Goal: Task Accomplishment & Management: Use online tool/utility

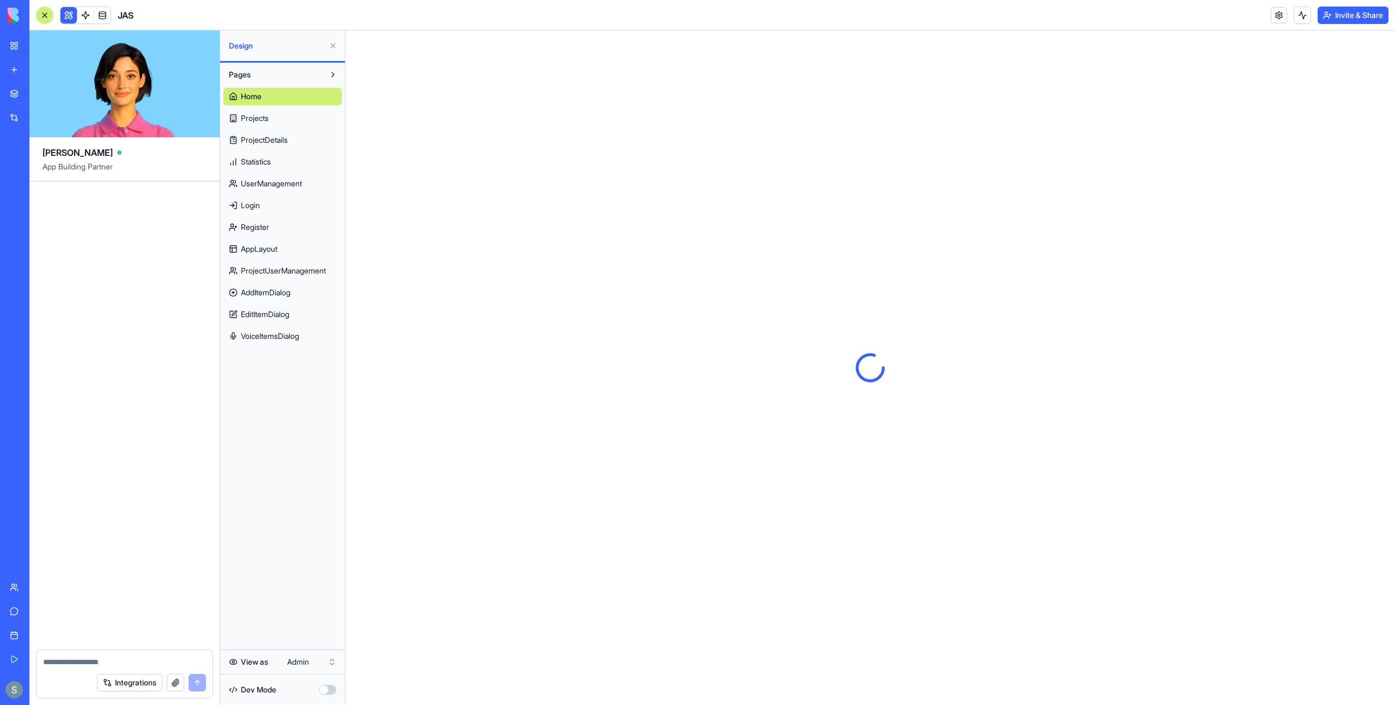
click at [1353, 19] on button "Invite & Share" at bounding box center [1353, 15] width 71 height 17
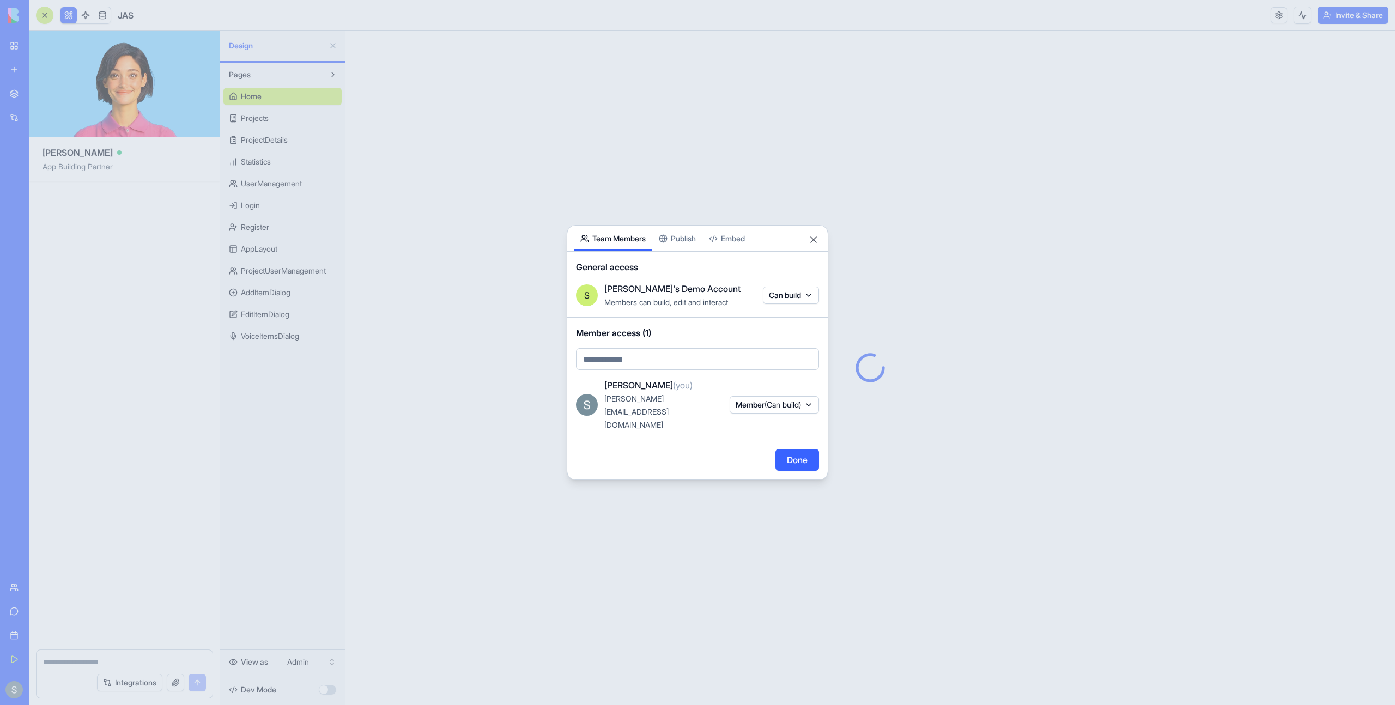
click at [432, 133] on div at bounding box center [697, 352] width 1395 height 705
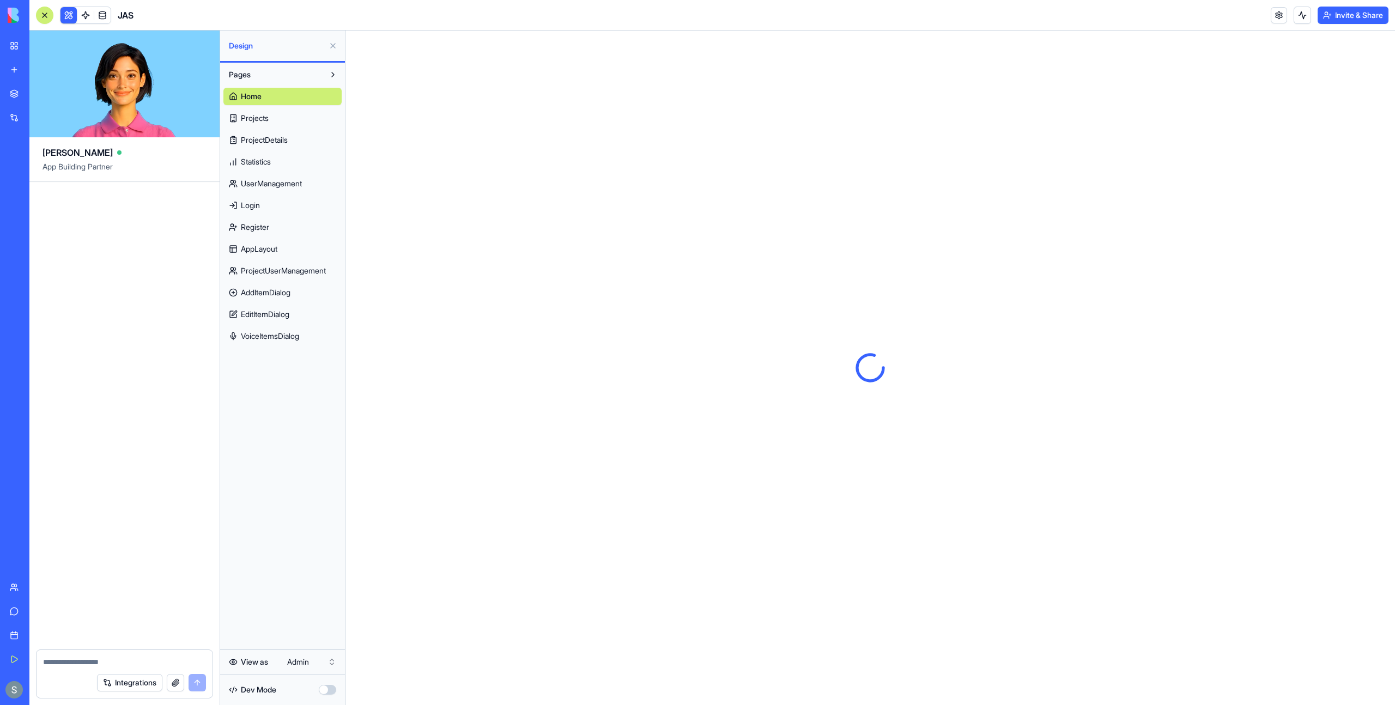
click at [281, 117] on link "Projects" at bounding box center [282, 118] width 118 height 17
click at [293, 96] on link "Home" at bounding box center [282, 96] width 118 height 17
click at [285, 143] on span "ProjectDetails" at bounding box center [264, 140] width 47 height 11
click at [281, 162] on link "Statistics" at bounding box center [282, 161] width 118 height 17
click at [280, 194] on div "Home Projects ProjectDetails Statistics UserManagement Login Register AppLayout…" at bounding box center [282, 214] width 118 height 262
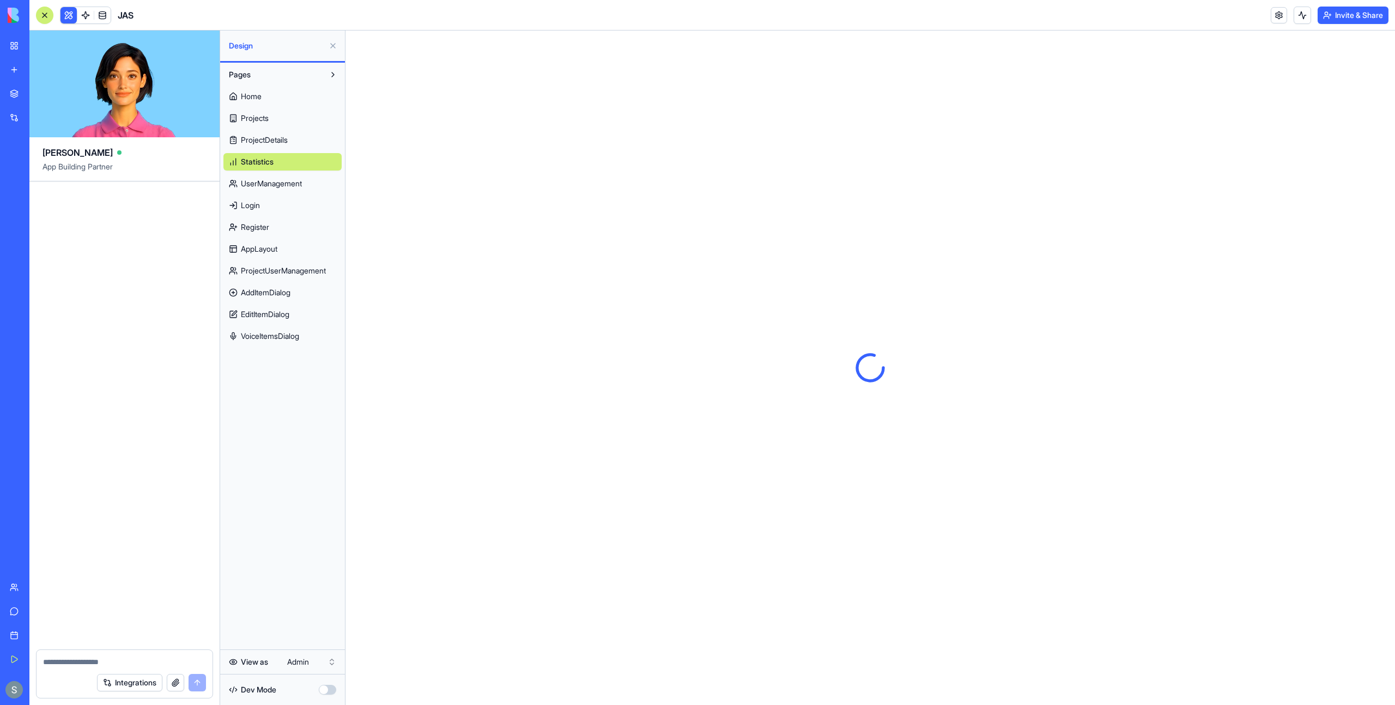
click at [288, 95] on link "Home" at bounding box center [282, 96] width 118 height 17
click at [1273, 19] on link at bounding box center [1279, 15] width 16 height 16
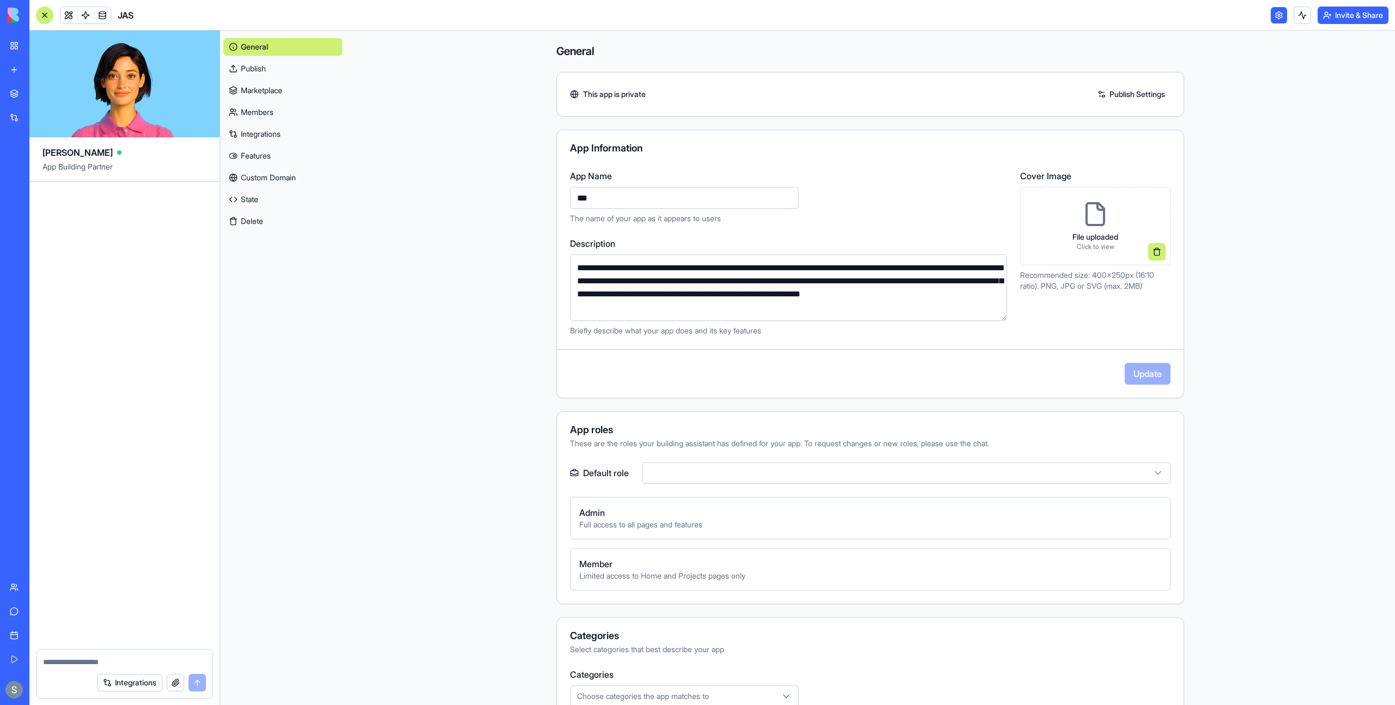
click at [1280, 18] on link at bounding box center [1279, 15] width 16 height 16
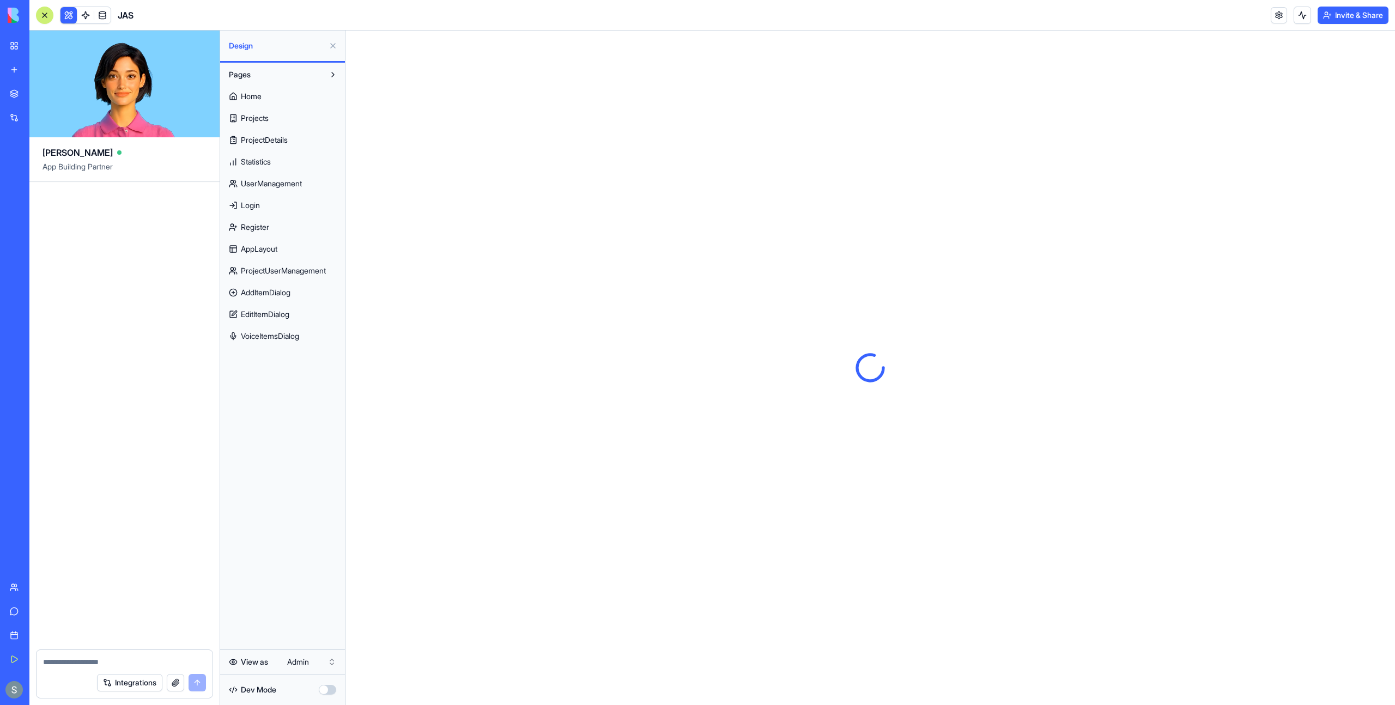
click at [1381, 13] on button "Invite & Share" at bounding box center [1353, 15] width 71 height 17
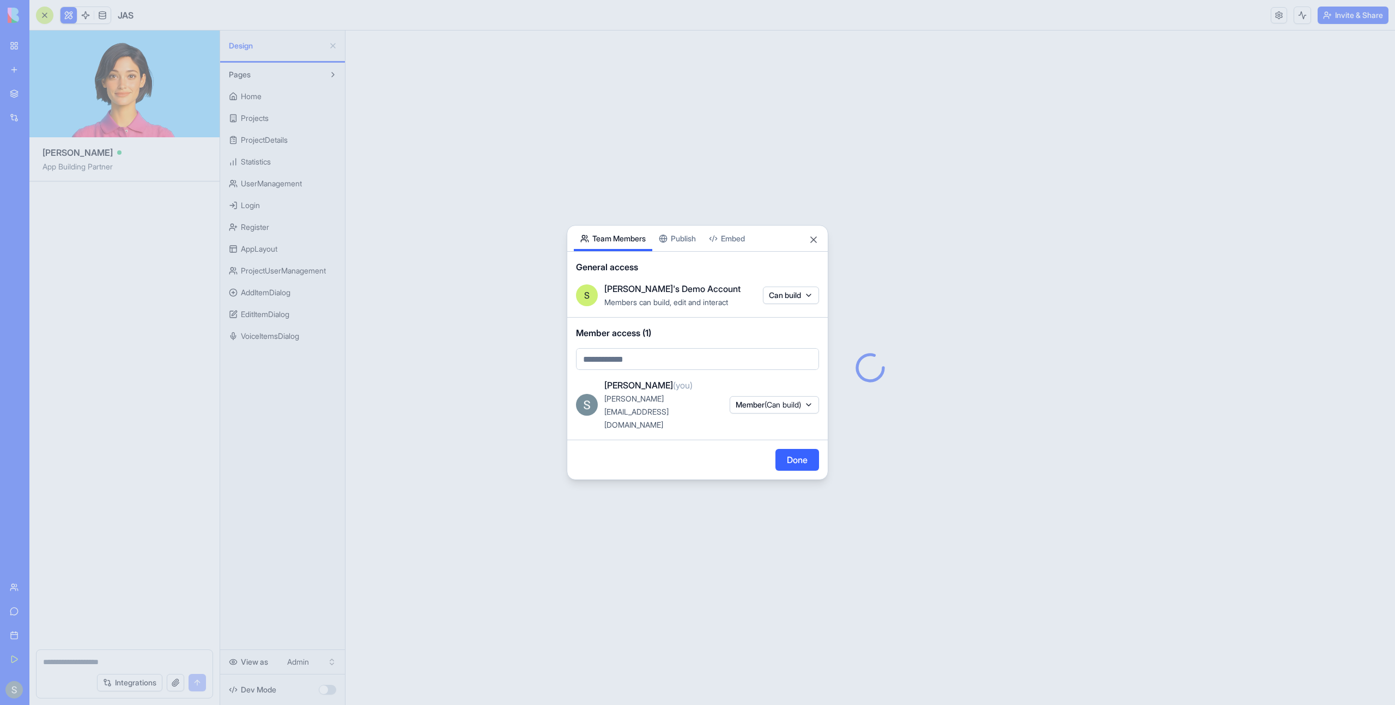
click at [687, 251] on button "Publish" at bounding box center [677, 239] width 50 height 26
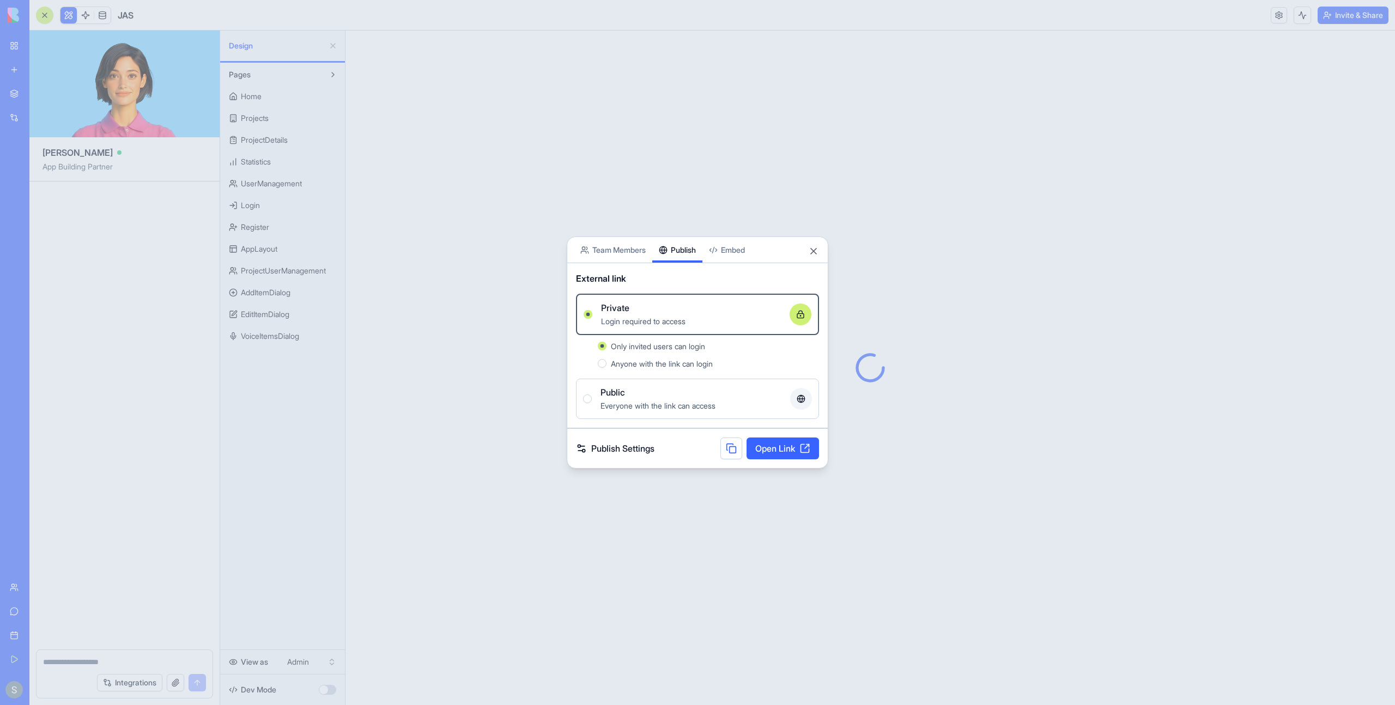
click at [790, 450] on link "Open Link" at bounding box center [783, 449] width 72 height 22
click at [812, 255] on button "Close" at bounding box center [813, 251] width 11 height 11
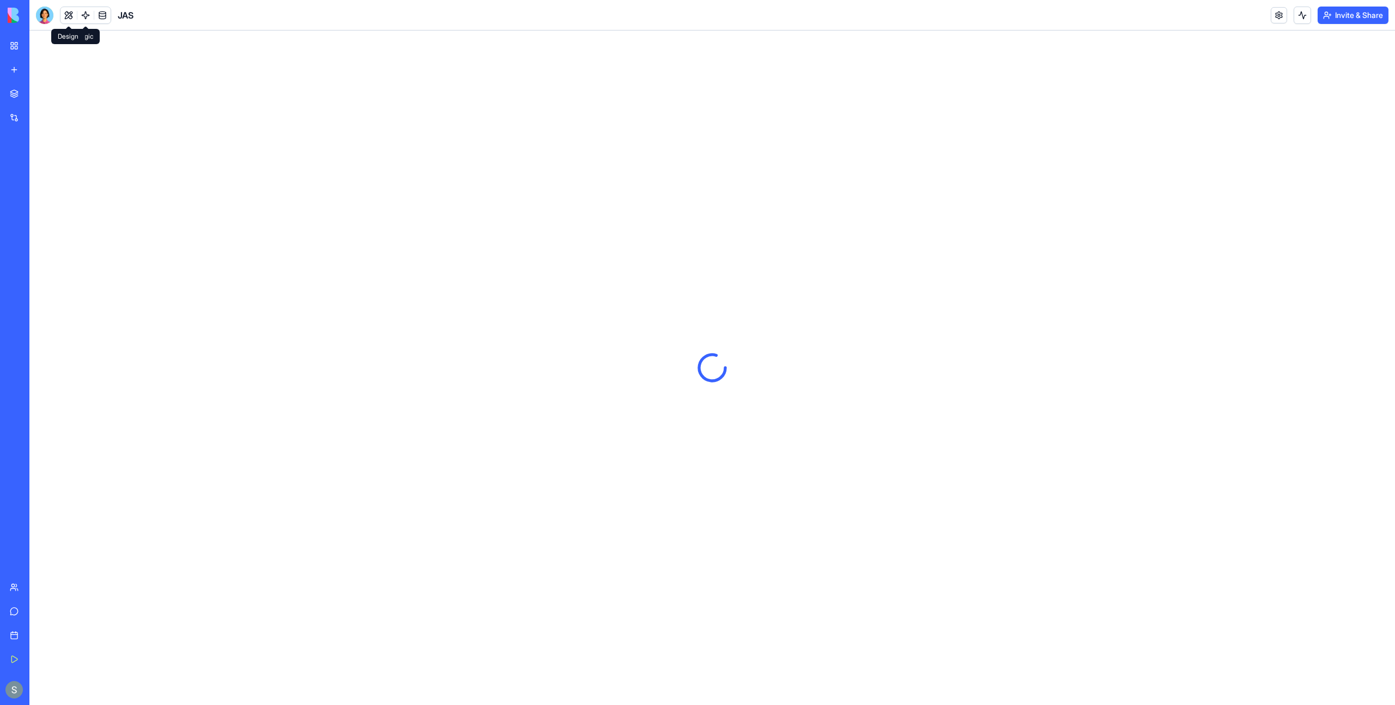
click at [70, 18] on button at bounding box center [69, 15] width 16 height 16
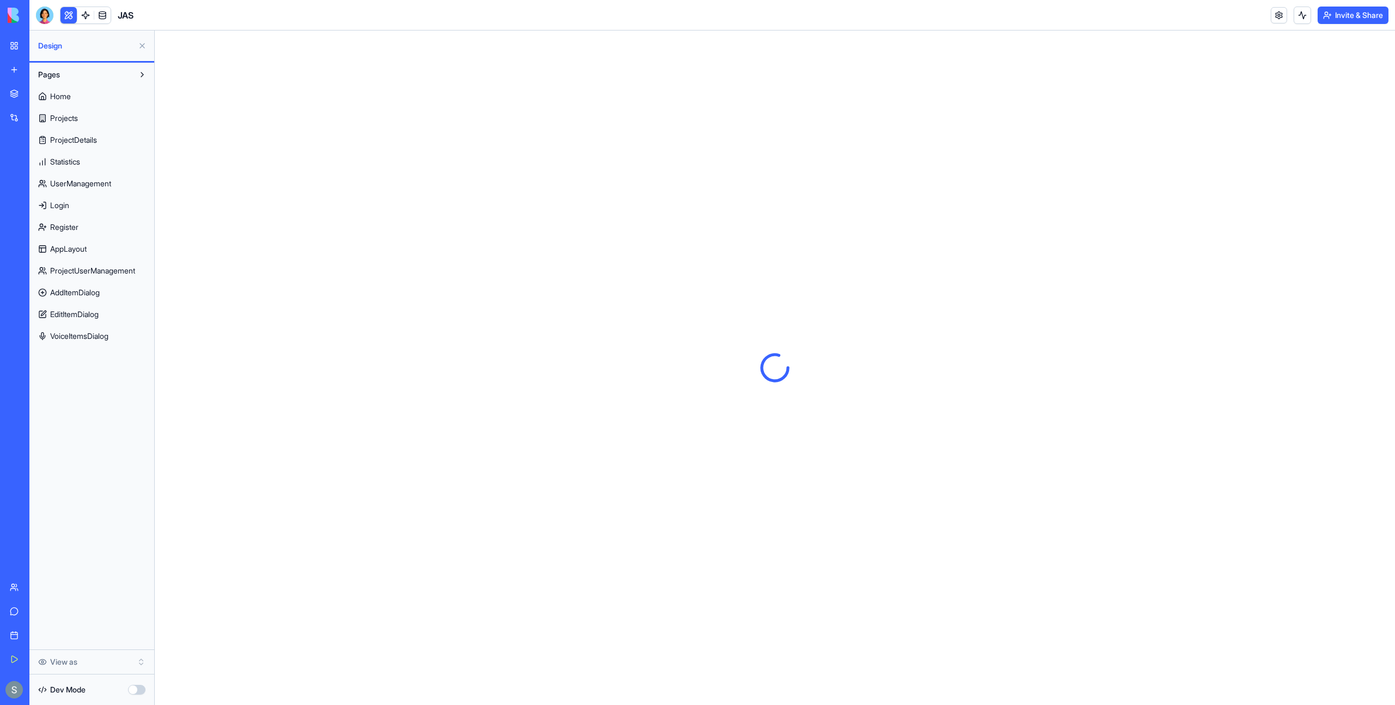
click at [103, 103] on link "Home" at bounding box center [92, 96] width 118 height 17
click at [100, 118] on link "Projects" at bounding box center [92, 118] width 118 height 17
click at [94, 100] on link "Home" at bounding box center [92, 96] width 118 height 17
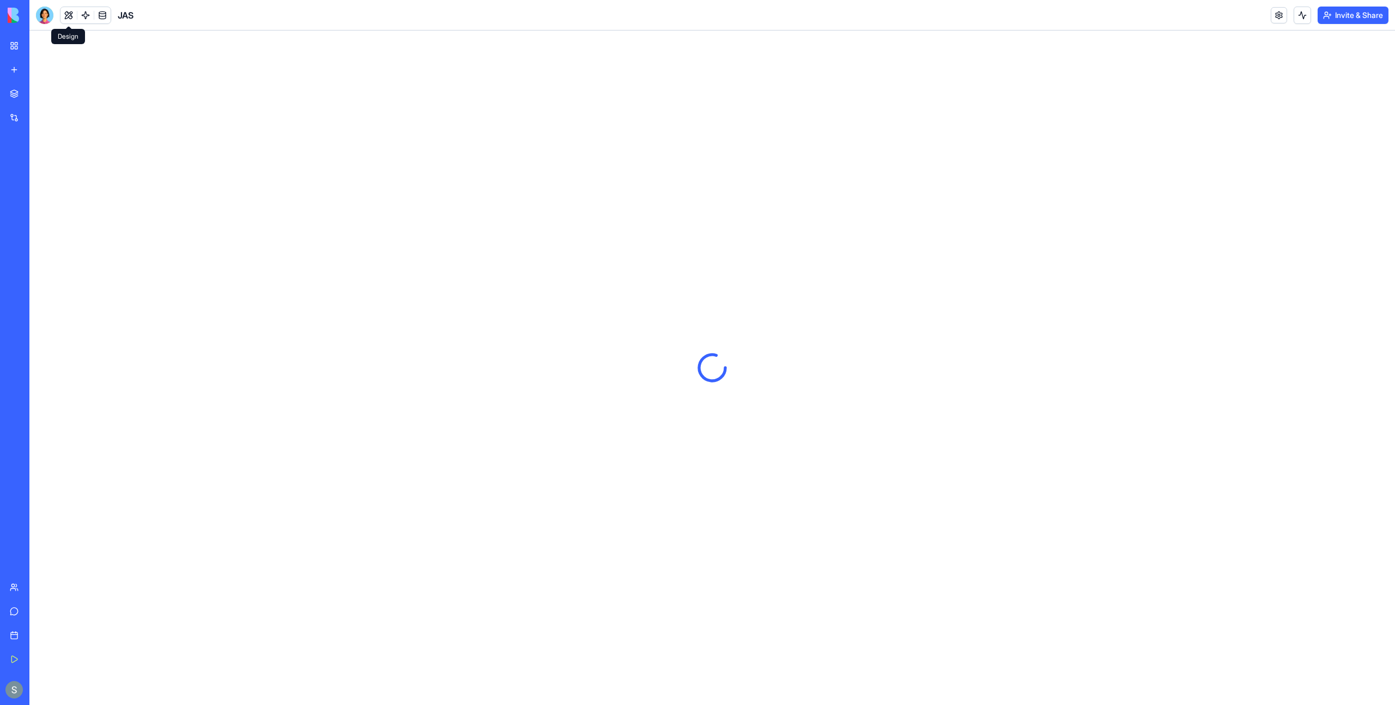
click at [65, 19] on button at bounding box center [69, 15] width 16 height 16
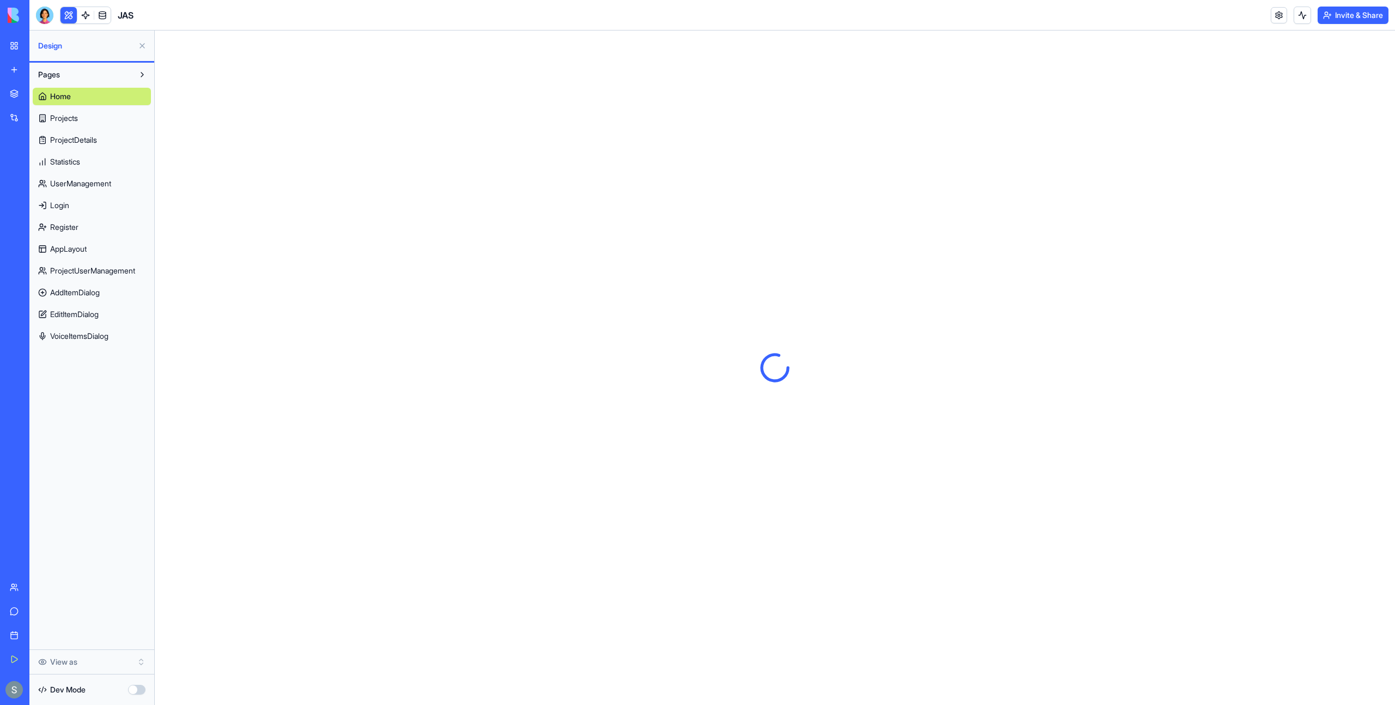
click at [113, 113] on link "Projects" at bounding box center [92, 118] width 118 height 17
click at [111, 140] on link "ProjectDetails" at bounding box center [92, 139] width 118 height 17
click at [108, 219] on link "Register" at bounding box center [92, 227] width 118 height 17
click at [8, 697] on div "Upgrade" at bounding box center [15, 689] width 14 height 17
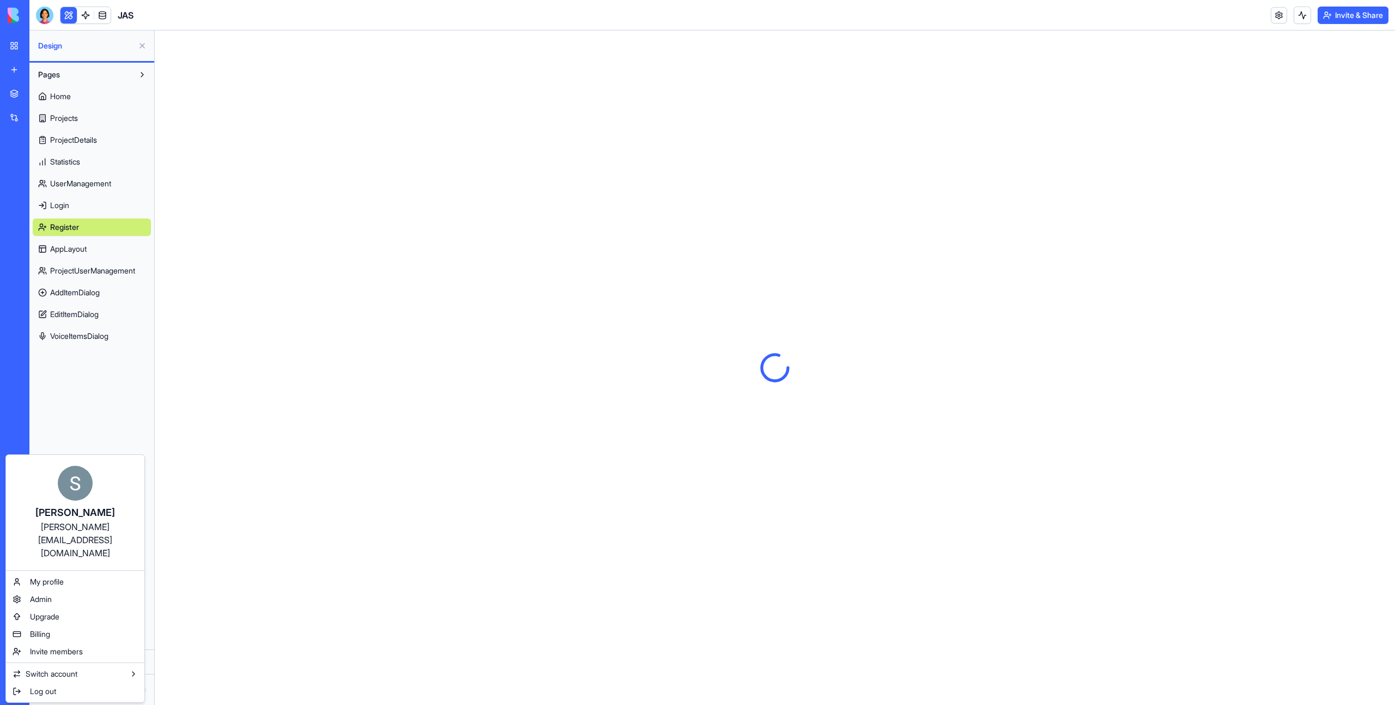
click at [10, 687] on html "My Workspace New app Marketplace Integrations Recent AI Content Pipeline Lead E…" at bounding box center [697, 352] width 1395 height 705
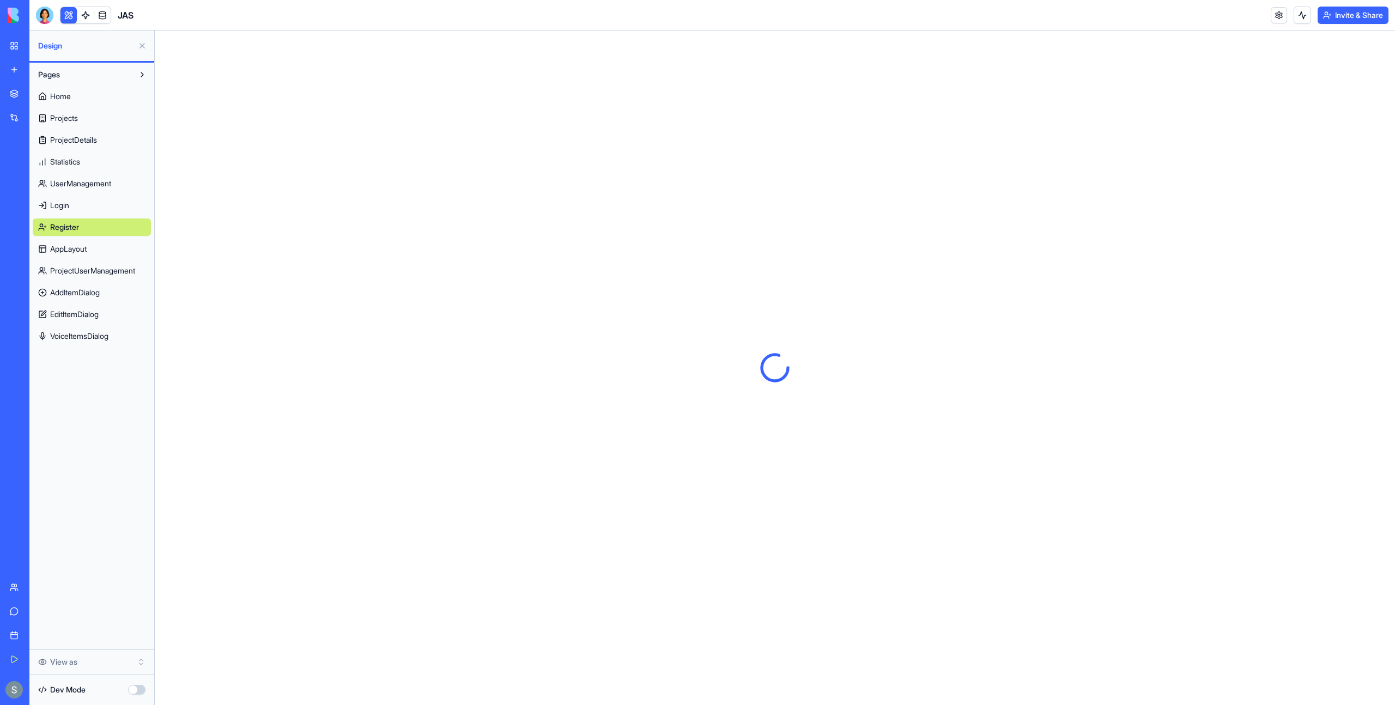
click at [129, 335] on link "VoiceItemsDialog" at bounding box center [92, 336] width 118 height 17
click at [1371, 15] on button "Invite & Share" at bounding box center [1353, 15] width 71 height 17
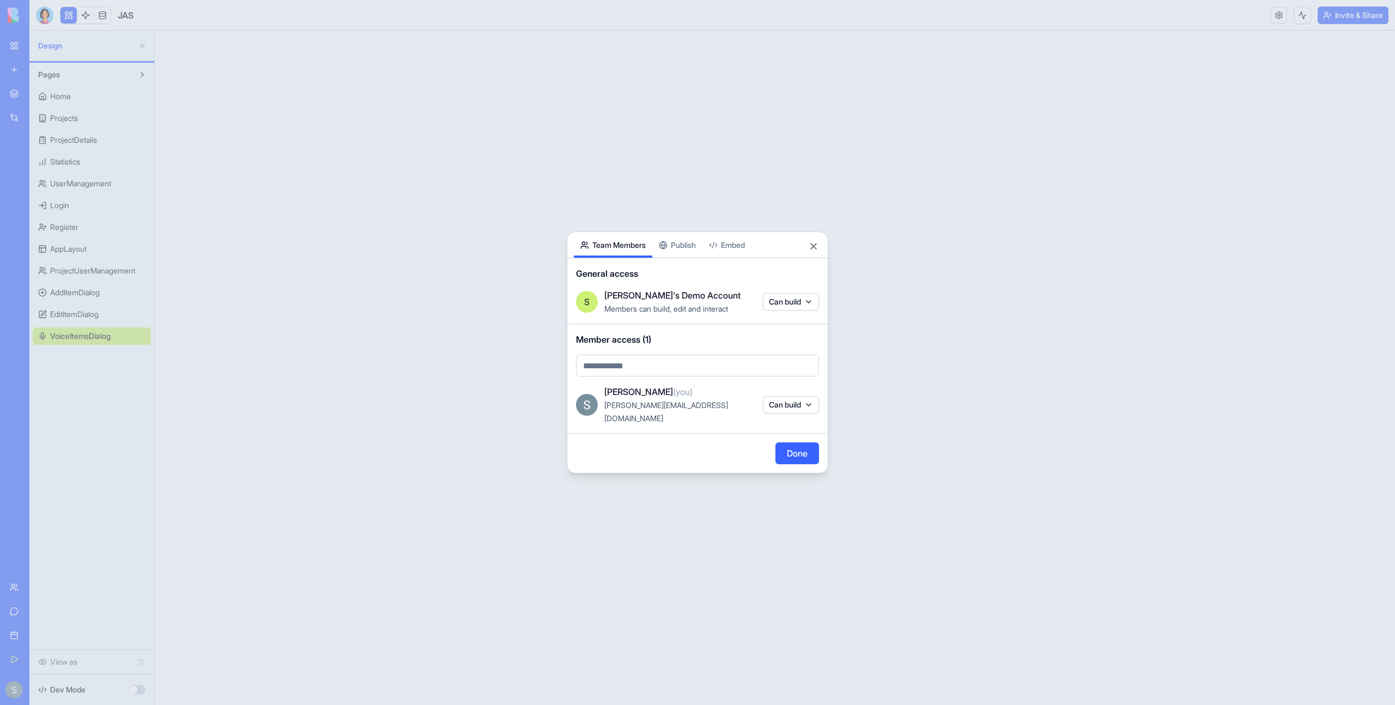
click at [1318, 104] on div at bounding box center [697, 352] width 1395 height 705
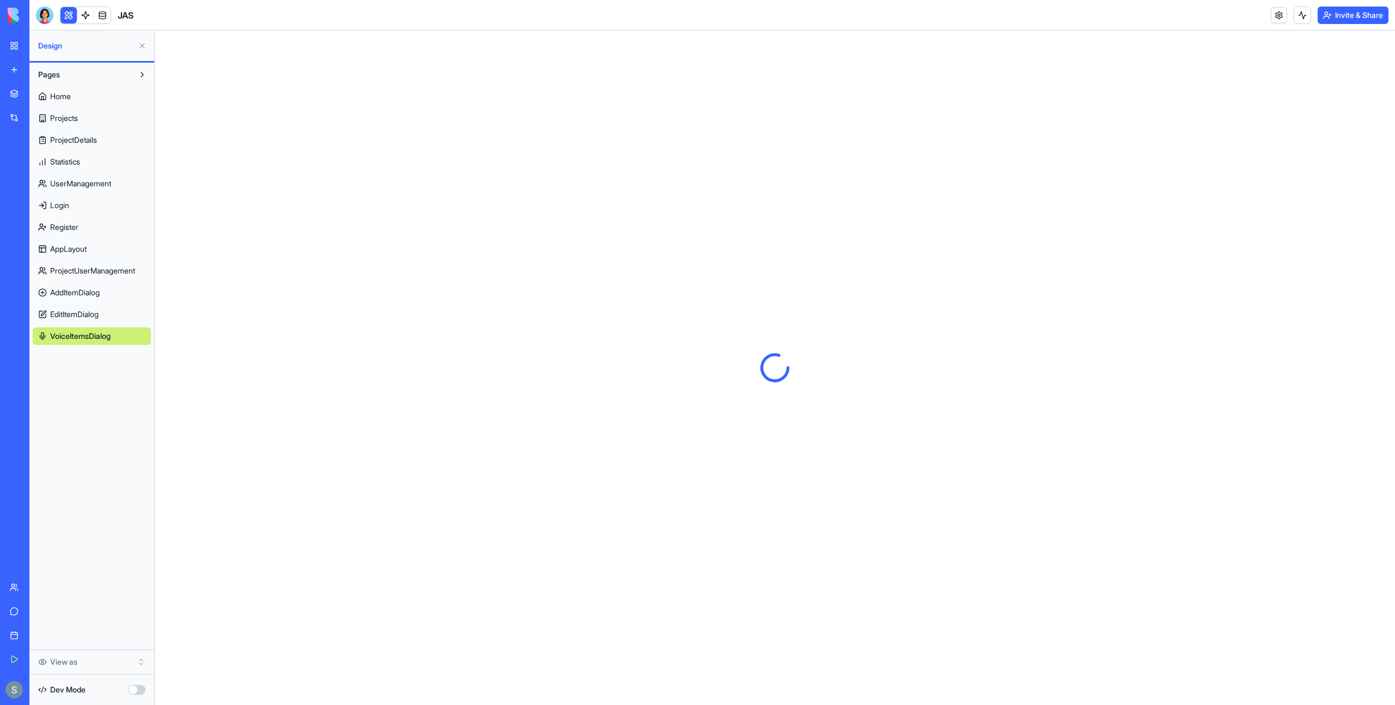
click at [64, 102] on link "Home" at bounding box center [92, 96] width 118 height 17
click at [74, 119] on span "Projects" at bounding box center [64, 118] width 28 height 11
click at [125, 688] on div "Dev Mode" at bounding box center [92, 690] width 118 height 24
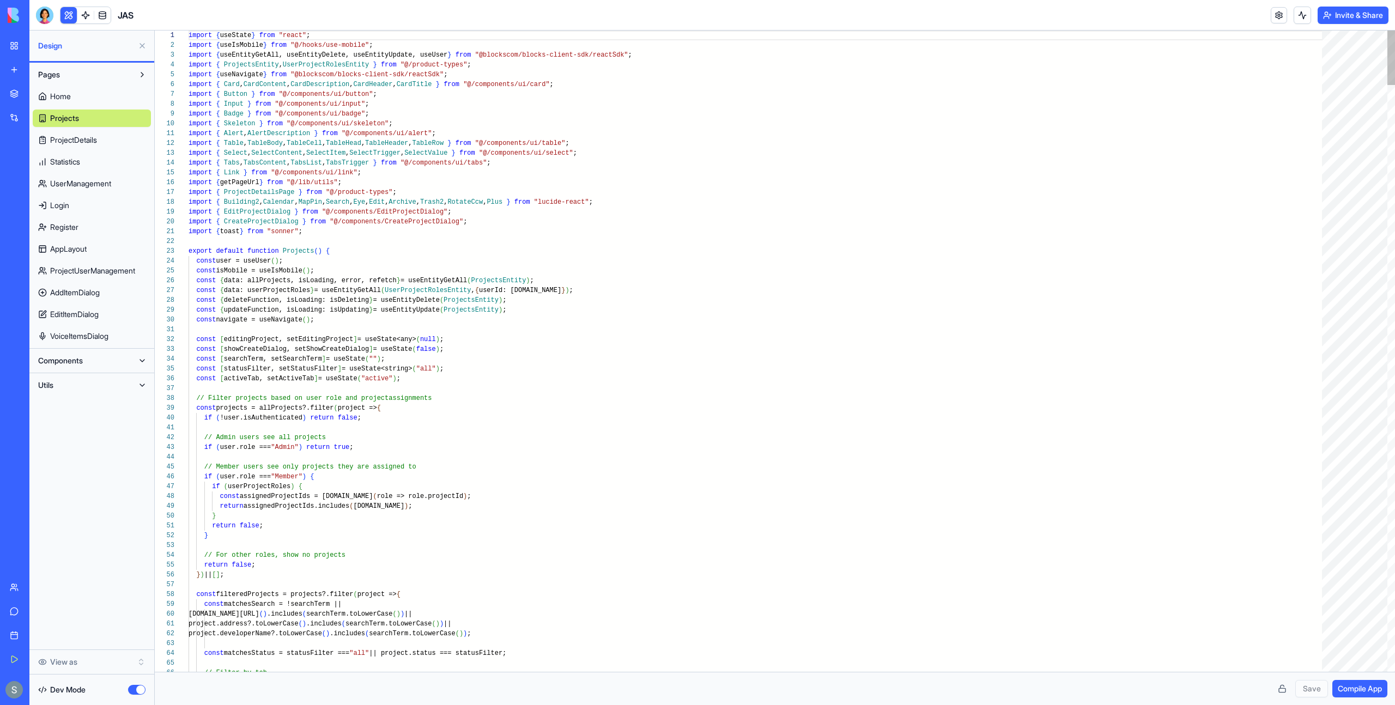
scroll to position [69, 0]
click at [77, 309] on span "EditItemDialog" at bounding box center [74, 314] width 49 height 11
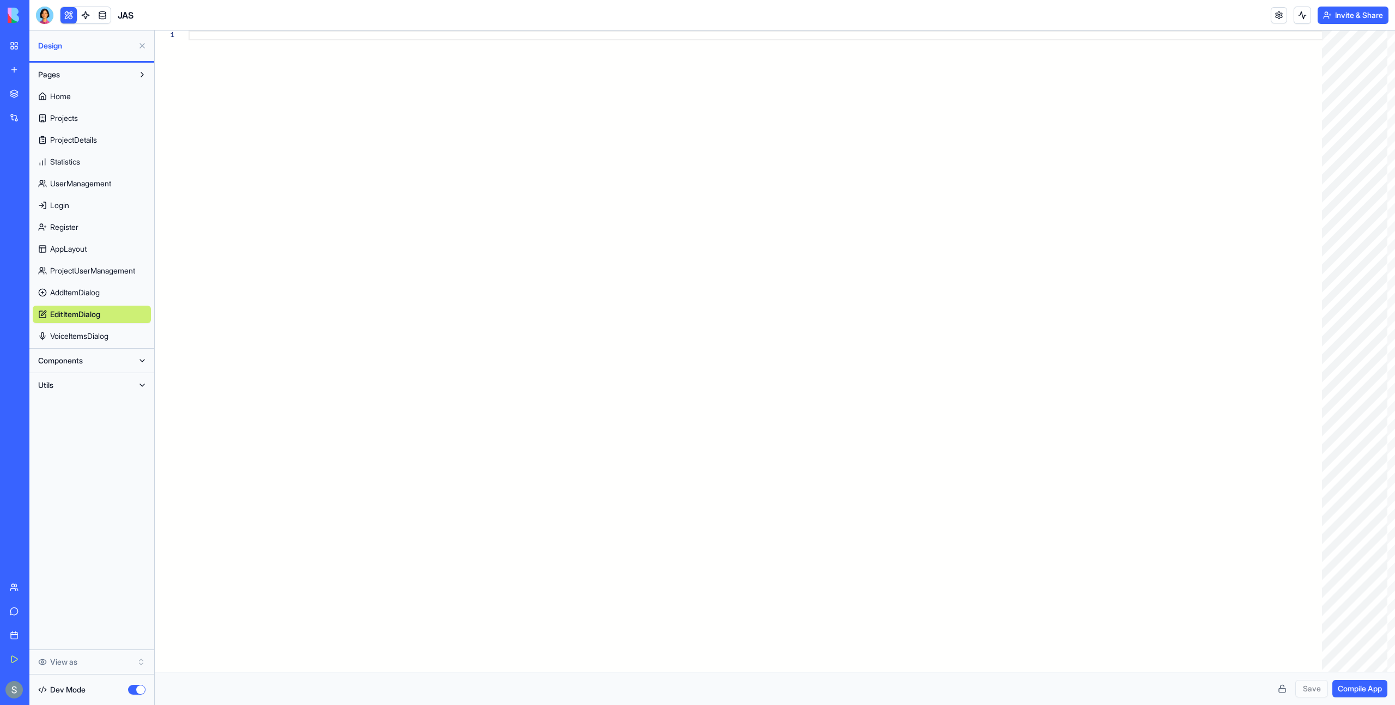
click at [78, 247] on span "AppLayout" at bounding box center [68, 249] width 37 height 11
click at [78, 221] on link "Register" at bounding box center [92, 227] width 118 height 17
type textarea "** *"
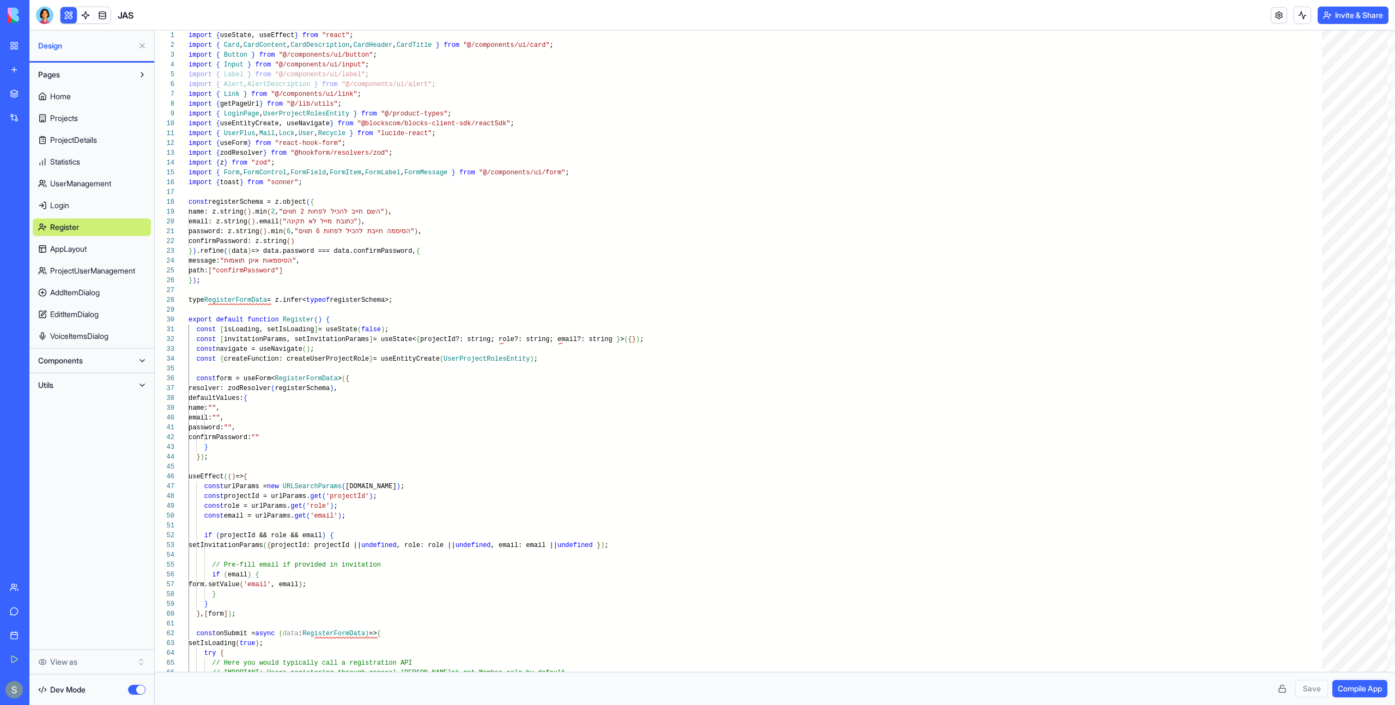
click at [98, 245] on link "AppLayout" at bounding box center [92, 248] width 118 height 17
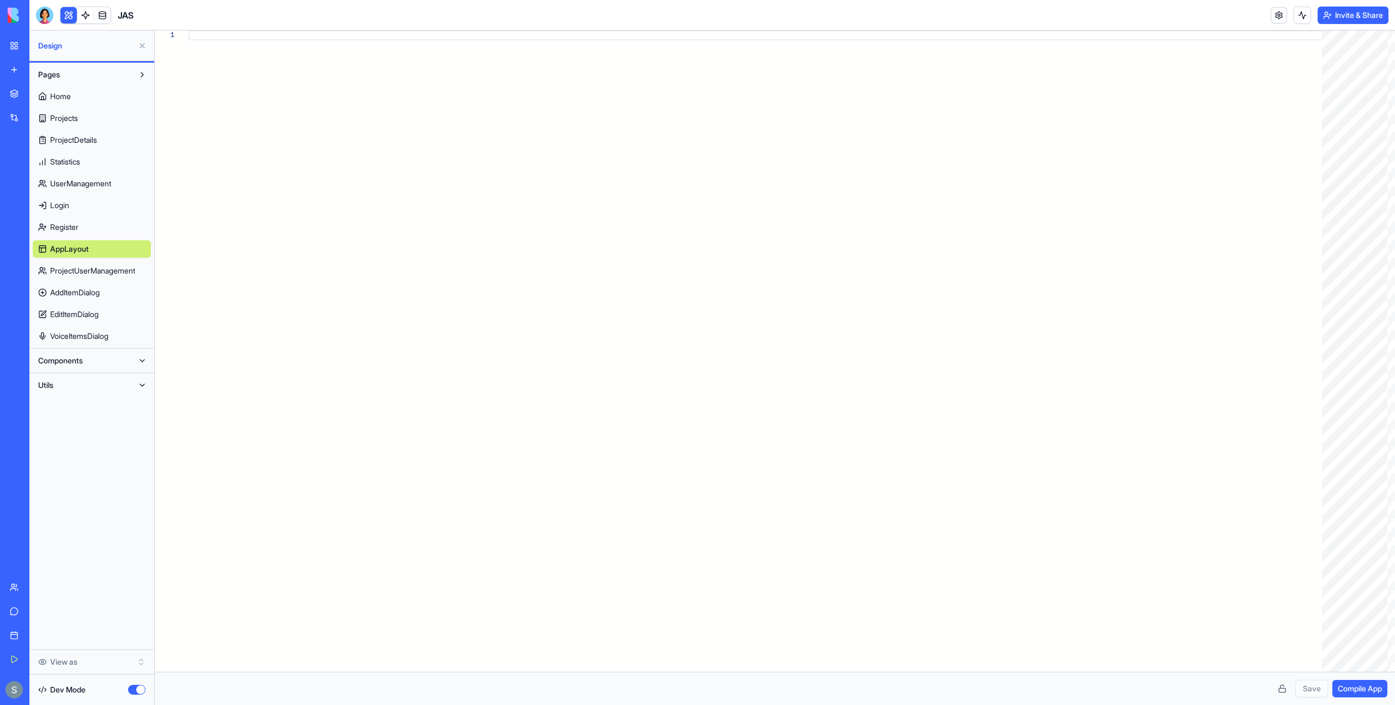
click at [108, 280] on div "Home Projects ProjectDetails Statistics UserManagement Login Register AppLayout…" at bounding box center [92, 214] width 118 height 262
click at [108, 273] on span "ProjectUserManagement" at bounding box center [92, 270] width 85 height 11
click at [97, 210] on link "Login" at bounding box center [92, 205] width 118 height 17
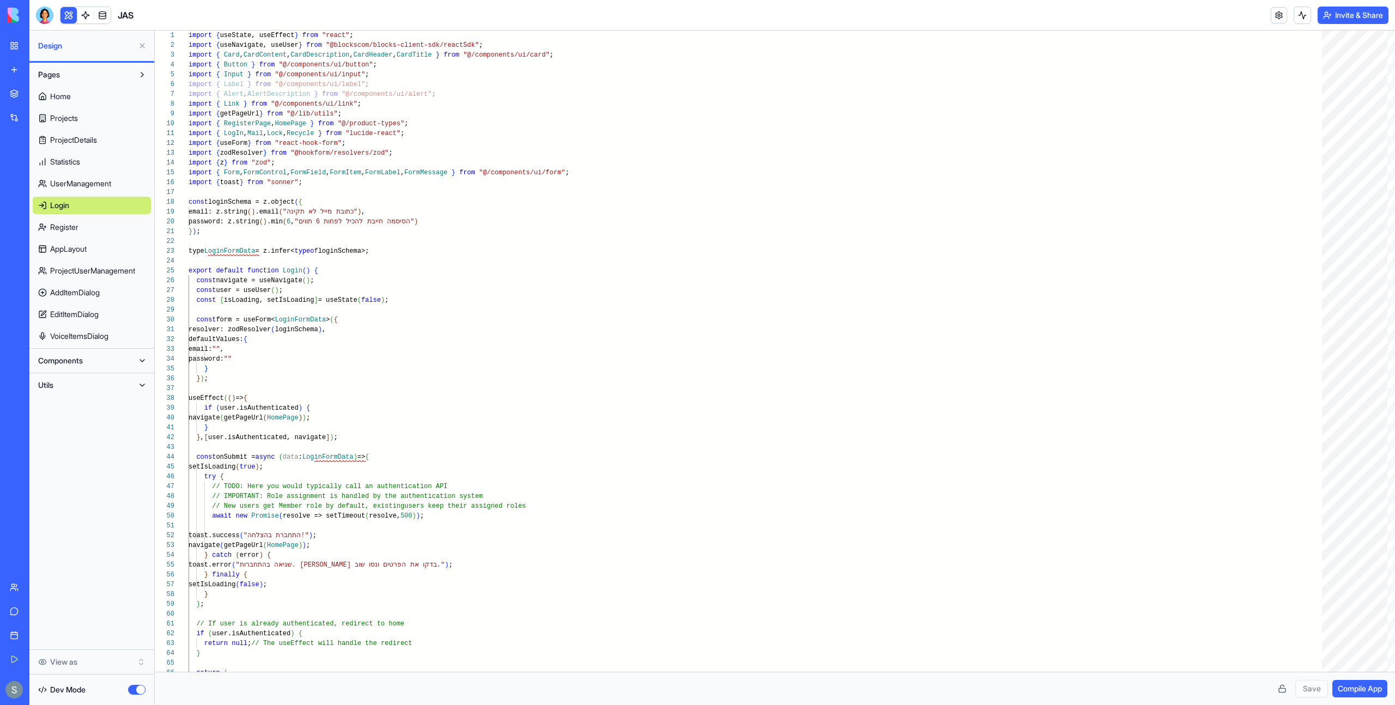
click at [97, 199] on link "Login" at bounding box center [92, 205] width 118 height 17
click at [94, 189] on span "UserManagement" at bounding box center [80, 183] width 61 height 11
type textarea "*"
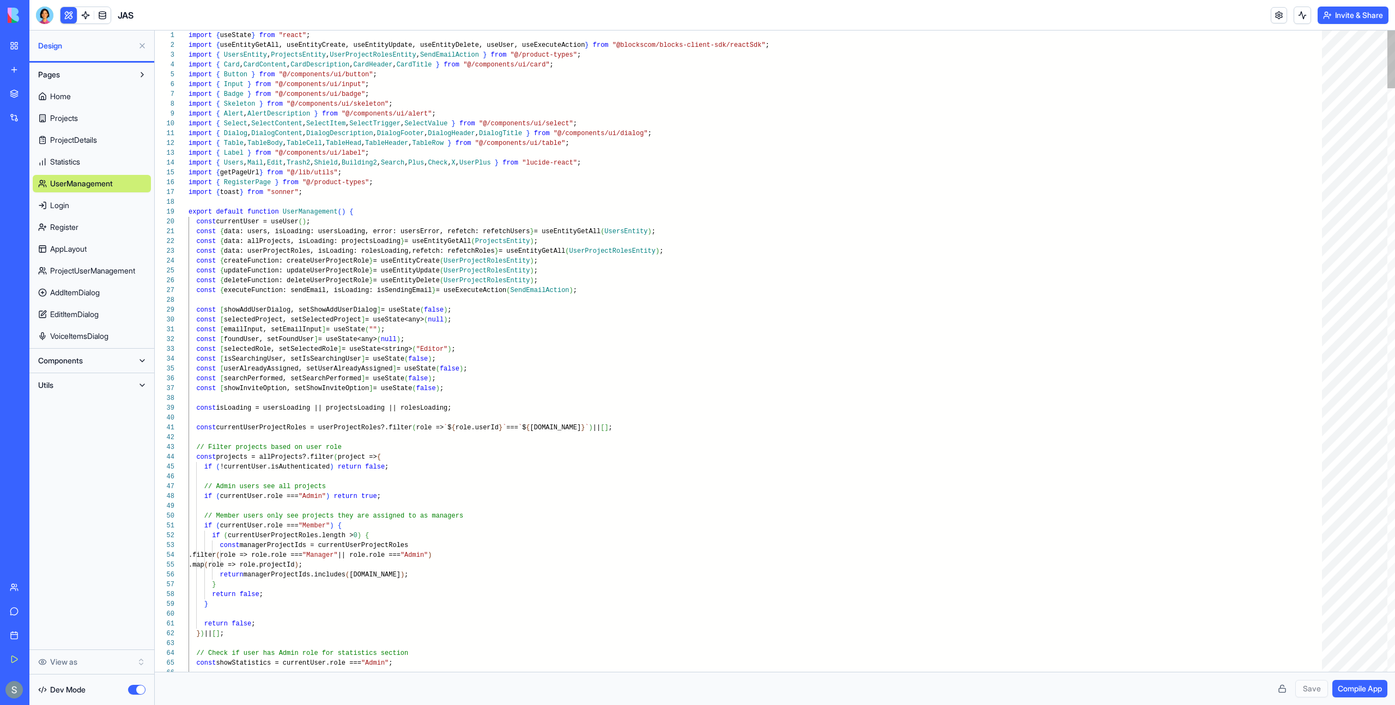
click at [87, 152] on div "Home Projects ProjectDetails Statistics UserManagement Login Register AppLayout…" at bounding box center [92, 214] width 118 height 262
click at [119, 336] on link "VoiceItemsDialog" at bounding box center [92, 336] width 118 height 17
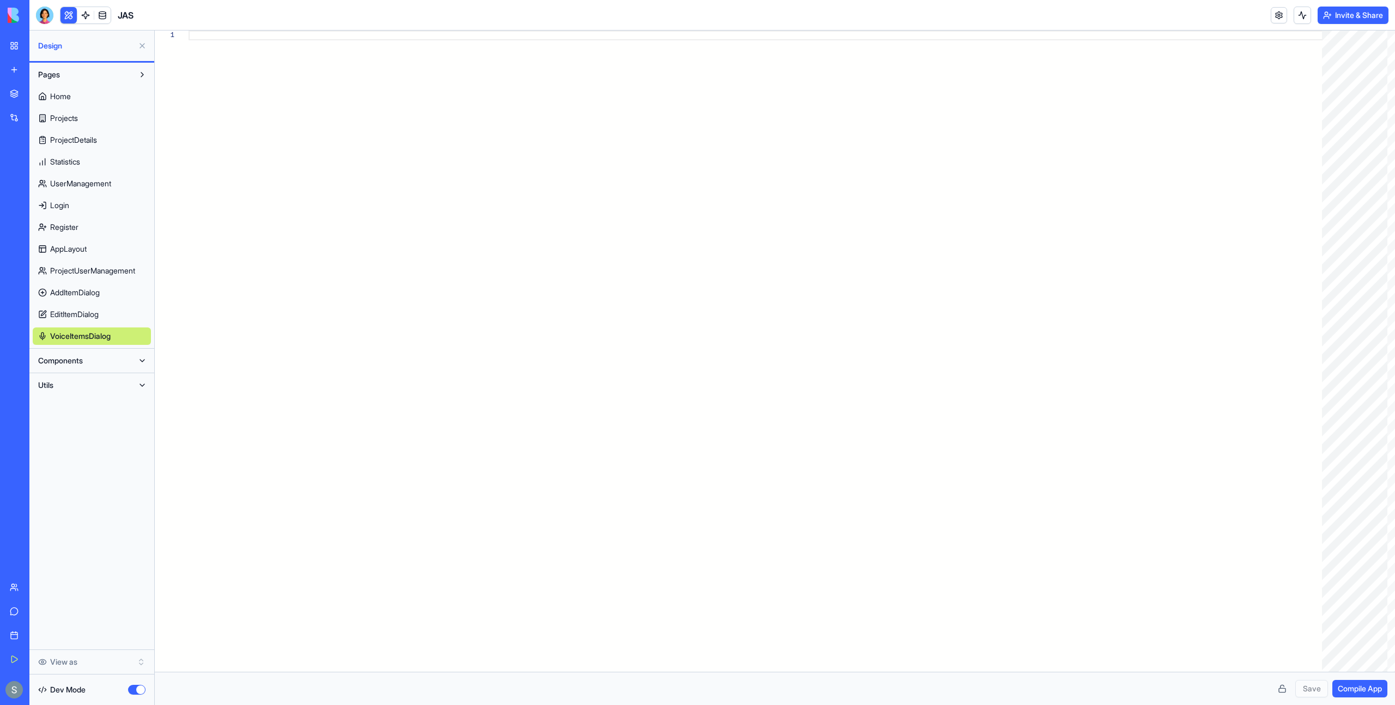
click at [114, 318] on link "EditItemDialog" at bounding box center [92, 314] width 118 height 17
click at [109, 295] on link "AddItemDialog" at bounding box center [92, 292] width 118 height 17
click at [105, 274] on span "ProjectUserManagement" at bounding box center [92, 270] width 85 height 11
click at [96, 359] on button "Components" at bounding box center [83, 360] width 101 height 17
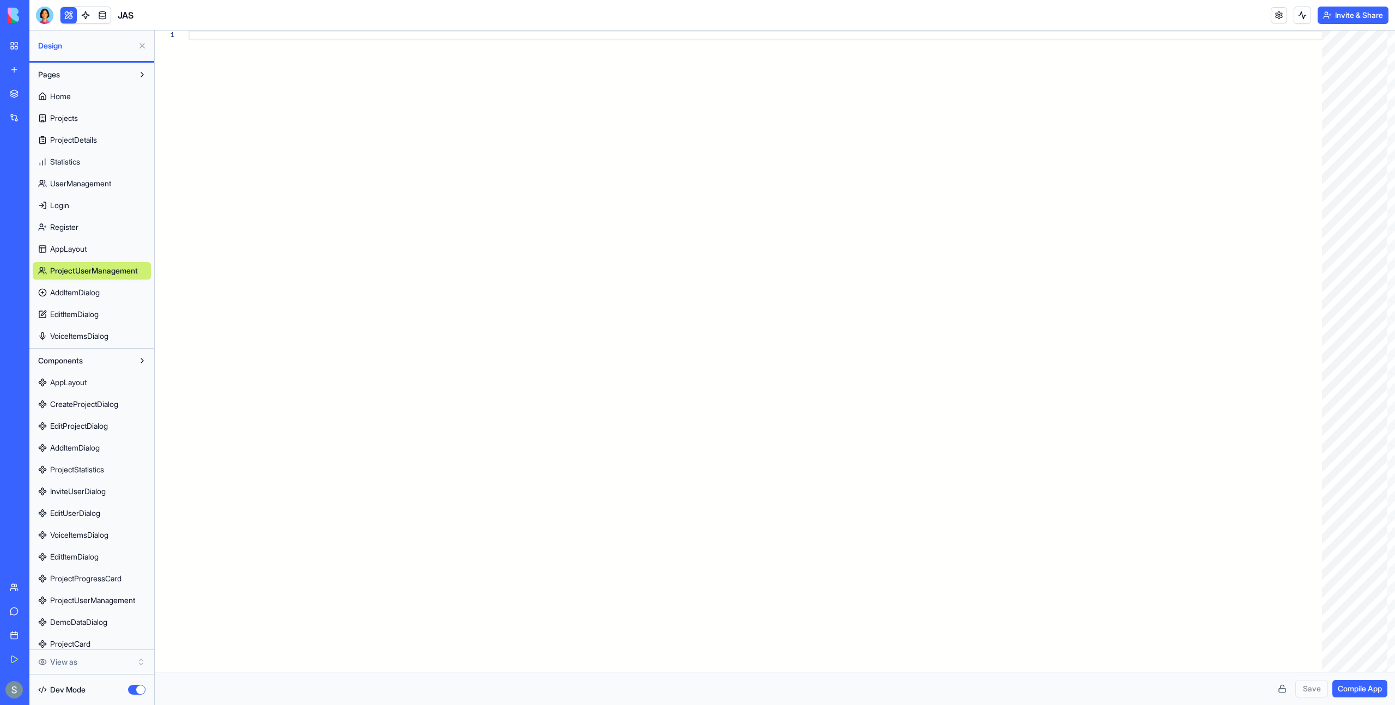
click at [102, 440] on link "AddItemDialog" at bounding box center [92, 447] width 118 height 17
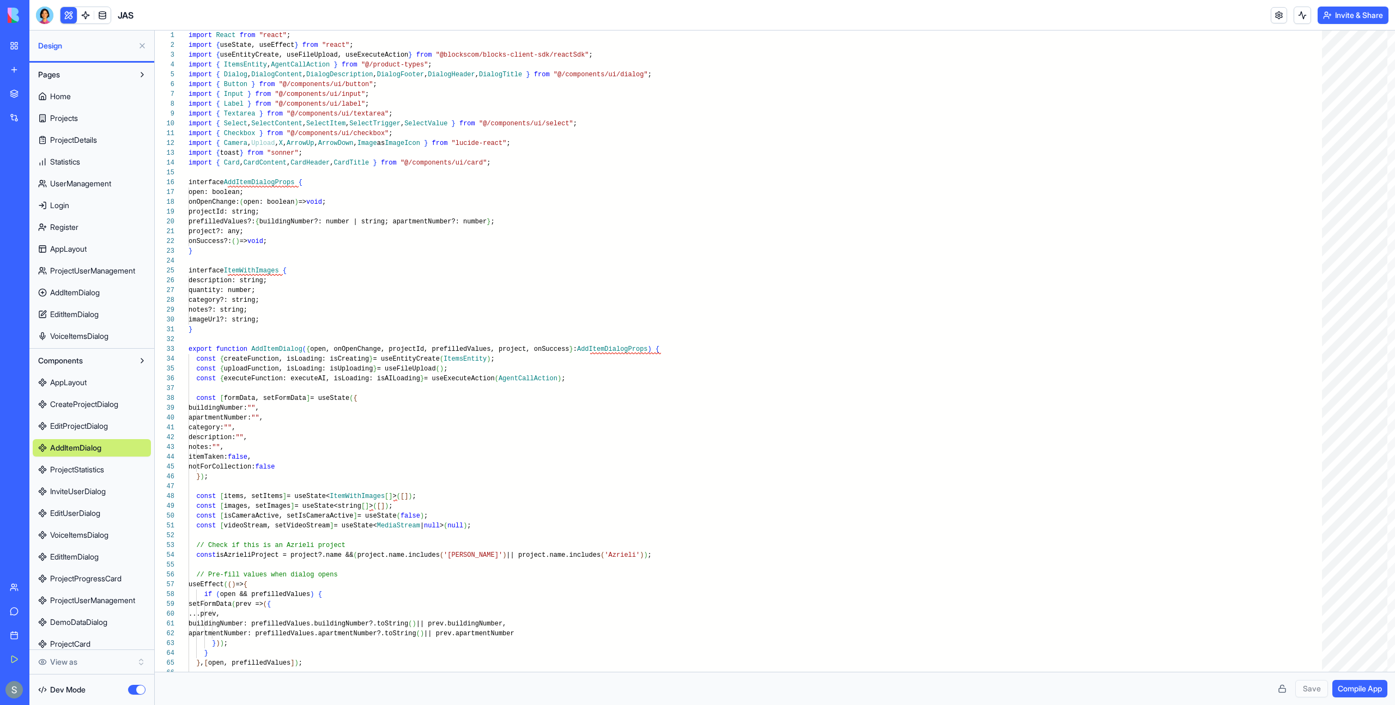
click at [96, 512] on span "EditUserDialog" at bounding box center [75, 513] width 50 height 11
type textarea "**********"
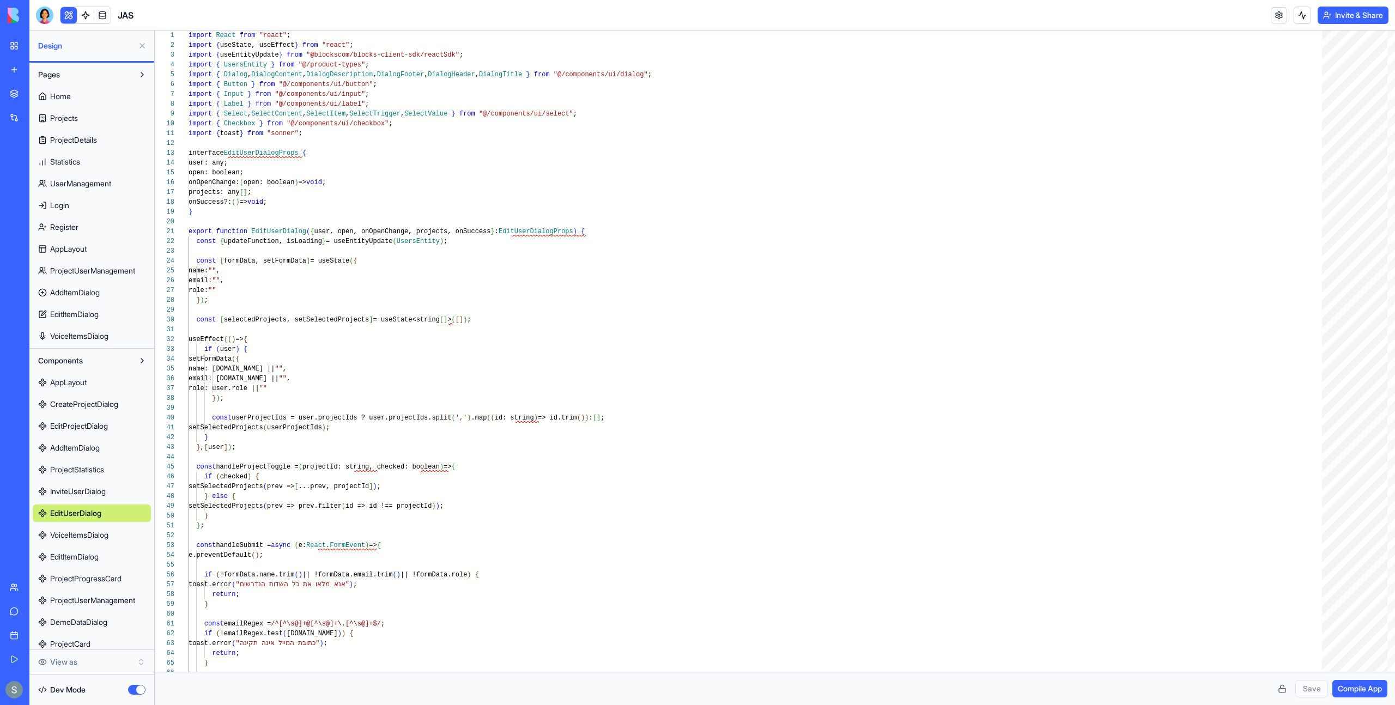
click at [81, 339] on span "VoiceItemsDialog" at bounding box center [79, 336] width 58 height 11
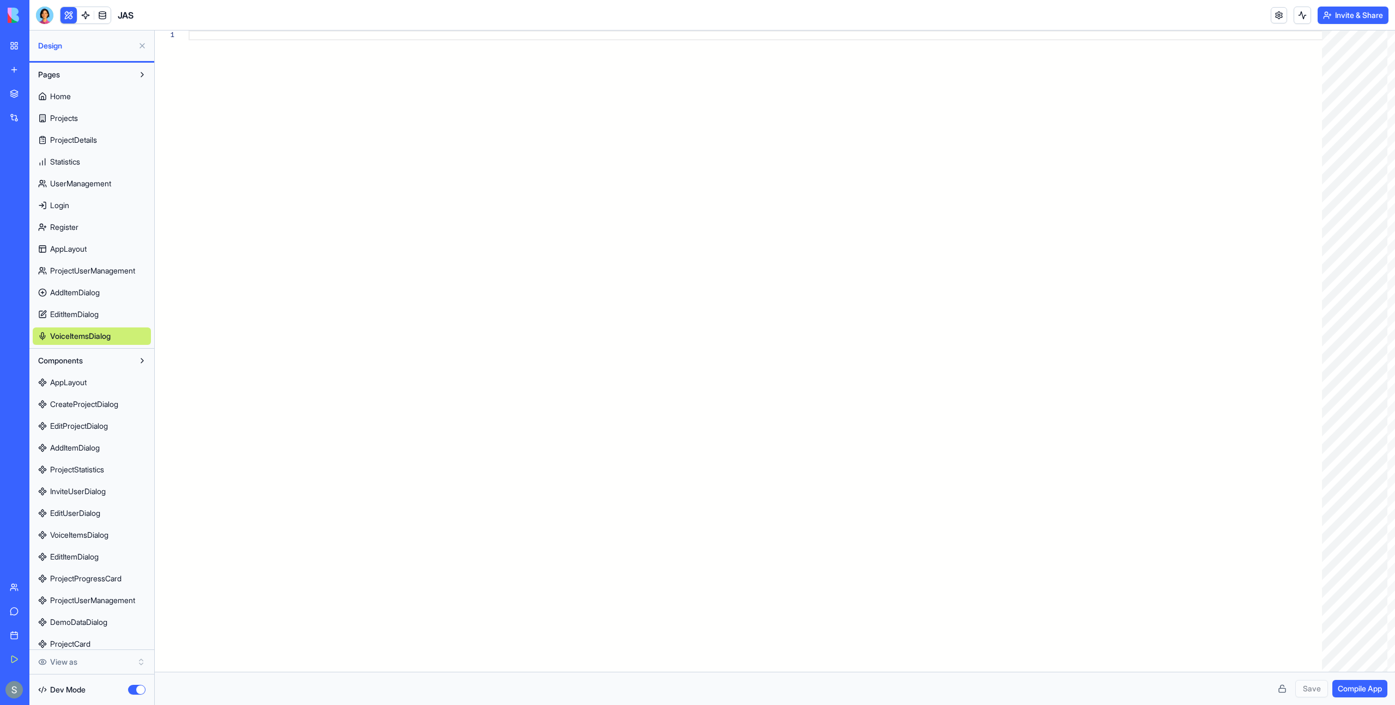
click at [79, 319] on span "EditItemDialog" at bounding box center [74, 314] width 49 height 11
click at [79, 297] on span "AddItemDialog" at bounding box center [75, 292] width 50 height 11
click at [79, 279] on link "ProjectUserManagement" at bounding box center [92, 270] width 118 height 17
click at [79, 256] on link "AppLayout" at bounding box center [92, 248] width 118 height 17
click at [78, 352] on button "Components" at bounding box center [83, 360] width 101 height 17
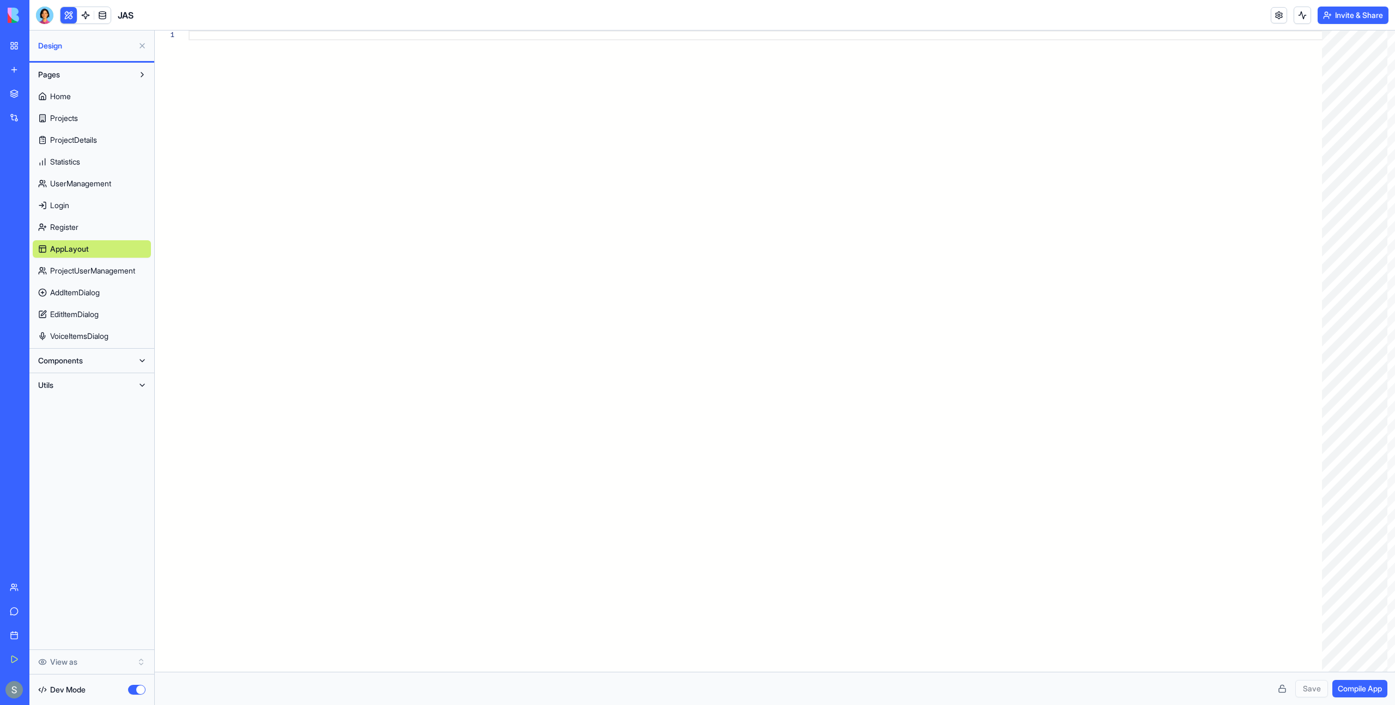
click at [78, 361] on span "Components" at bounding box center [60, 360] width 45 height 11
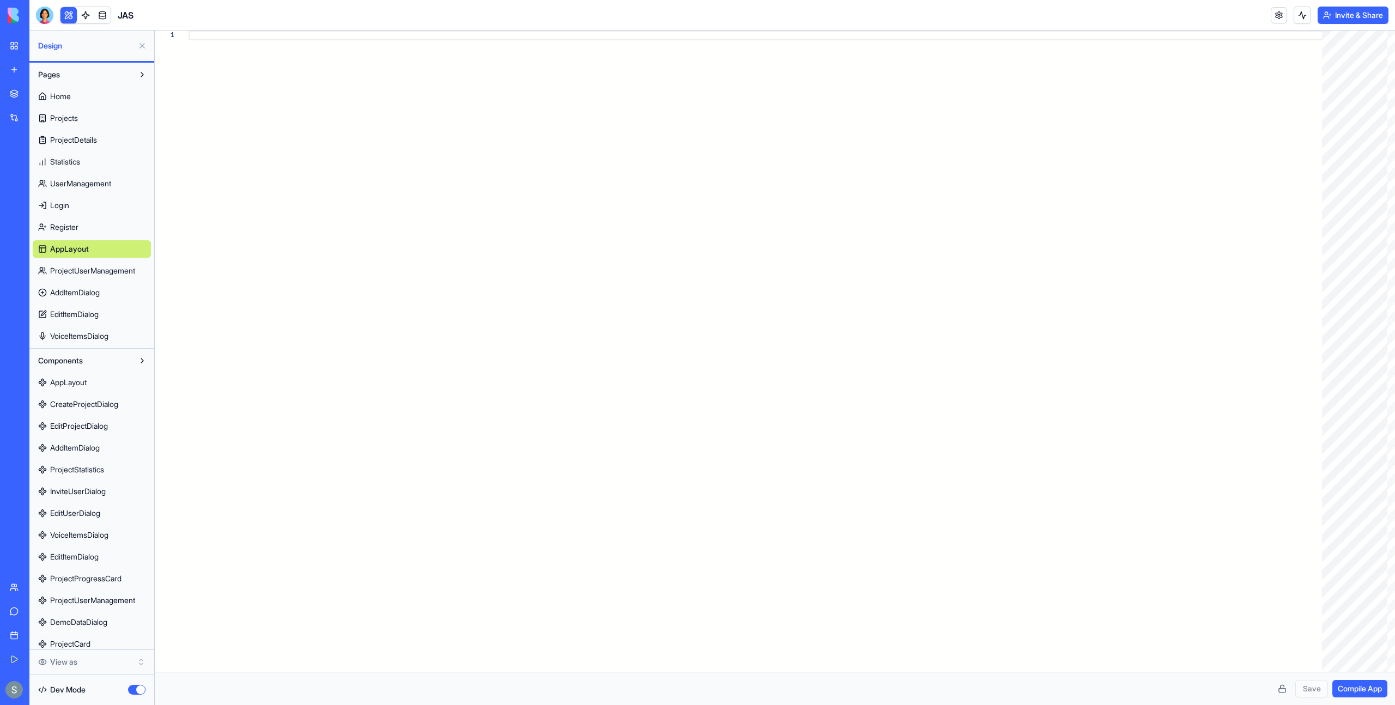
click at [103, 686] on div "Dev Mode" at bounding box center [92, 690] width 118 height 24
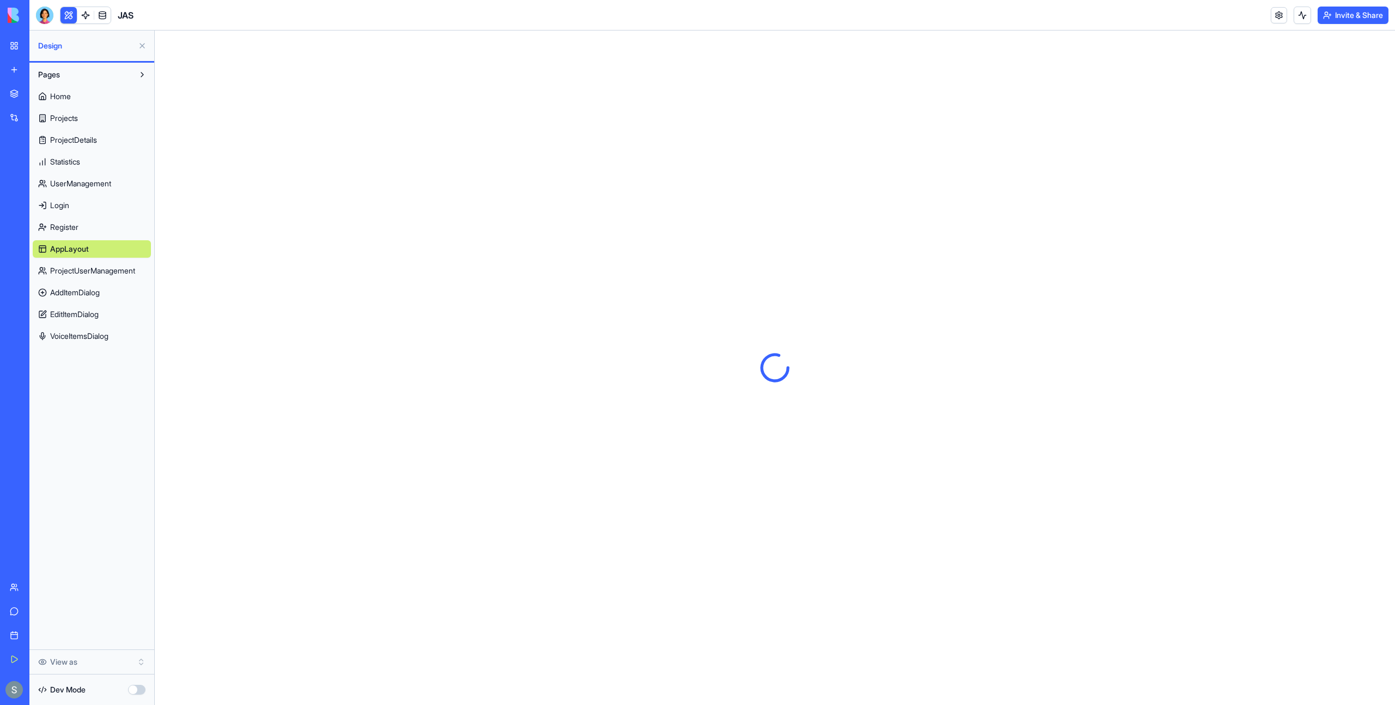
click at [72, 99] on link "Home" at bounding box center [92, 96] width 118 height 17
click at [70, 124] on link "Projects" at bounding box center [92, 118] width 118 height 17
click at [615, 225] on div at bounding box center [775, 368] width 1241 height 675
click at [636, 19] on header "JAS Invite & Share" at bounding box center [712, 15] width 1366 height 31
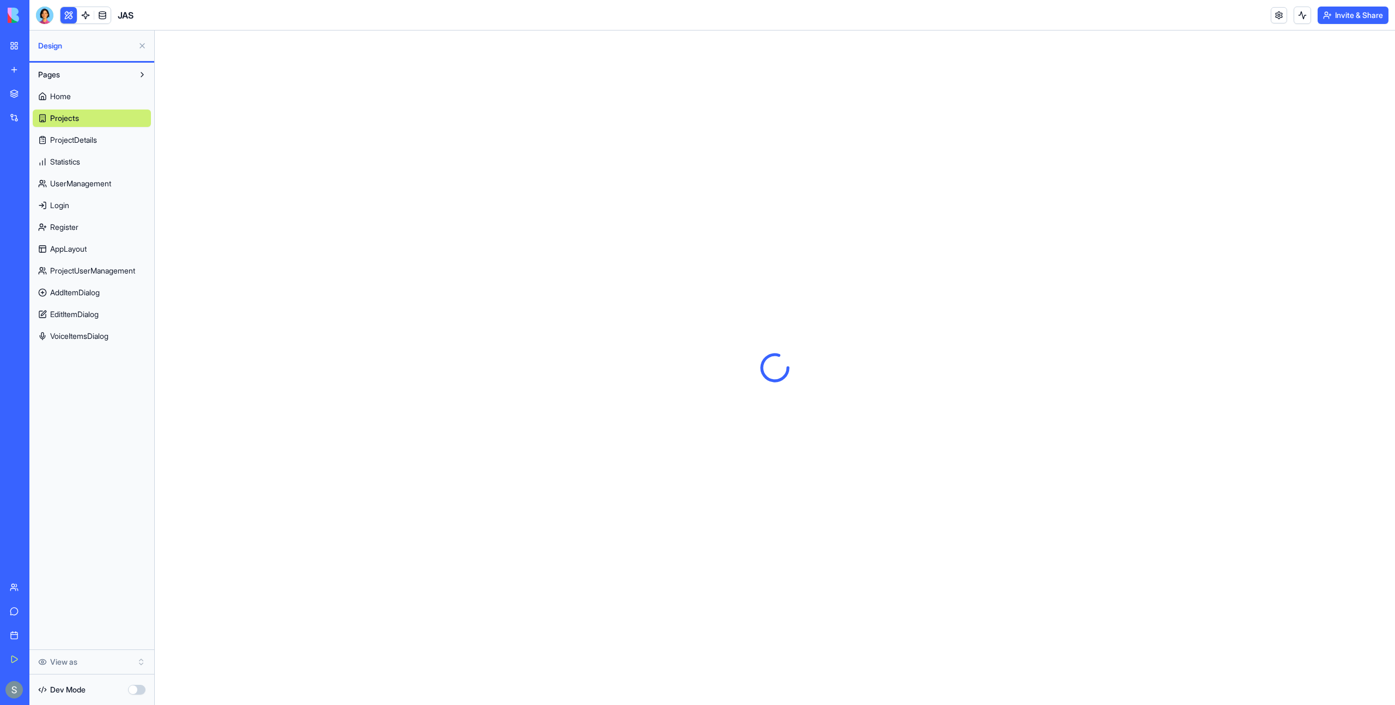
click at [632, 69] on div at bounding box center [775, 368] width 1241 height 675
click at [1359, 14] on html "My Workspace New app Marketplace Integrations Recent AI Content Pipeline Lead E…" at bounding box center [697, 352] width 1395 height 705
click at [1348, 83] on div "Compile app" at bounding box center [1337, 79] width 92 height 17
click at [1298, 667] on div "Failed to compile app: Compiler failed on: build for appId: 68eb8f80d91d4c85aa7…" at bounding box center [1291, 672] width 163 height 21
drag, startPoint x: 1298, startPoint y: 667, endPoint x: 1301, endPoint y: 675, distance: 8.8
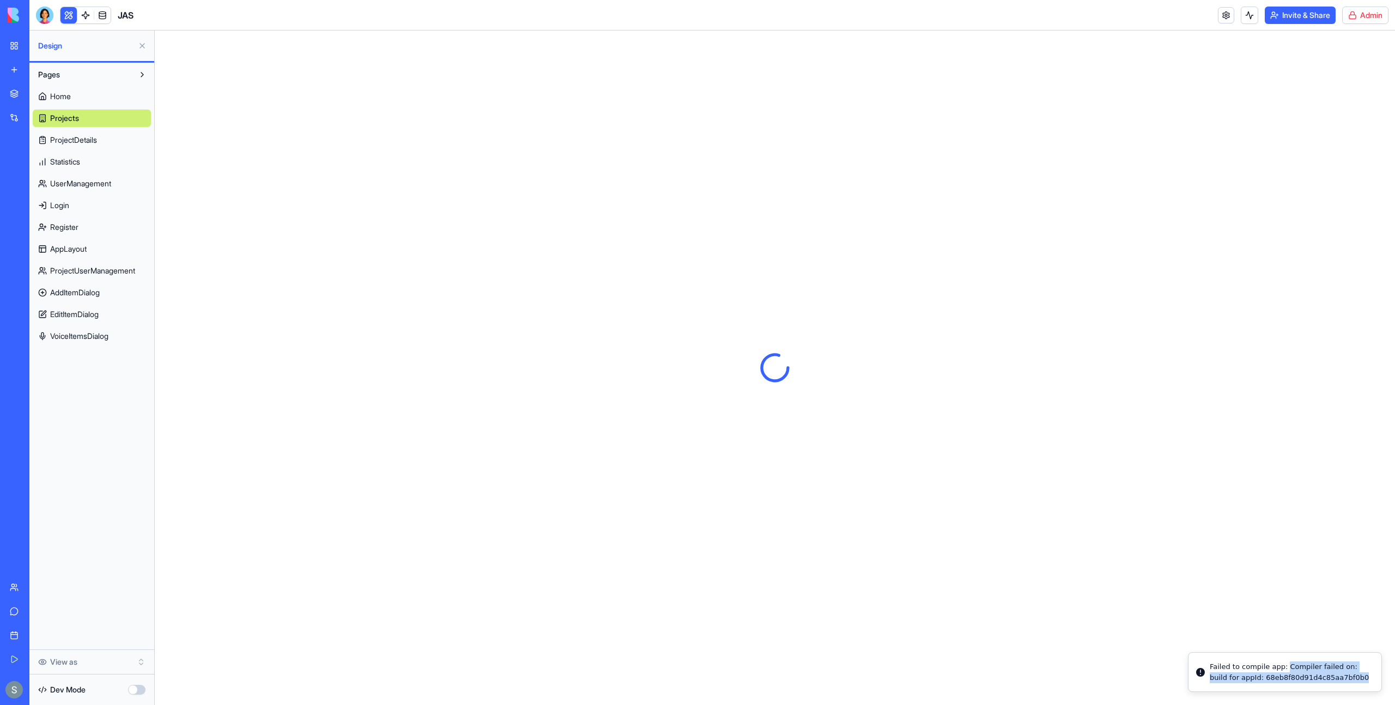
click at [1301, 675] on div "Failed to compile app: Compiler failed on: build for appId: 68eb8f80d91d4c85aa7…" at bounding box center [1291, 672] width 163 height 21
click at [1300, 681] on div "Failed to compile app: Compiler failed on: build for appId: 68eb8f80d91d4c85aa7…" at bounding box center [1291, 672] width 163 height 21
click at [49, 15] on div at bounding box center [44, 15] width 17 height 17
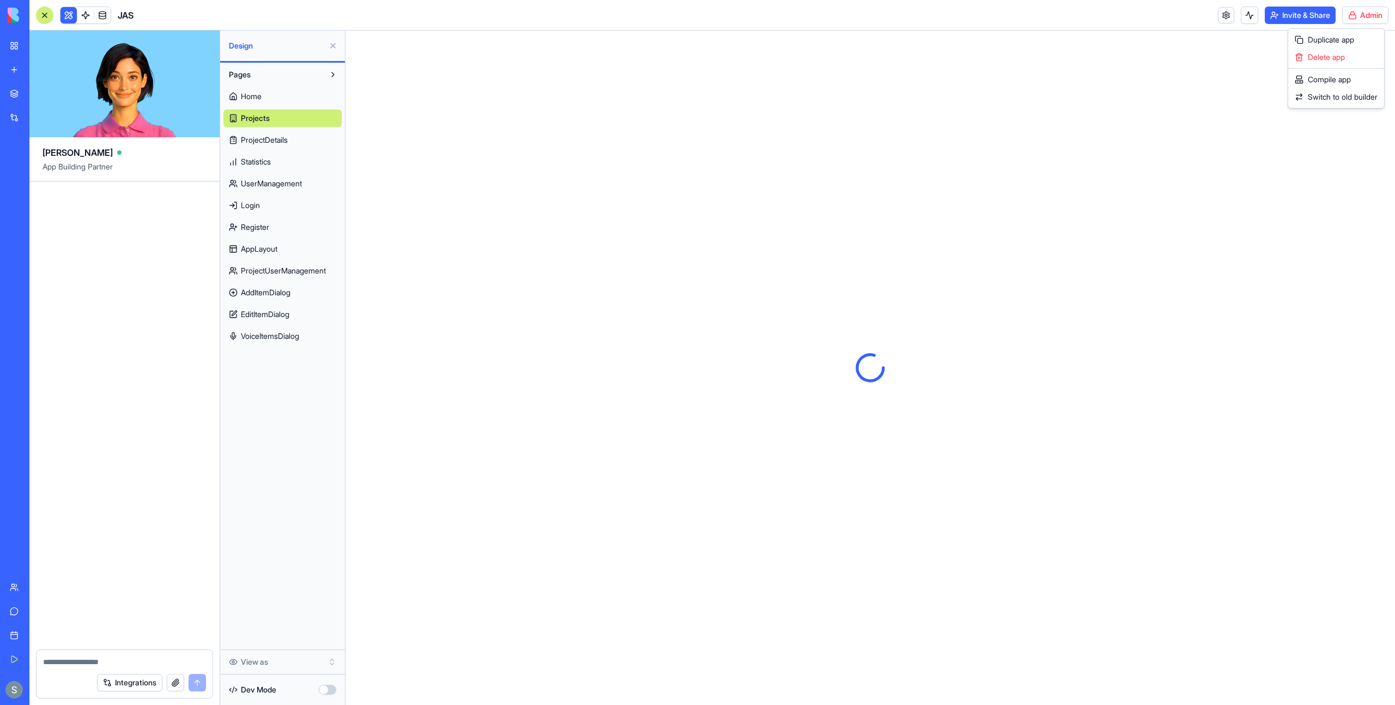
click at [1370, 17] on html "My Workspace New app Marketplace Integrations Recent AI Content Pipeline Lead E…" at bounding box center [697, 352] width 1395 height 705
click at [1351, 78] on div "Compile app" at bounding box center [1337, 79] width 92 height 17
click at [262, 687] on span "Dev Mode" at bounding box center [258, 690] width 35 height 11
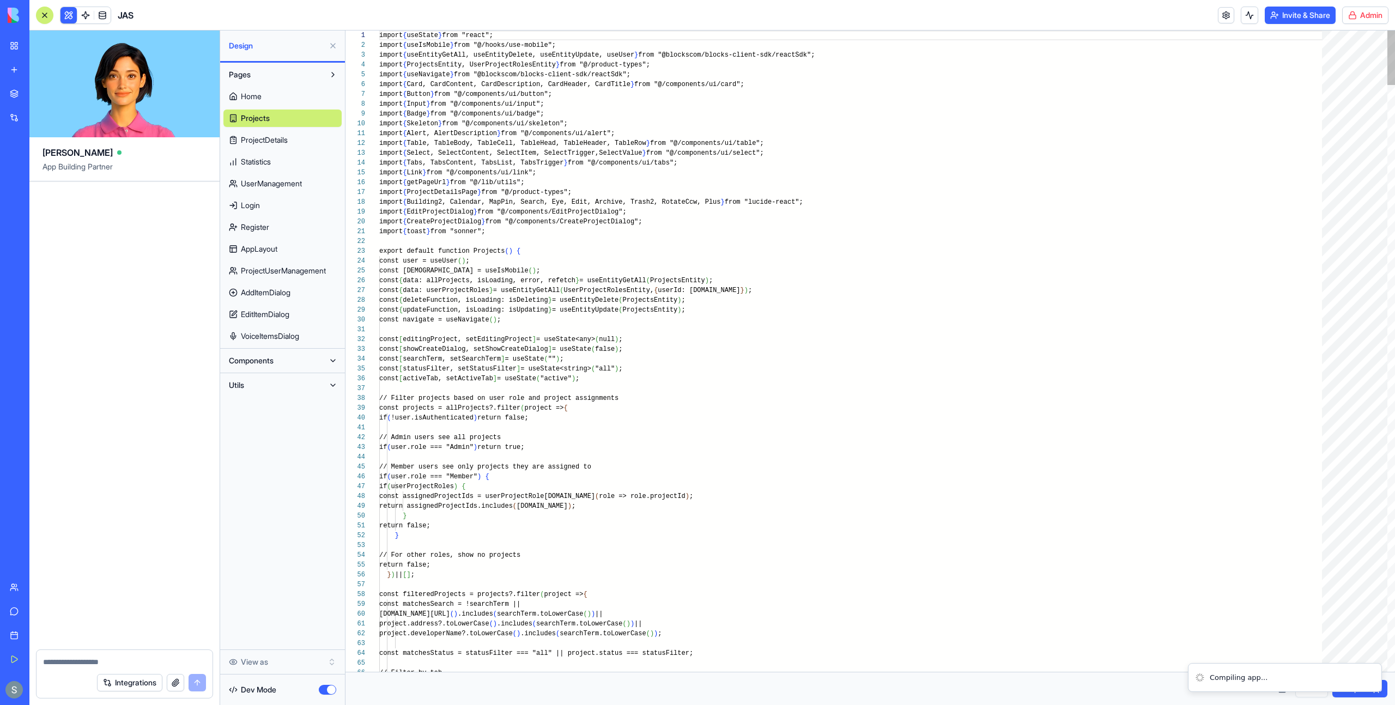
scroll to position [69, 0]
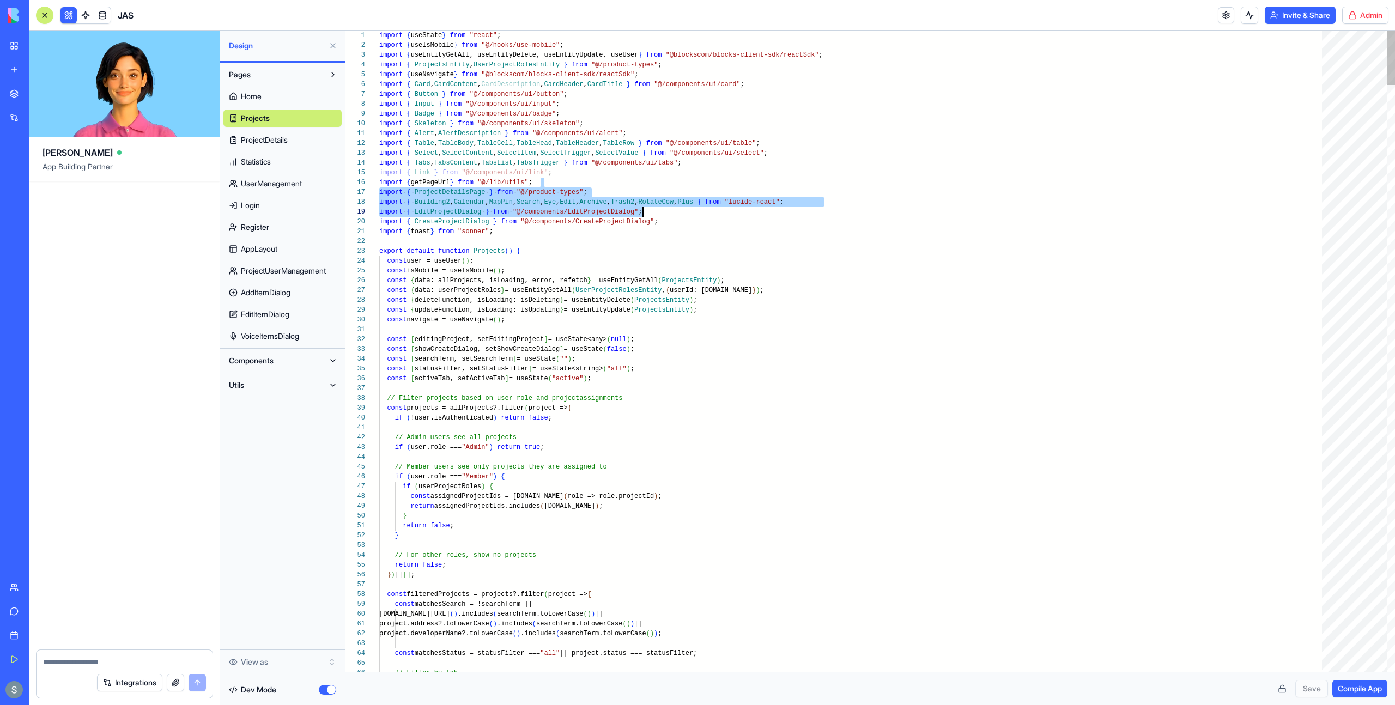
type textarea "**********"
drag, startPoint x: 828, startPoint y: 210, endPoint x: 593, endPoint y: 234, distance: 236.1
click at [1221, 13] on link at bounding box center [1226, 15] width 16 height 16
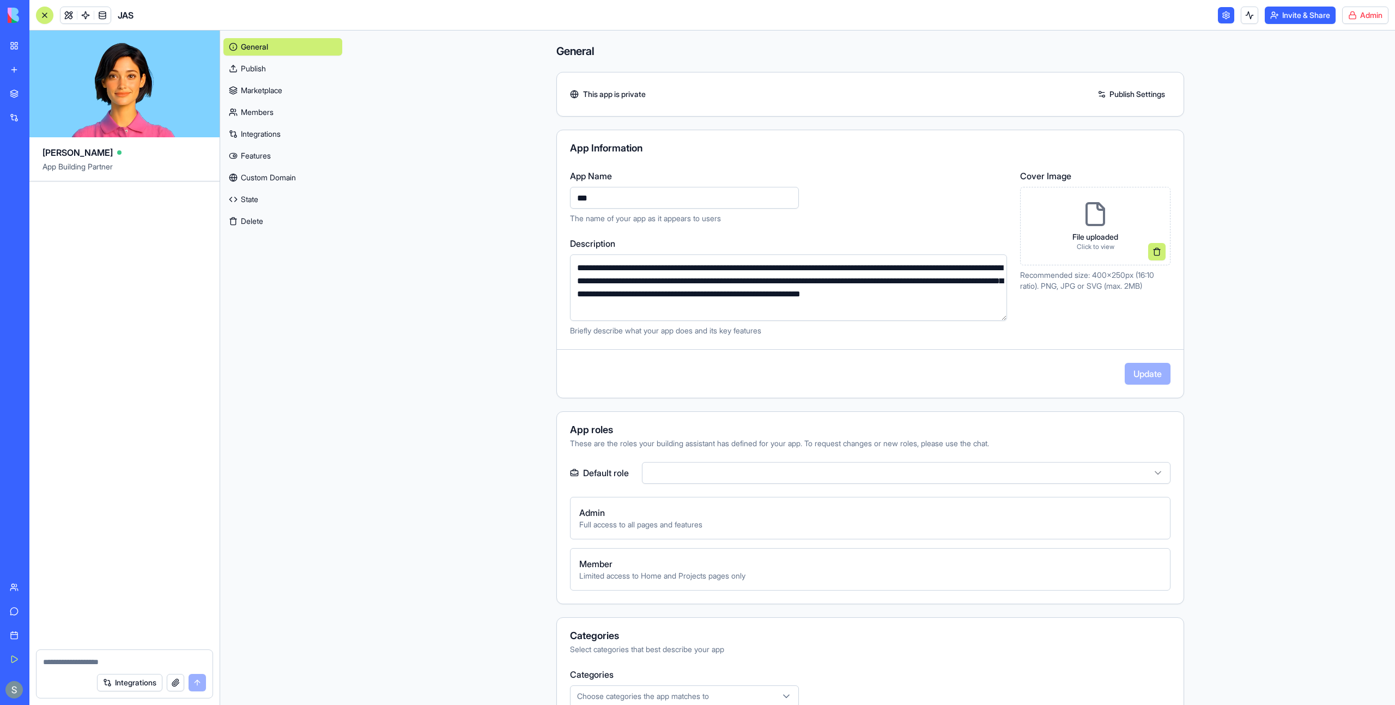
click at [268, 82] on link "Marketplace" at bounding box center [282, 90] width 119 height 17
click at [268, 64] on link "Publish" at bounding box center [282, 68] width 119 height 17
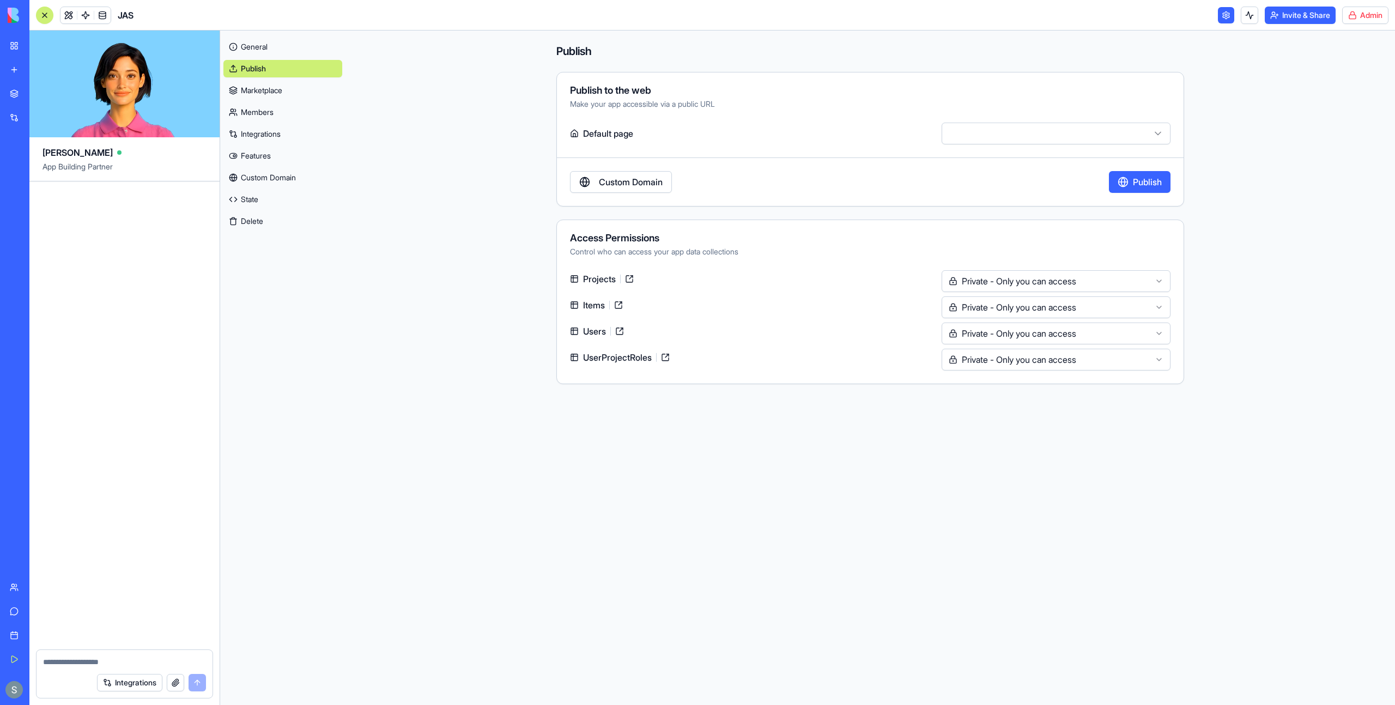
click at [1139, 184] on button "Publish" at bounding box center [1140, 182] width 62 height 22
click at [1142, 185] on button "Unpublish" at bounding box center [1142, 182] width 57 height 22
click at [1356, 15] on html "**********" at bounding box center [697, 352] width 1395 height 705
click at [1349, 74] on div "Compile app" at bounding box center [1337, 79] width 92 height 17
click at [64, 23] on header "JAS Invite & Share Admin" at bounding box center [712, 15] width 1366 height 31
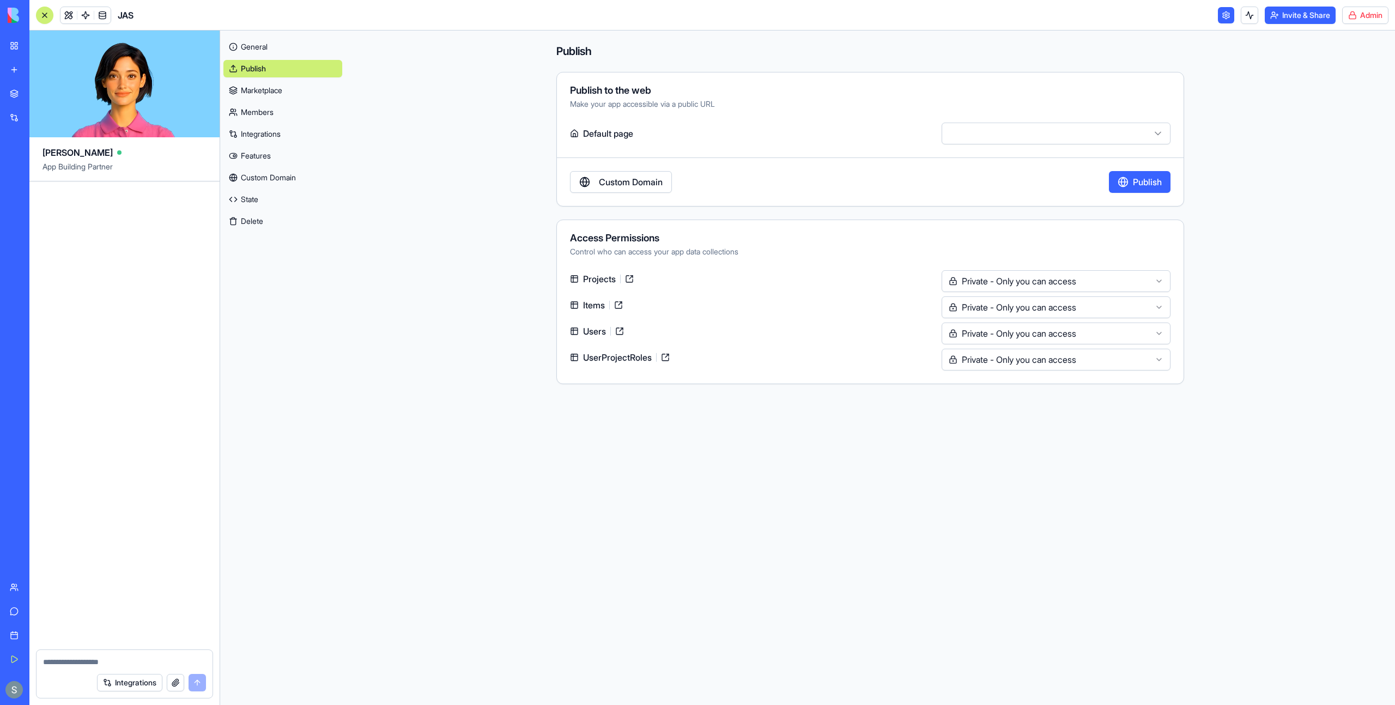
click at [64, 22] on link at bounding box center [69, 15] width 16 height 16
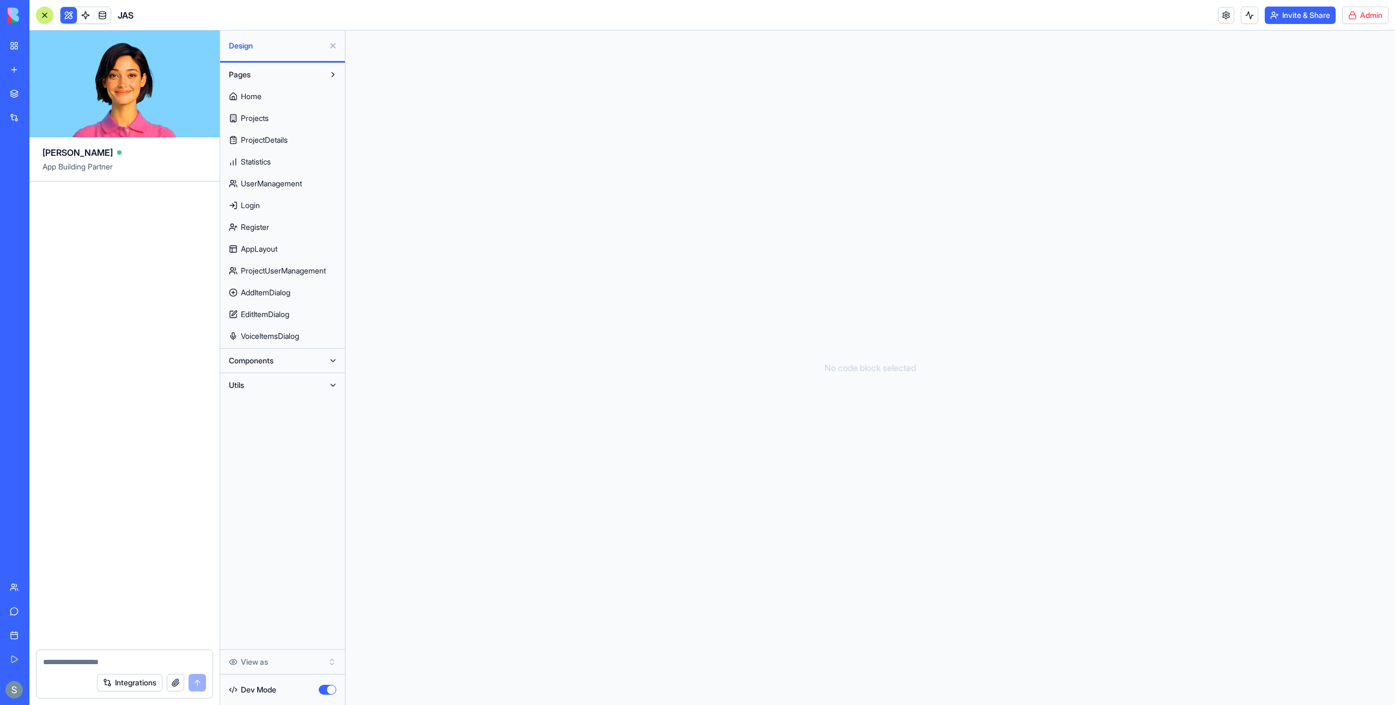
click at [290, 94] on link "Home" at bounding box center [282, 96] width 118 height 17
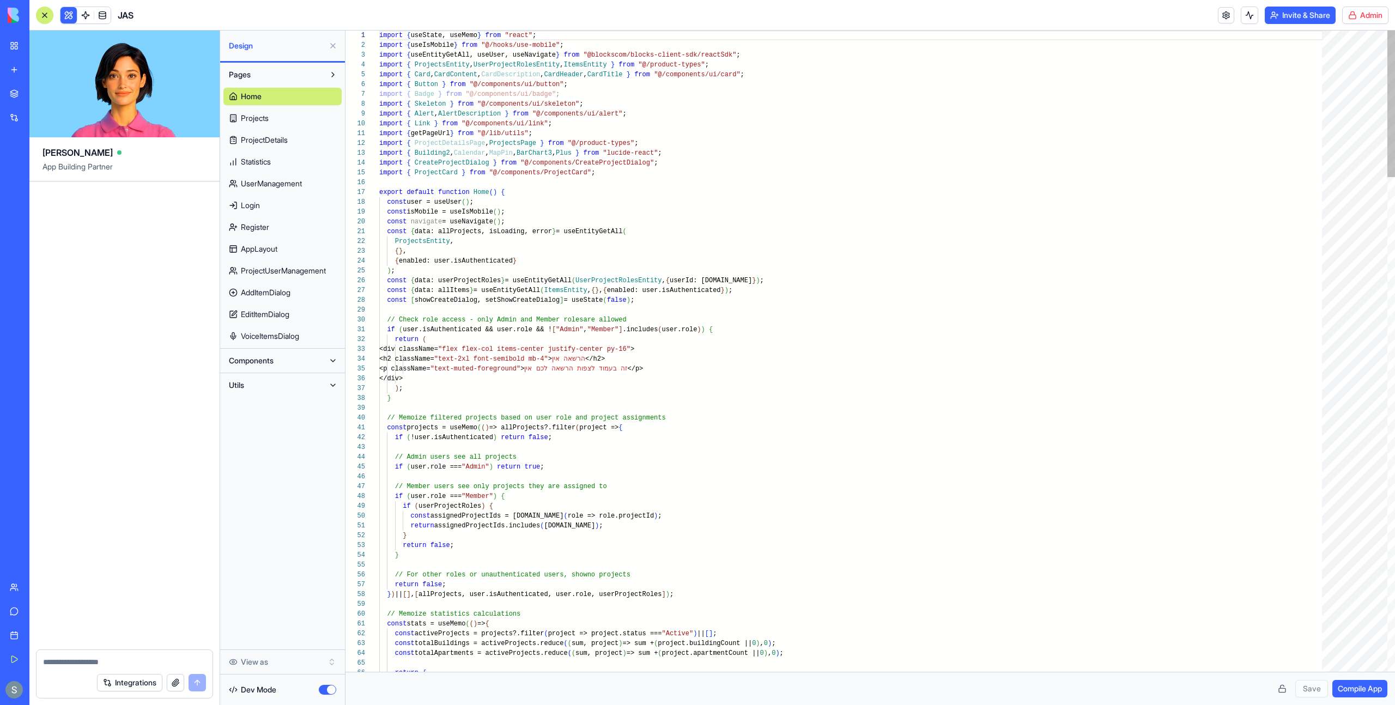
scroll to position [69, 0]
click at [322, 692] on button "button" at bounding box center [327, 690] width 17 height 10
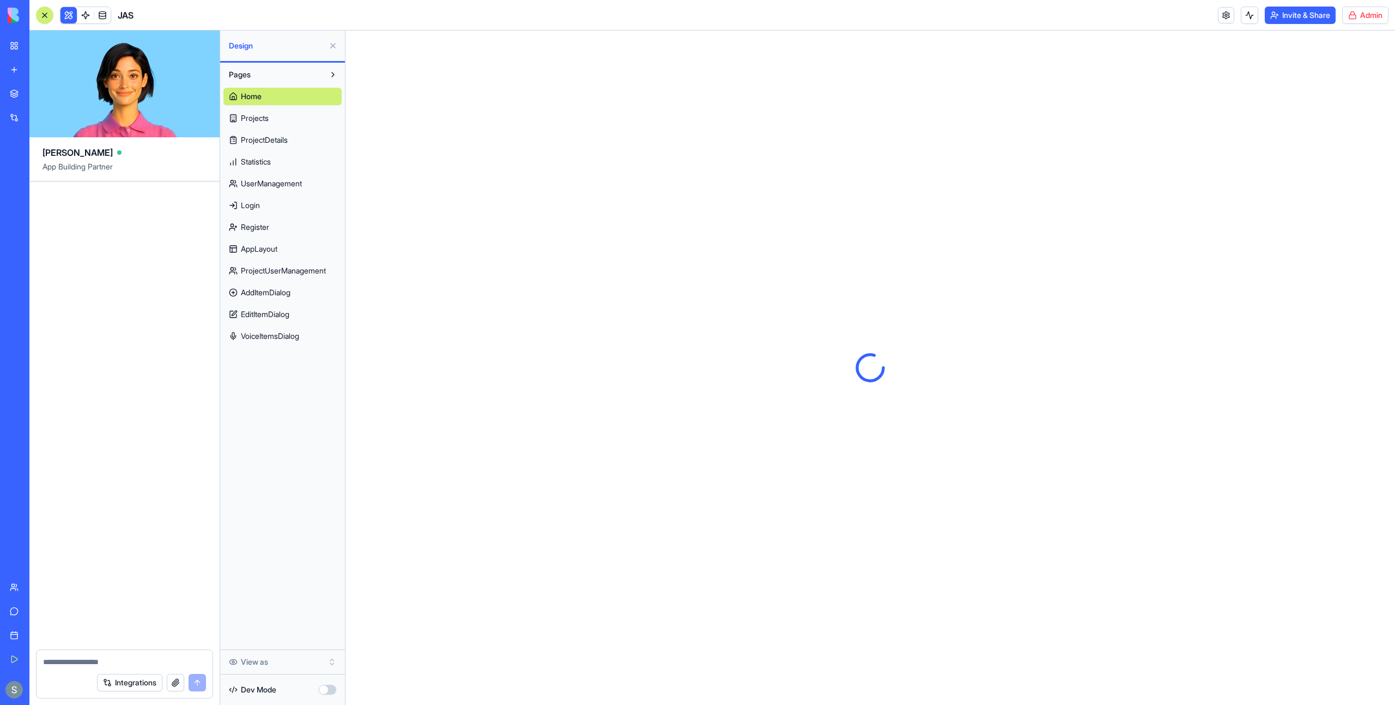
scroll to position [0, 0]
click at [1281, 7] on button "Invite & Share" at bounding box center [1300, 15] width 71 height 17
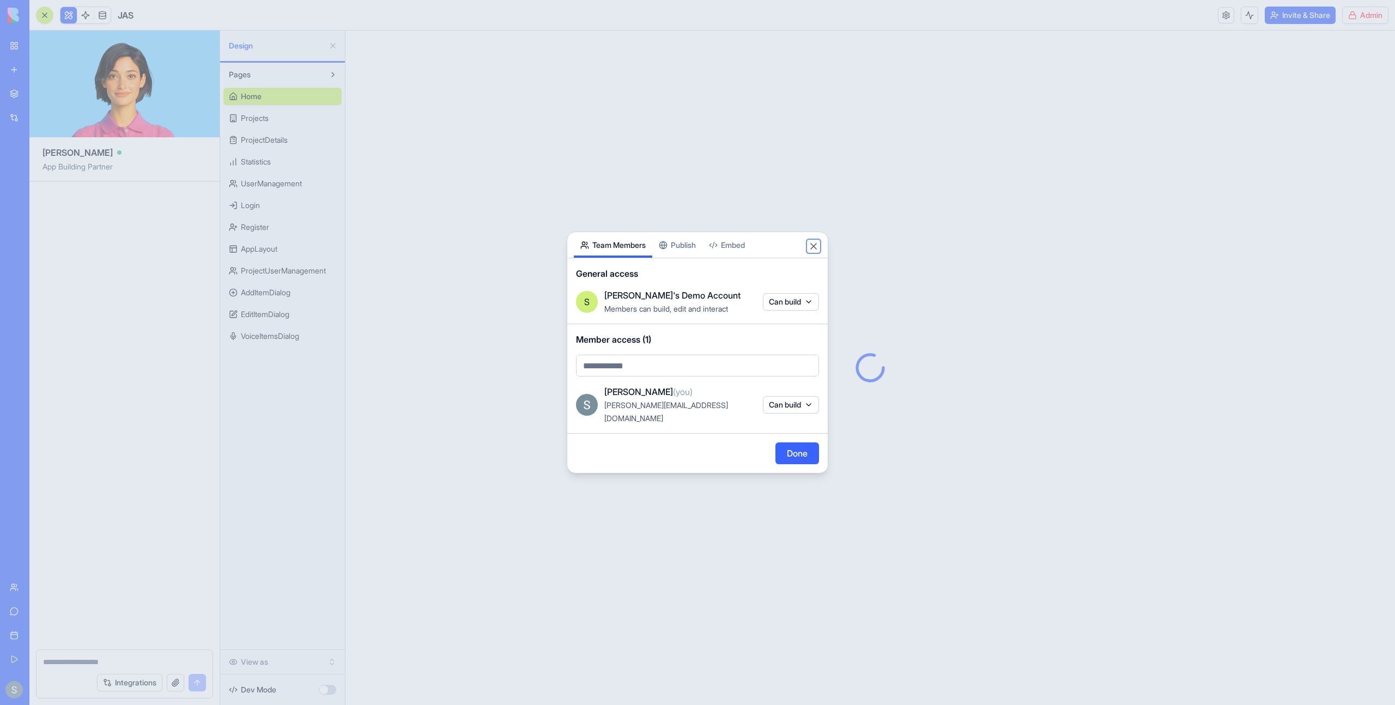
click at [811, 252] on button "Close" at bounding box center [813, 246] width 11 height 11
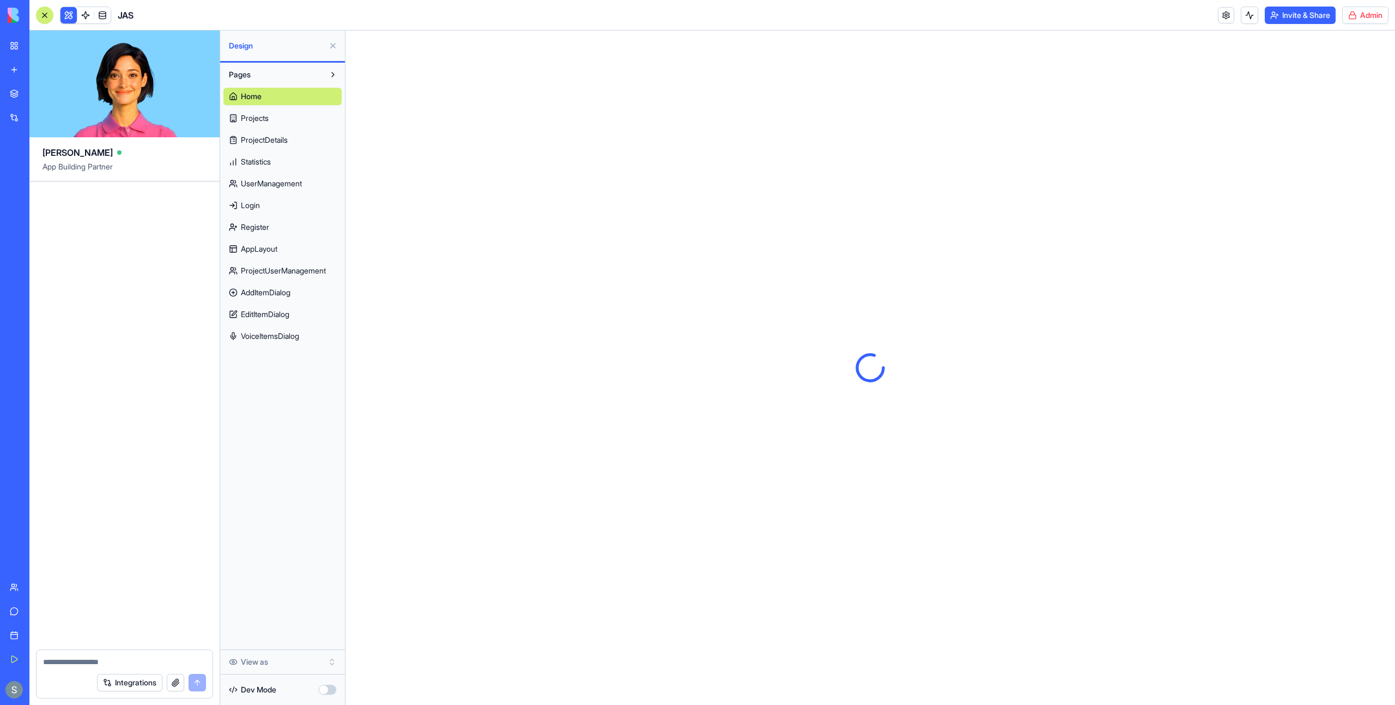
click at [43, 13] on div at bounding box center [44, 15] width 9 height 9
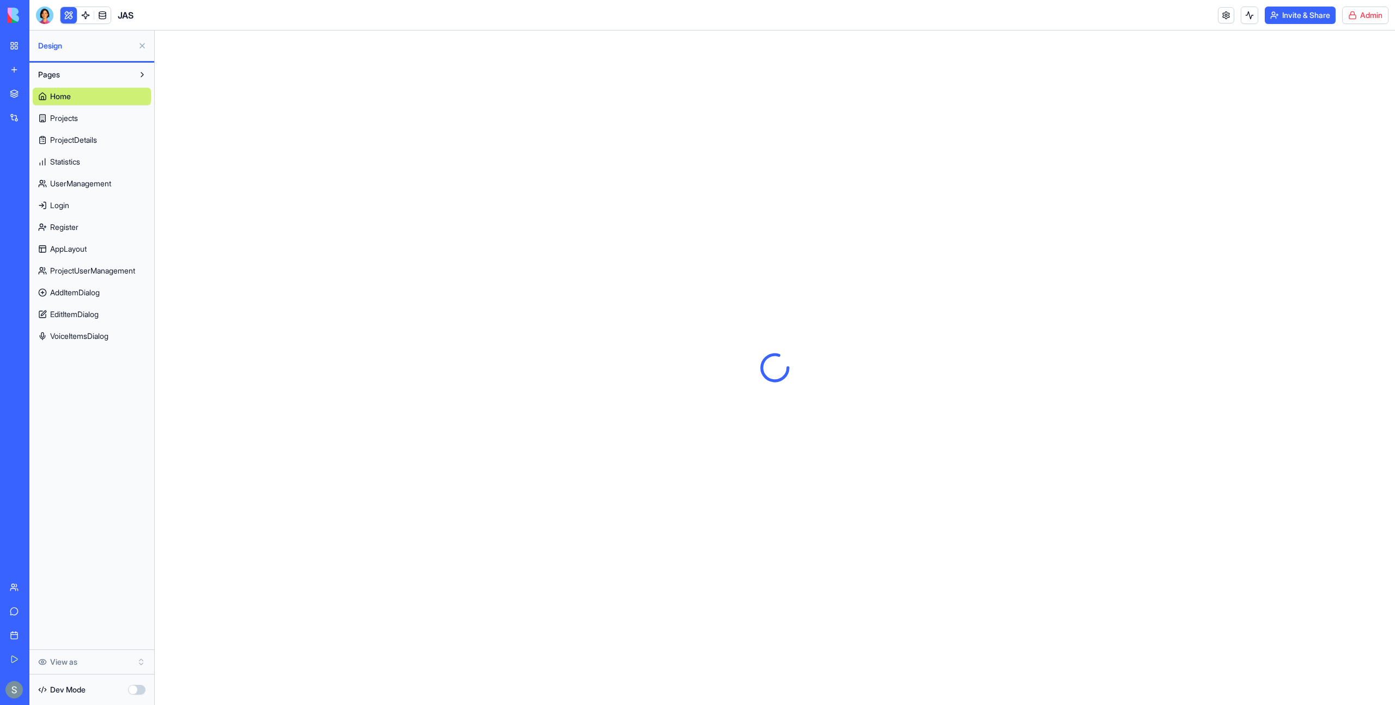
click at [92, 128] on div "Home Projects ProjectDetails Statistics UserManagement Login Register AppLayout…" at bounding box center [92, 214] width 118 height 262
click at [90, 125] on link "Projects" at bounding box center [92, 118] width 118 height 17
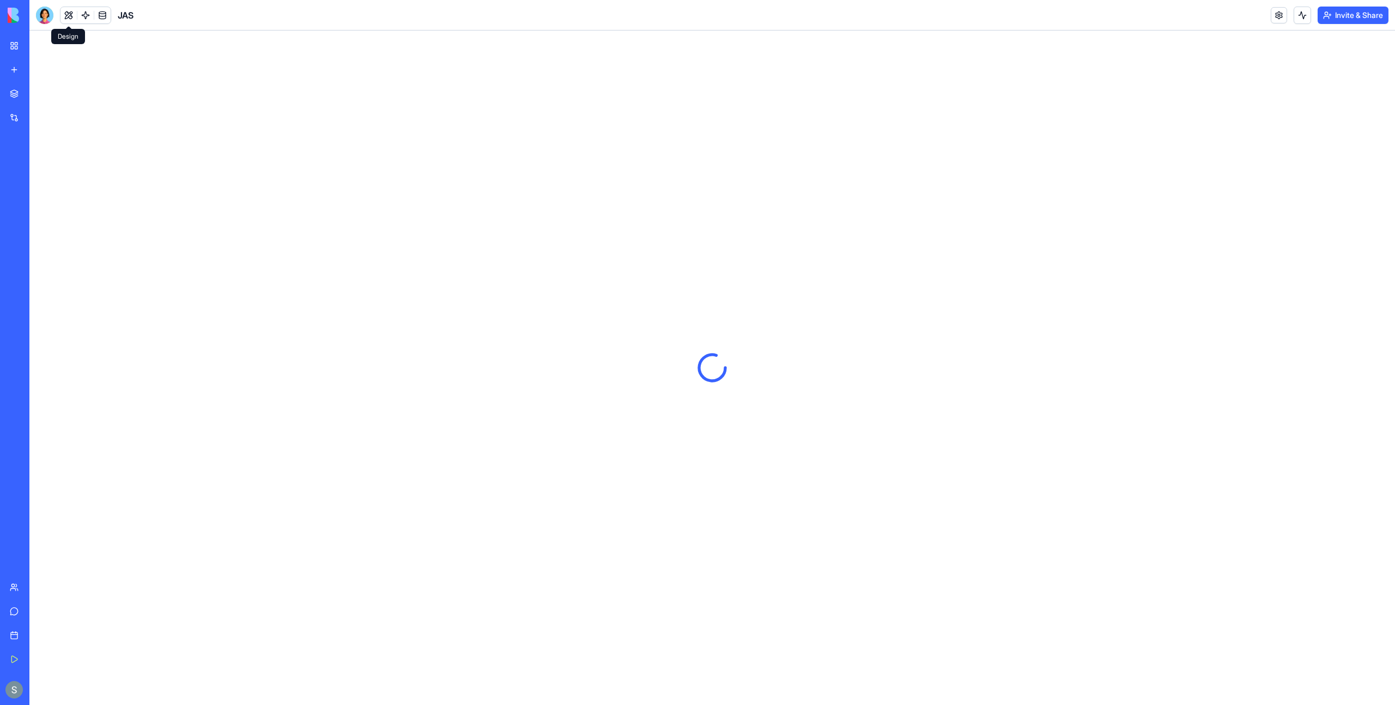
click at [69, 13] on button at bounding box center [69, 15] width 16 height 16
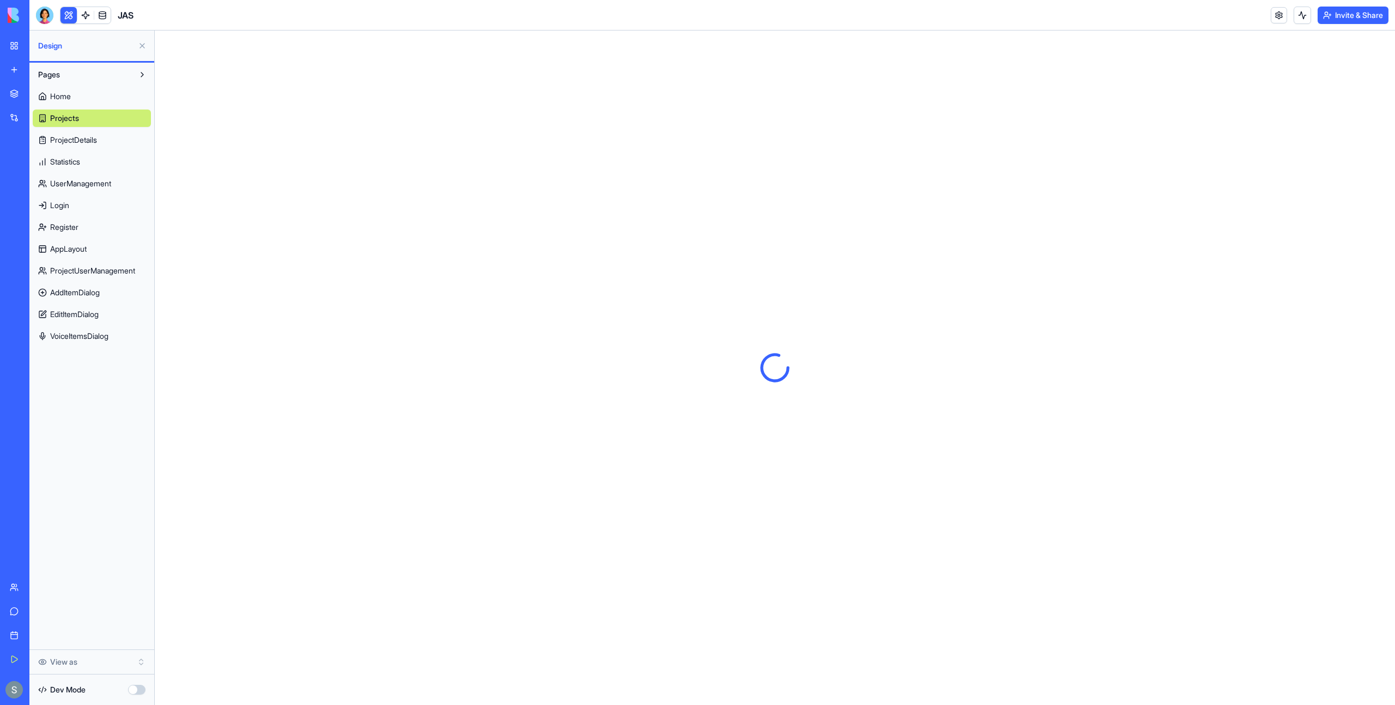
click at [95, 142] on span "ProjectDetails" at bounding box center [73, 140] width 47 height 11
click at [126, 689] on div "Dev Mode" at bounding box center [92, 690] width 118 height 24
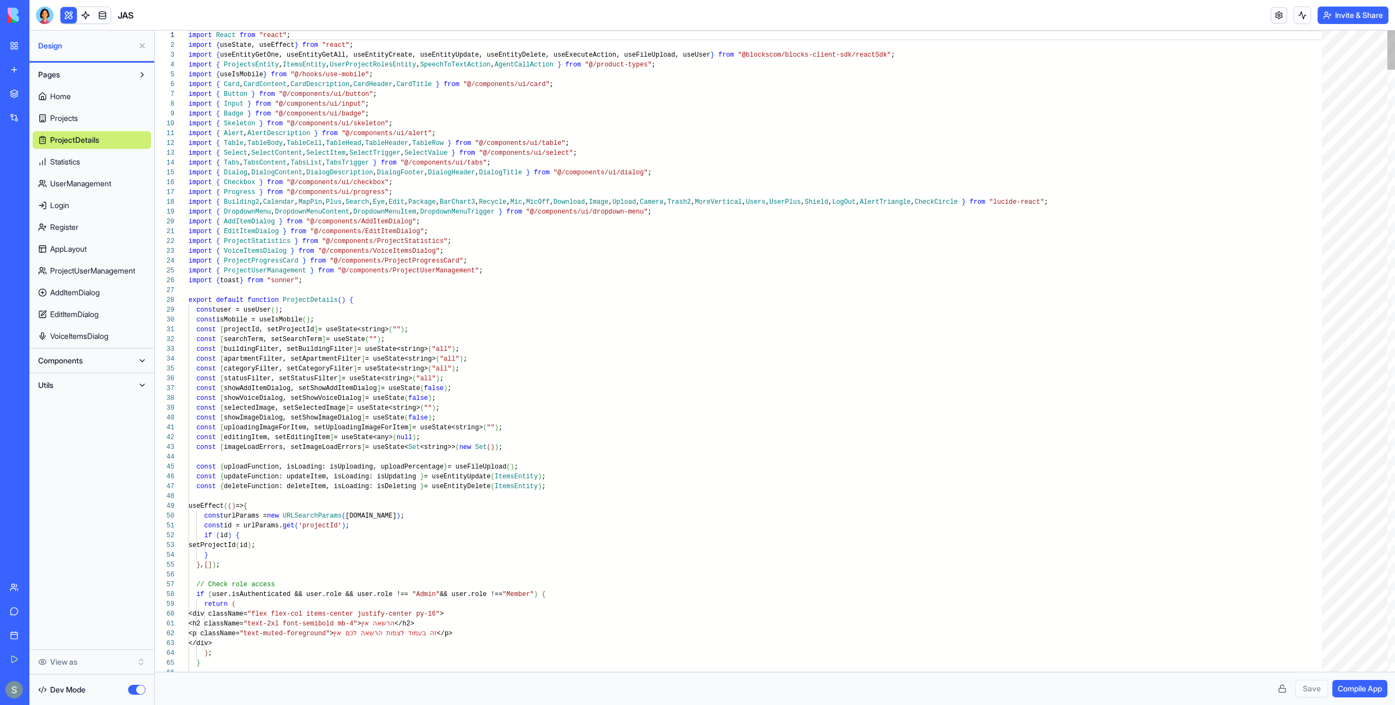
scroll to position [49, 0]
click at [1334, 692] on button "Compile App" at bounding box center [1360, 688] width 55 height 17
click at [112, 691] on div "Dev Mode" at bounding box center [92, 690] width 118 height 24
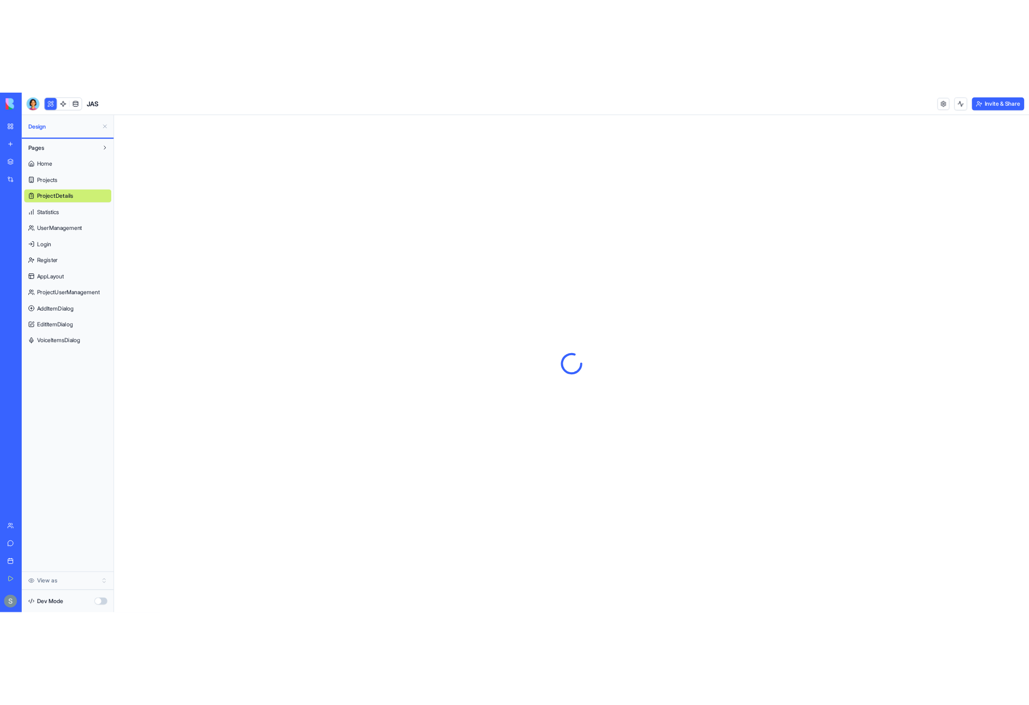
scroll to position [0, 0]
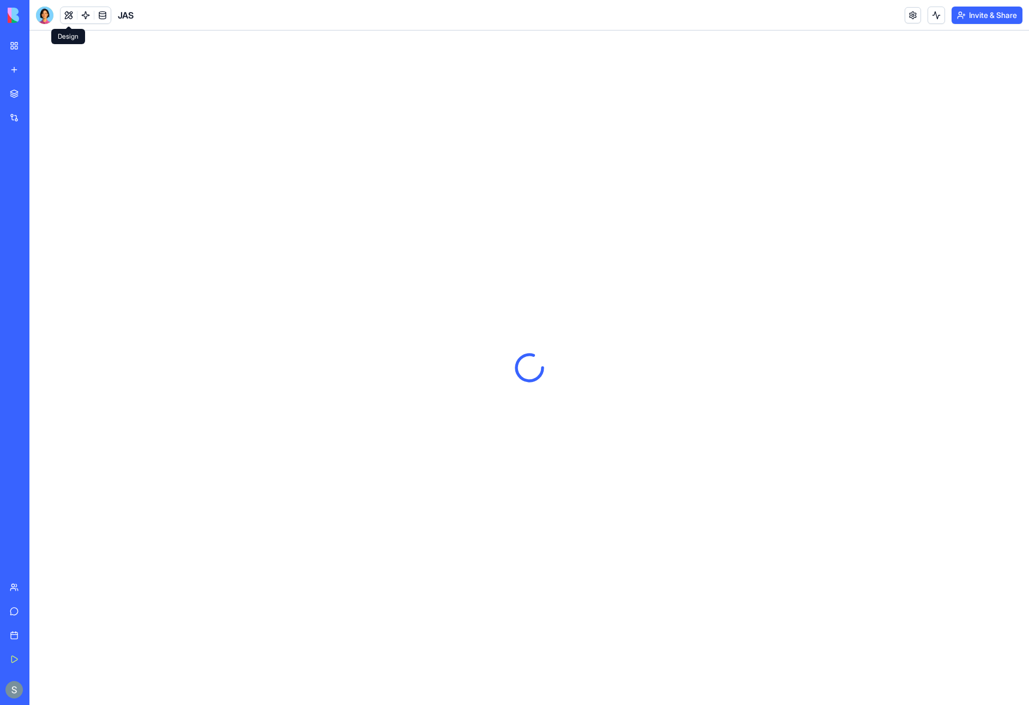
click at [66, 14] on button at bounding box center [69, 15] width 16 height 16
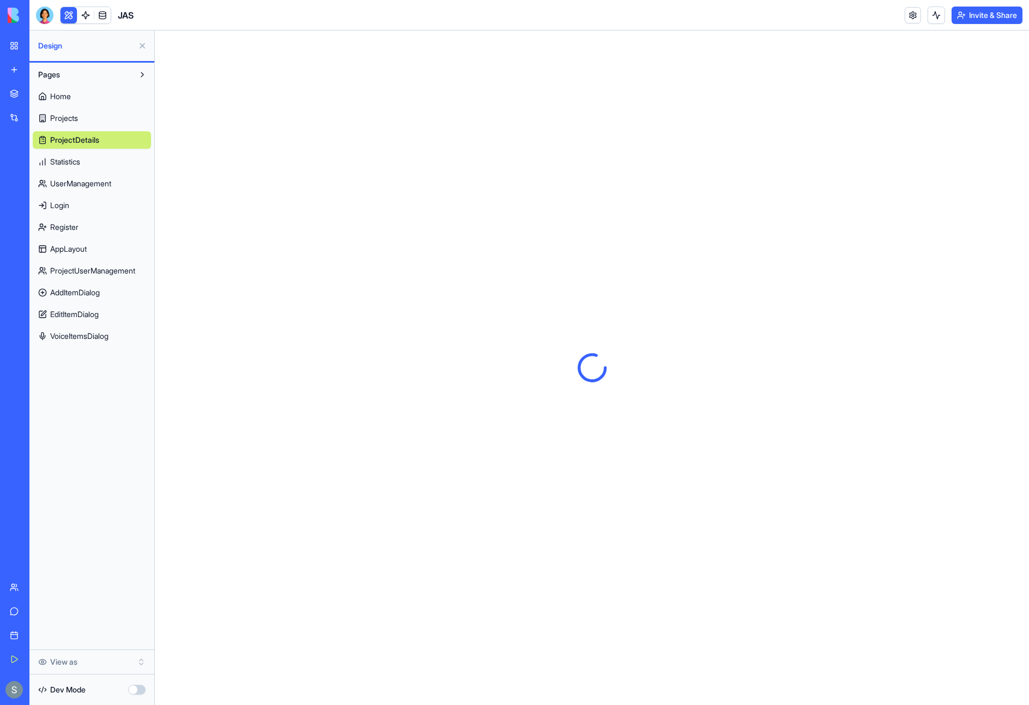
click at [61, 127] on div "Home Projects ProjectDetails Statistics UserManagement Login Register AppLayout…" at bounding box center [92, 214] width 118 height 262
click at [61, 114] on span "Projects" at bounding box center [64, 118] width 28 height 11
click at [62, 99] on span "Home" at bounding box center [60, 96] width 21 height 11
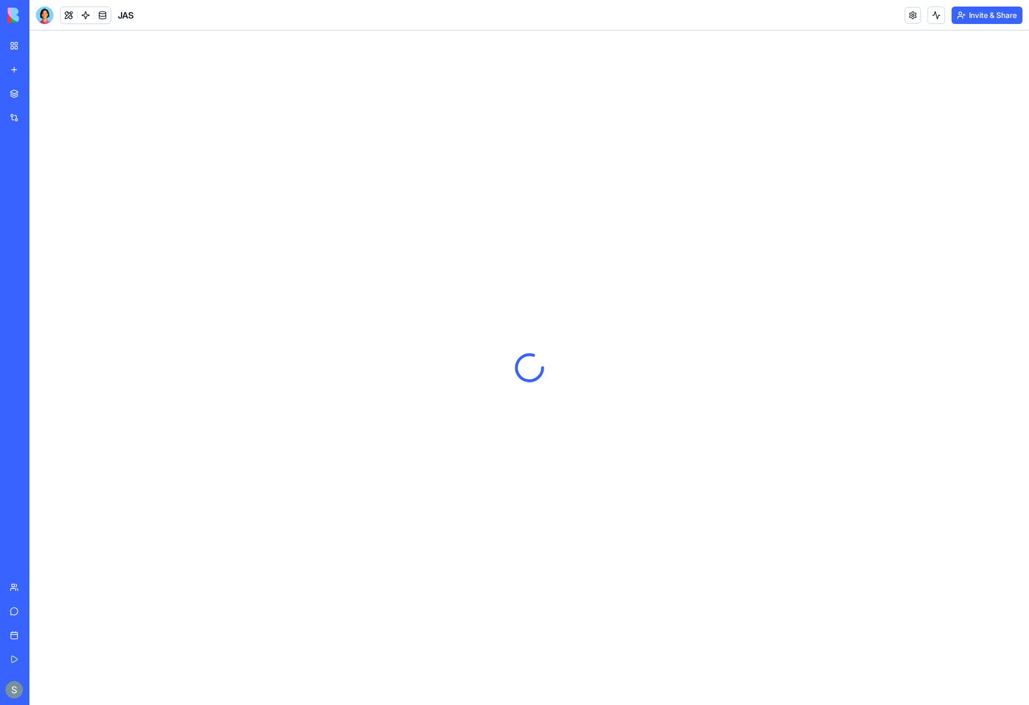
click at [983, 8] on button "Invite & Share" at bounding box center [986, 15] width 71 height 17
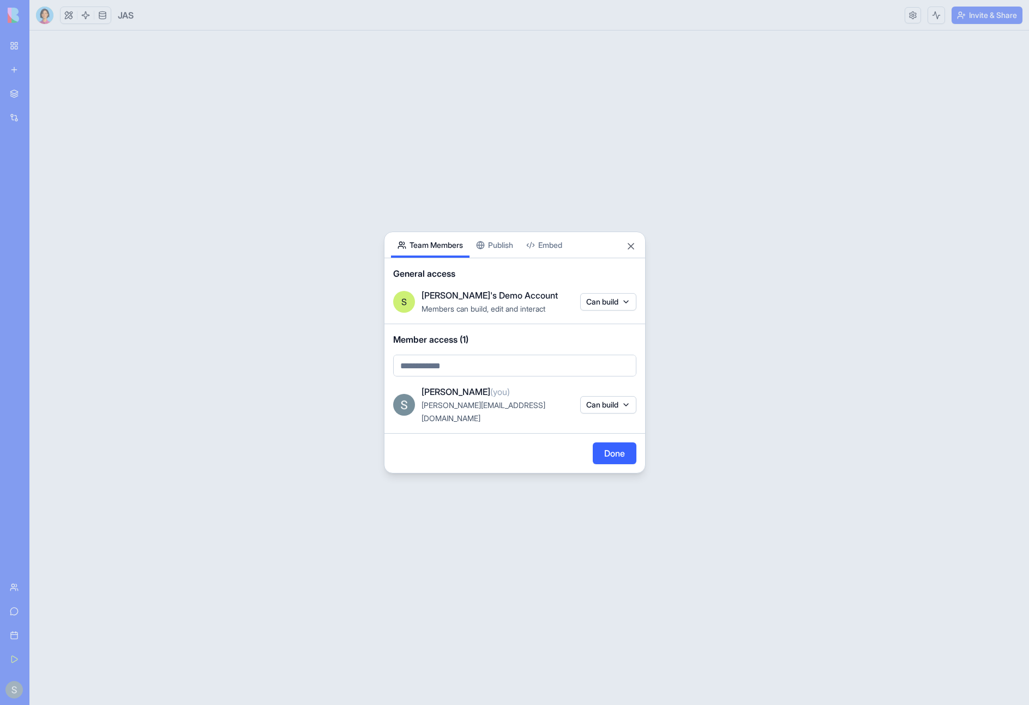
click at [368, 200] on div at bounding box center [514, 352] width 1029 height 705
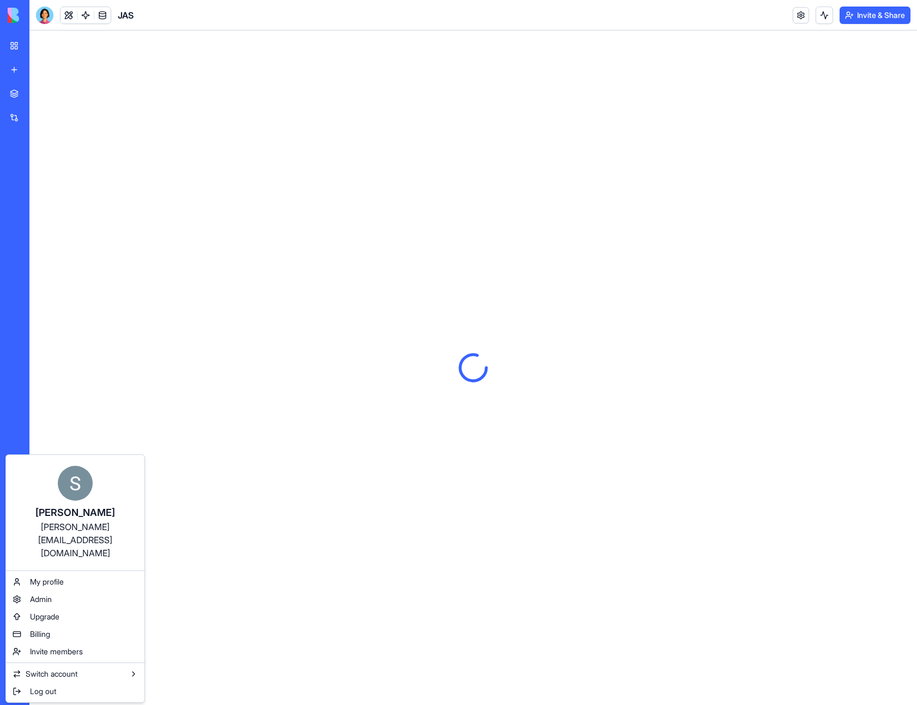
click at [10, 686] on html "My Workspace New app Marketplace Integrations Recent AI Content Pipeline Lead E…" at bounding box center [458, 352] width 917 height 705
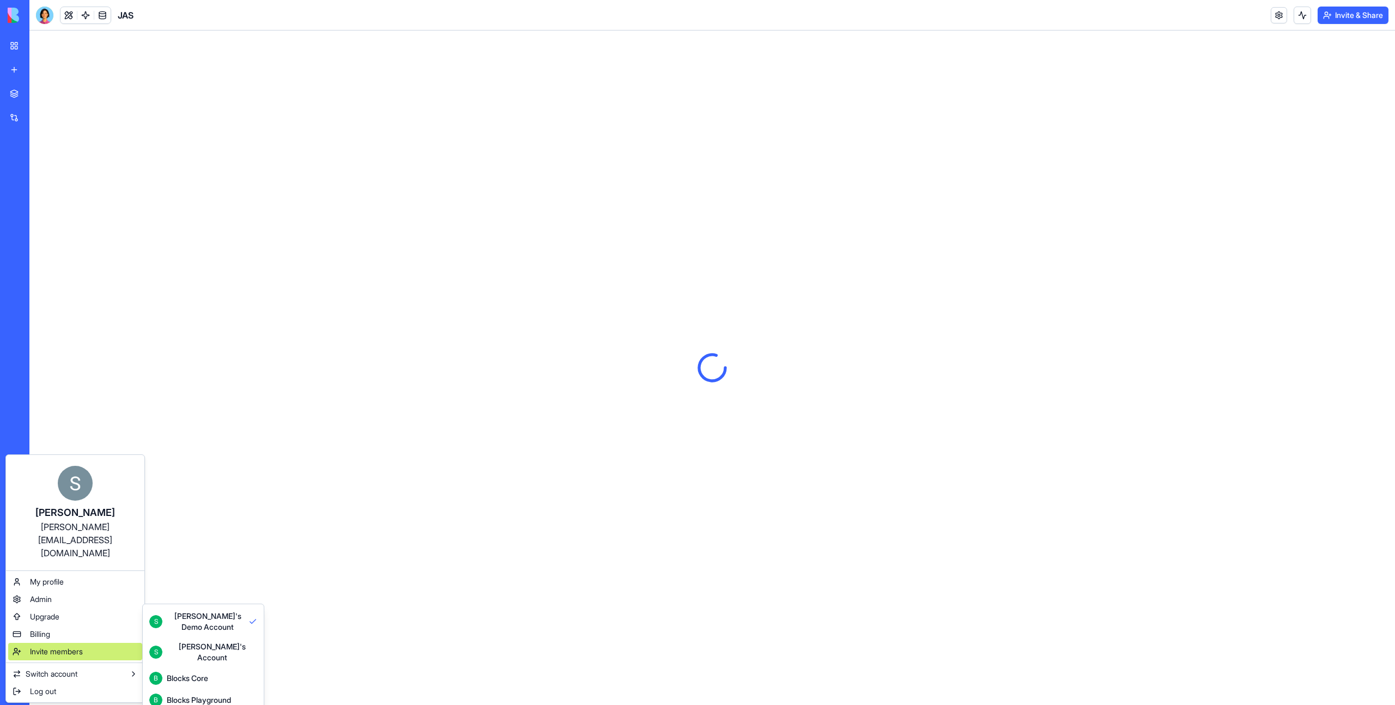
click at [91, 643] on div "Invite members" at bounding box center [75, 651] width 134 height 17
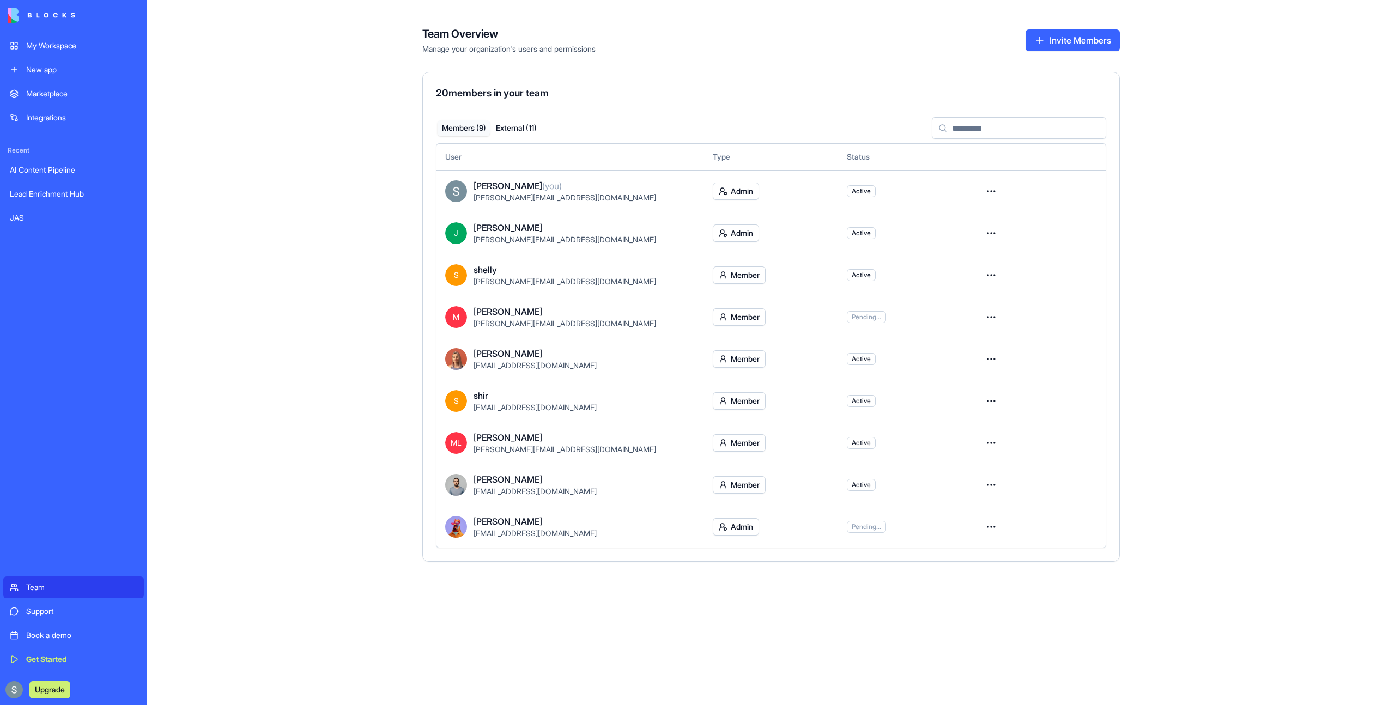
click at [199, 82] on div "Team Overview Manage your organization's users and permissions Invite Members 2…" at bounding box center [771, 352] width 1248 height 705
click at [65, 43] on div "My Workspace" at bounding box center [81, 45] width 111 height 11
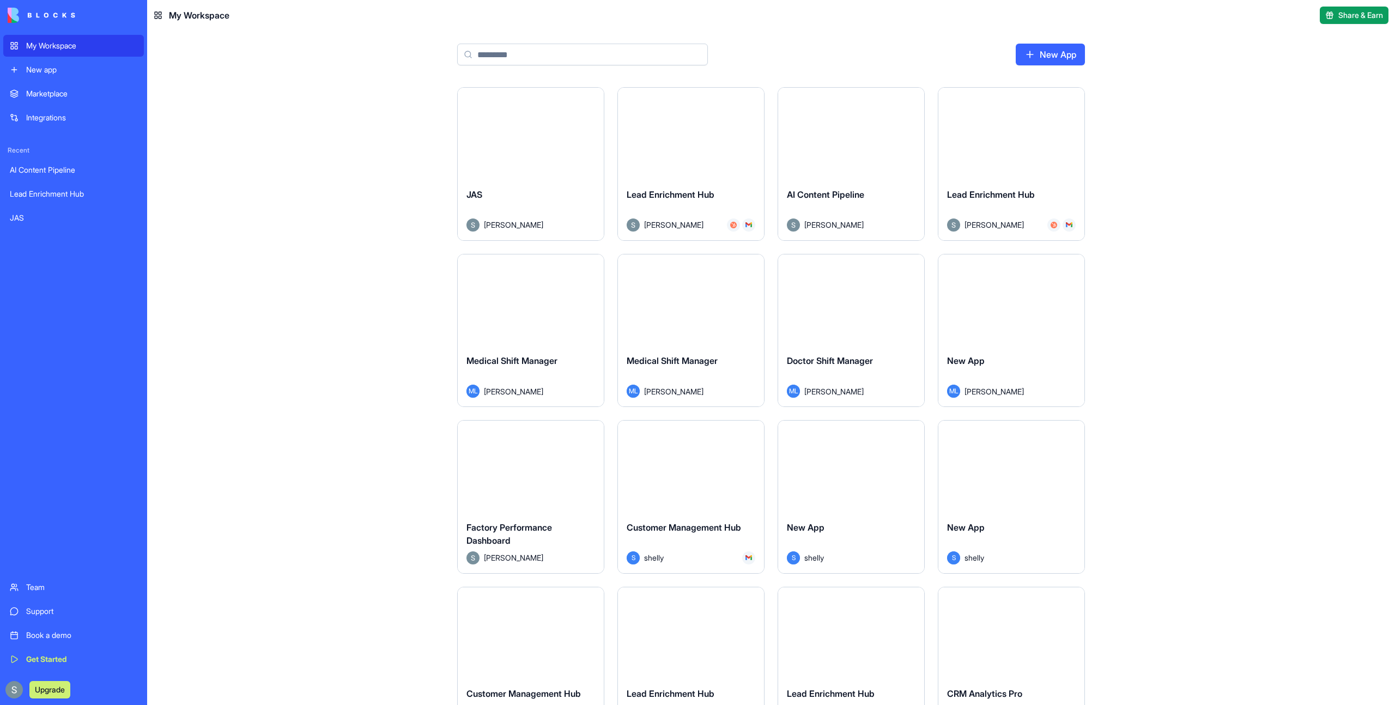
click at [493, 185] on div "JAS Sharon Magen" at bounding box center [531, 209] width 146 height 61
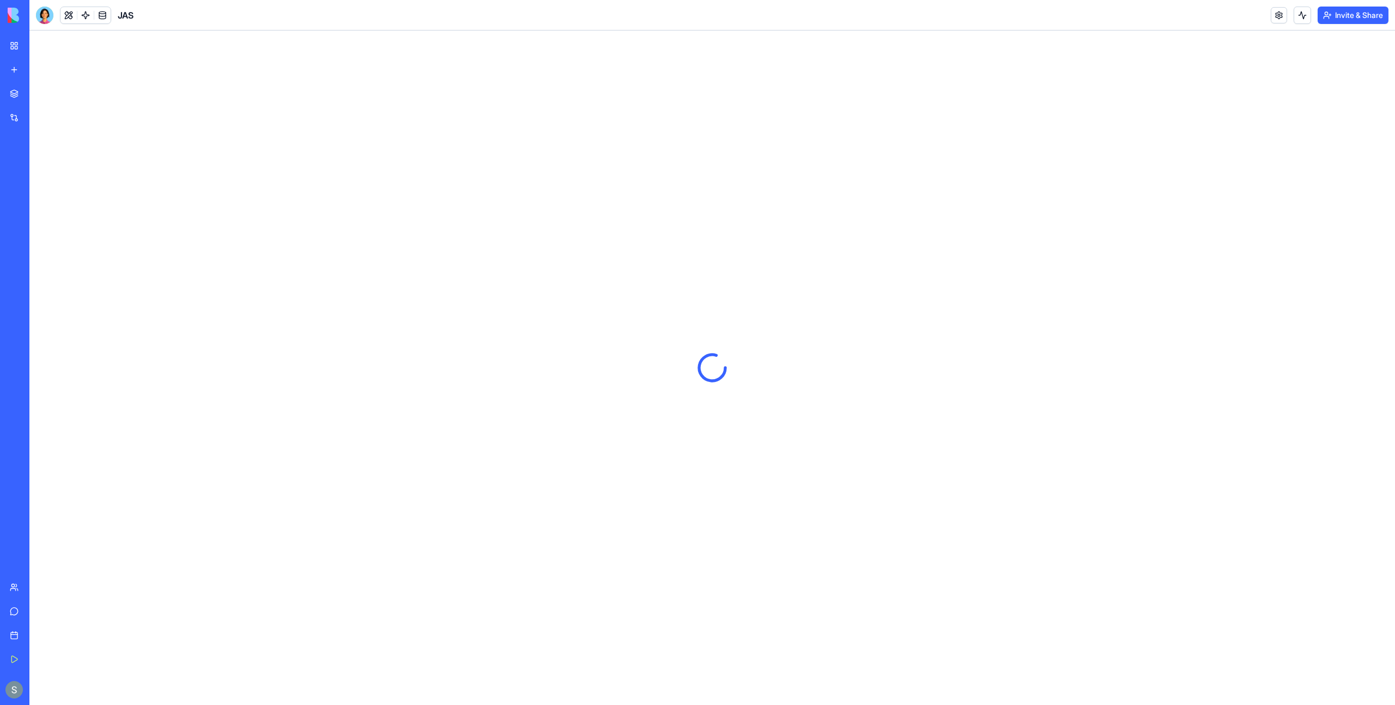
click at [1352, 13] on button "Invite & Share" at bounding box center [1353, 15] width 71 height 17
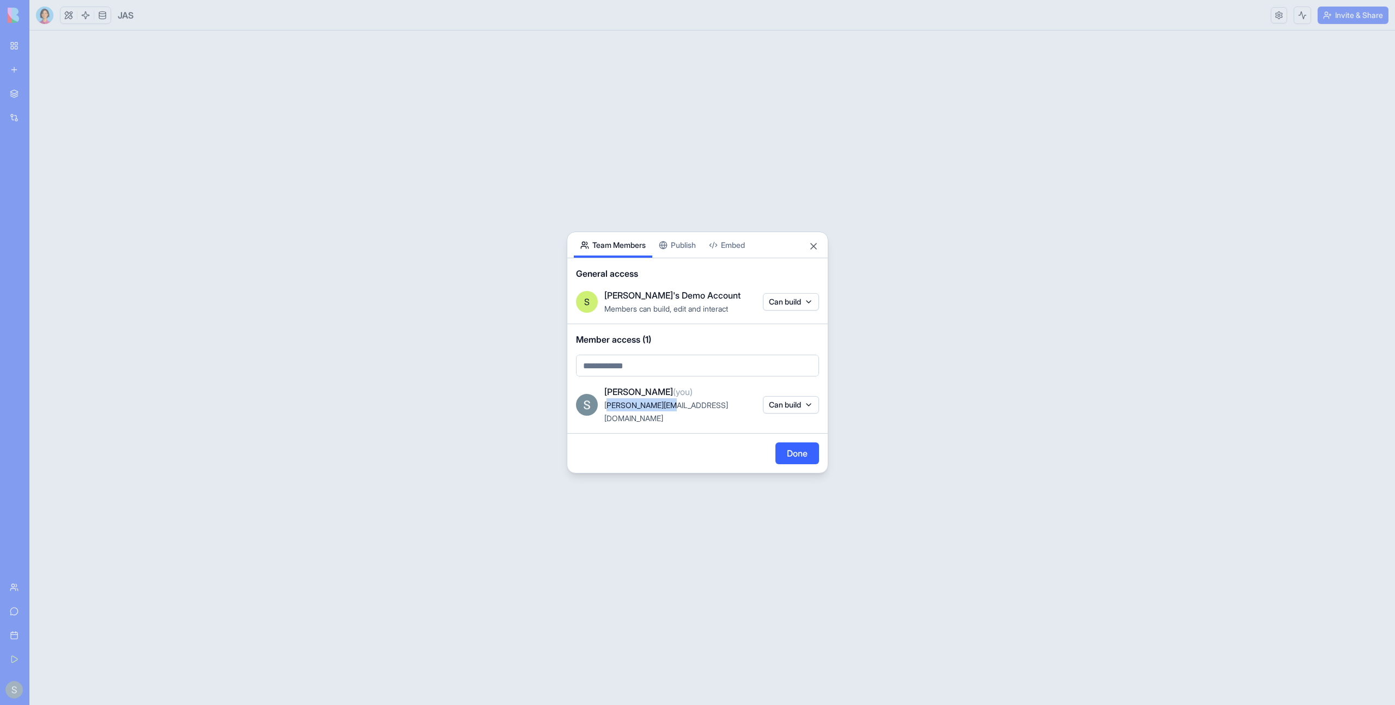
drag, startPoint x: 671, startPoint y: 408, endPoint x: 608, endPoint y: 406, distance: 63.2
click at [608, 406] on div "[PERSON_NAME][EMAIL_ADDRESS][DOMAIN_NAME]" at bounding box center [680, 411] width 152 height 26
drag, startPoint x: 679, startPoint y: 412, endPoint x: 618, endPoint y: 414, distance: 60.5
click at [618, 414] on div "[PERSON_NAME][EMAIL_ADDRESS][DOMAIN_NAME]" at bounding box center [680, 411] width 152 height 26
click at [638, 414] on span "[PERSON_NAME][EMAIL_ADDRESS][DOMAIN_NAME]" at bounding box center [666, 412] width 124 height 22
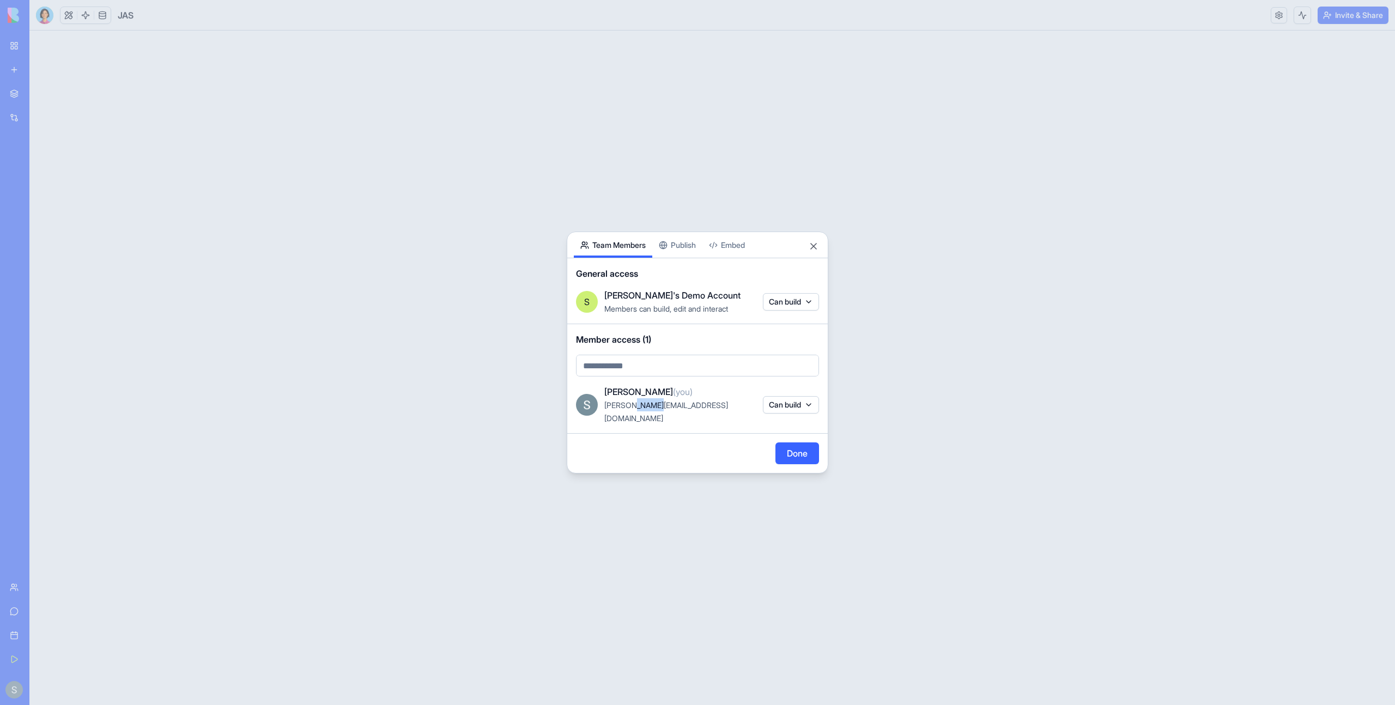
click at [638, 414] on span "[PERSON_NAME][EMAIL_ADDRESS][DOMAIN_NAME]" at bounding box center [666, 412] width 124 height 22
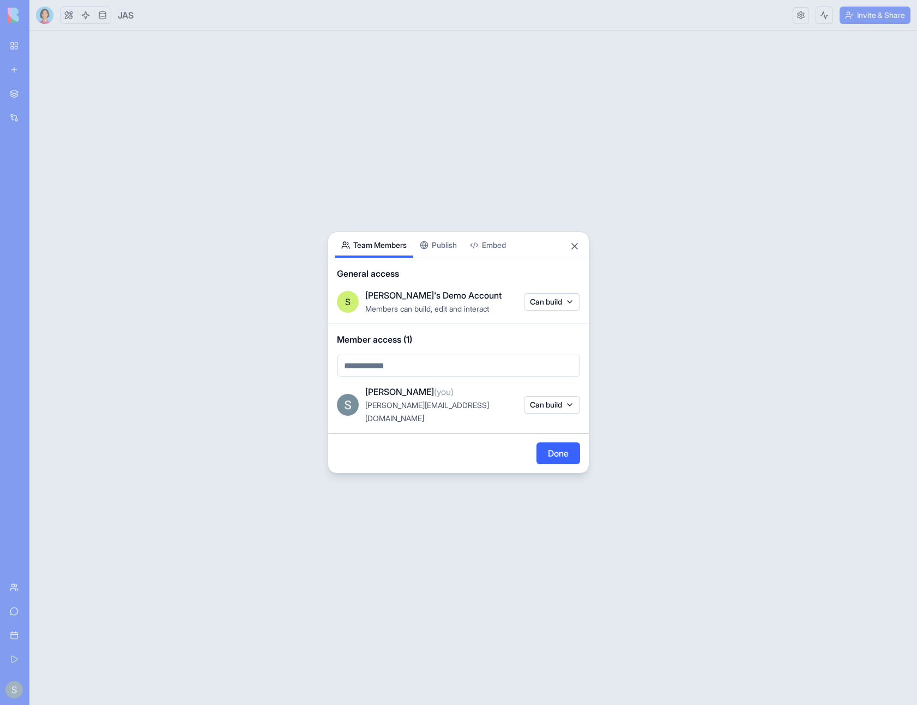
click at [550, 160] on div at bounding box center [458, 352] width 917 height 705
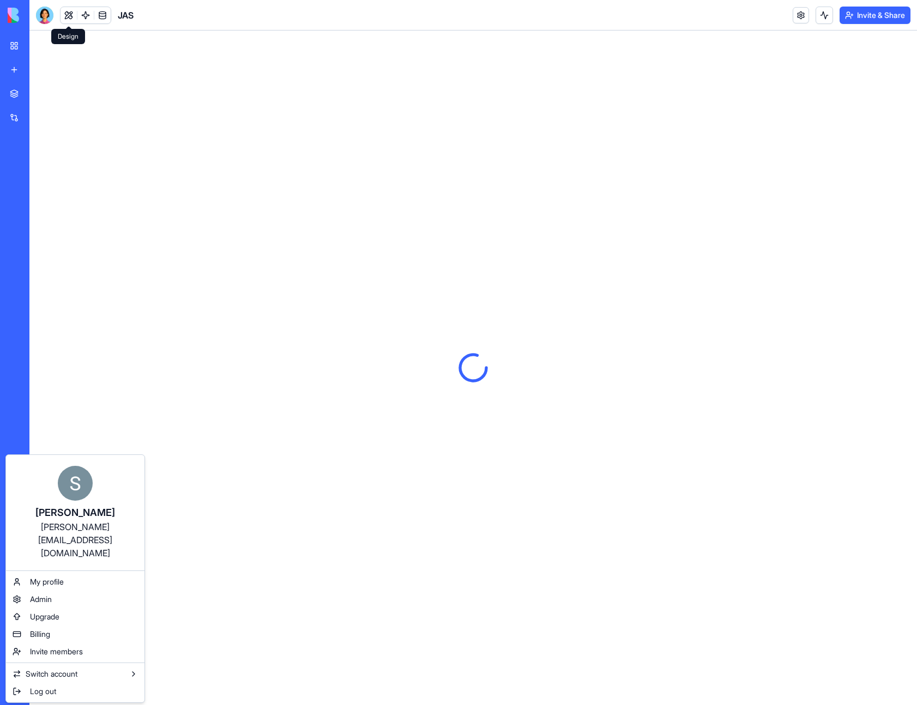
click at [65, 15] on html "My Workspace New app Marketplace Integrations Recent AI Content Pipeline Lead E…" at bounding box center [458, 352] width 917 height 705
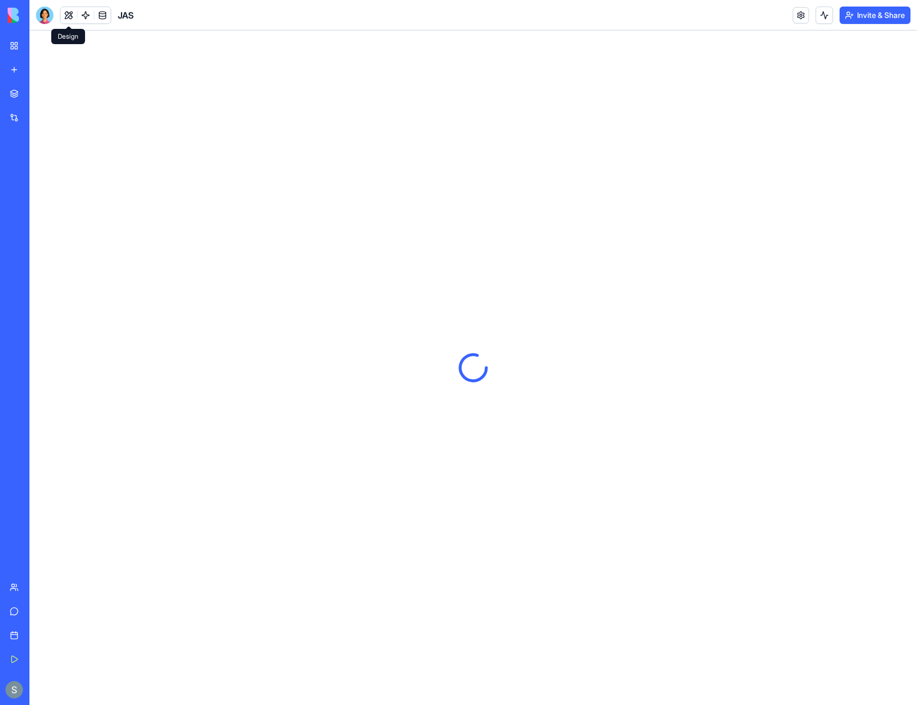
click at [70, 15] on button at bounding box center [69, 15] width 16 height 16
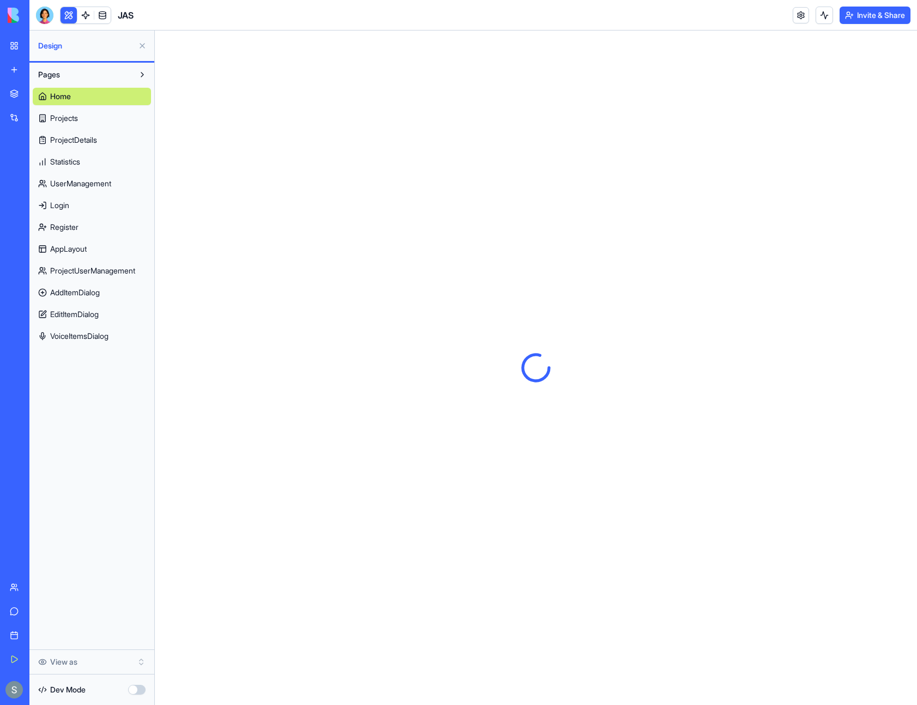
click at [77, 116] on span "Projects" at bounding box center [64, 118] width 28 height 11
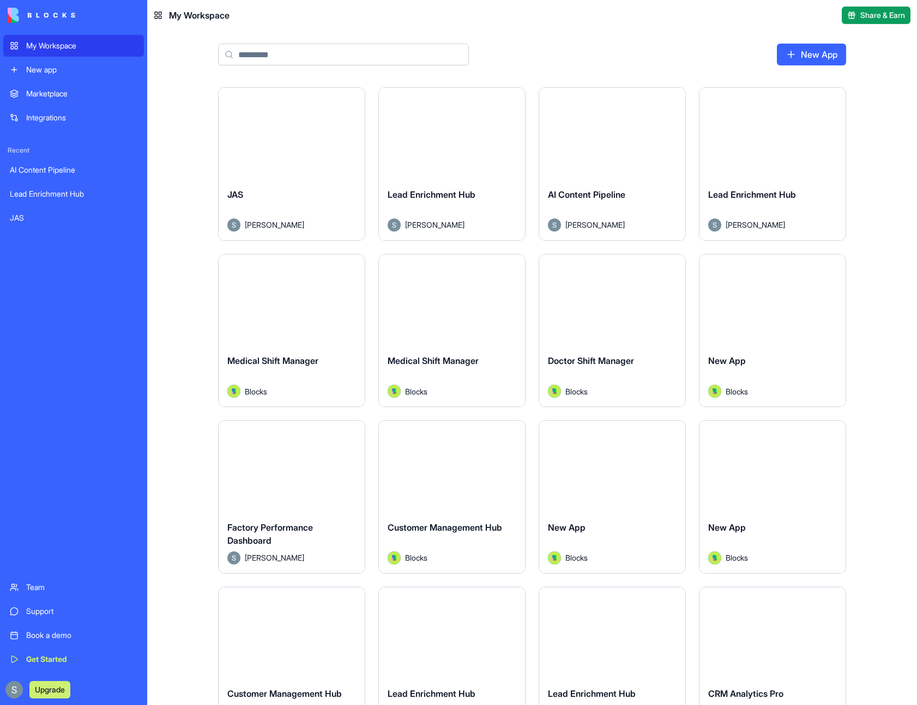
click at [298, 306] on button "Launch" at bounding box center [292, 300] width 82 height 22
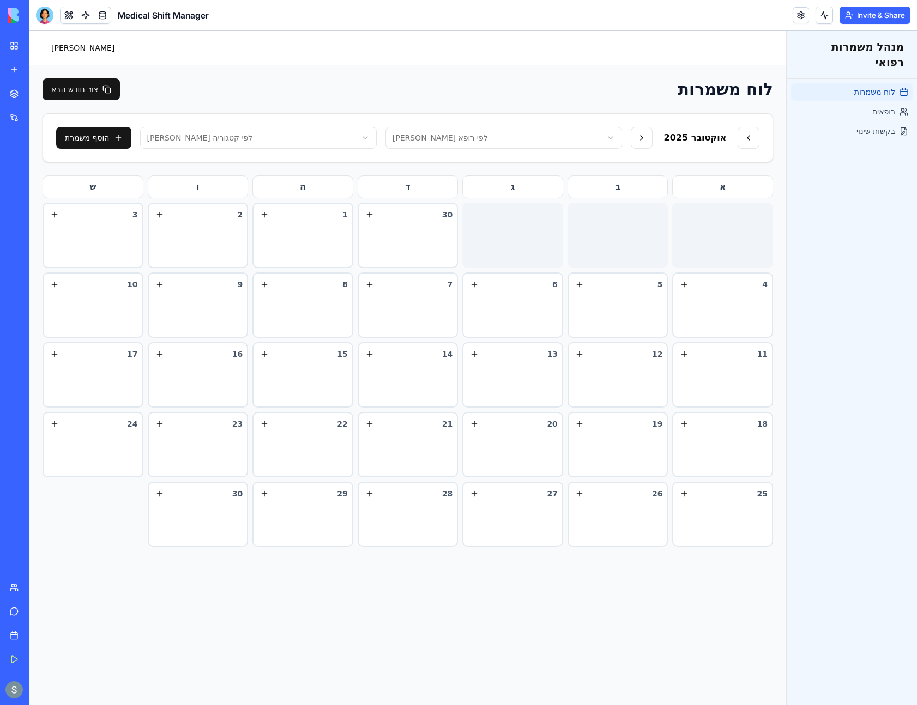
click at [40, 43] on div "My Workspace" at bounding box center [33, 45] width 14 height 11
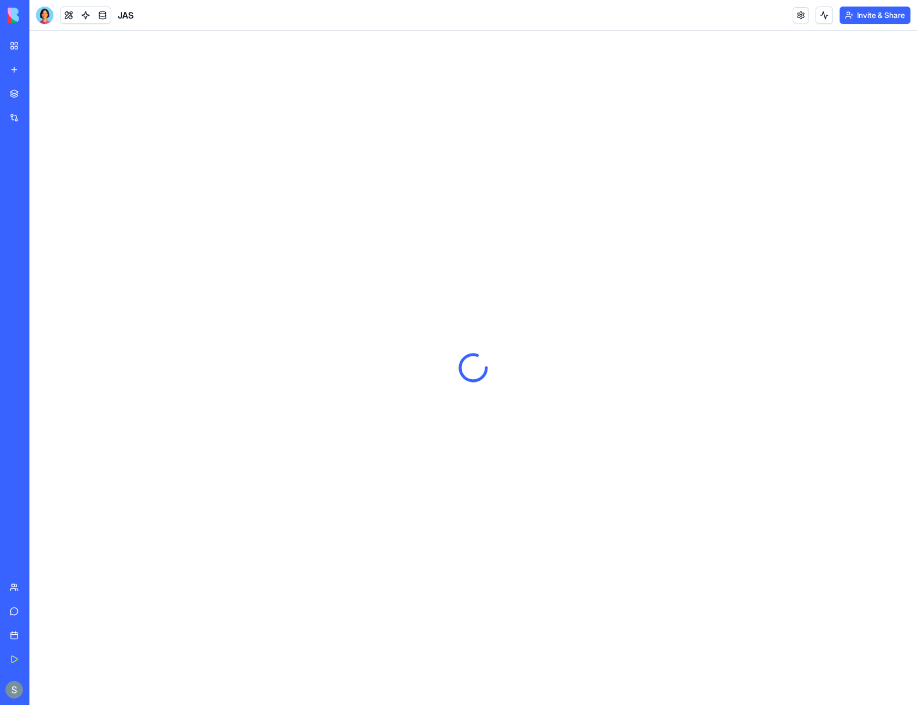
click at [776, 20] on header "JAS Invite & Share" at bounding box center [472, 15] width 887 height 31
click at [876, 17] on html "My Workspace New app Marketplace Integrations Recent AI Content Pipeline Lead E…" at bounding box center [458, 352] width 917 height 705
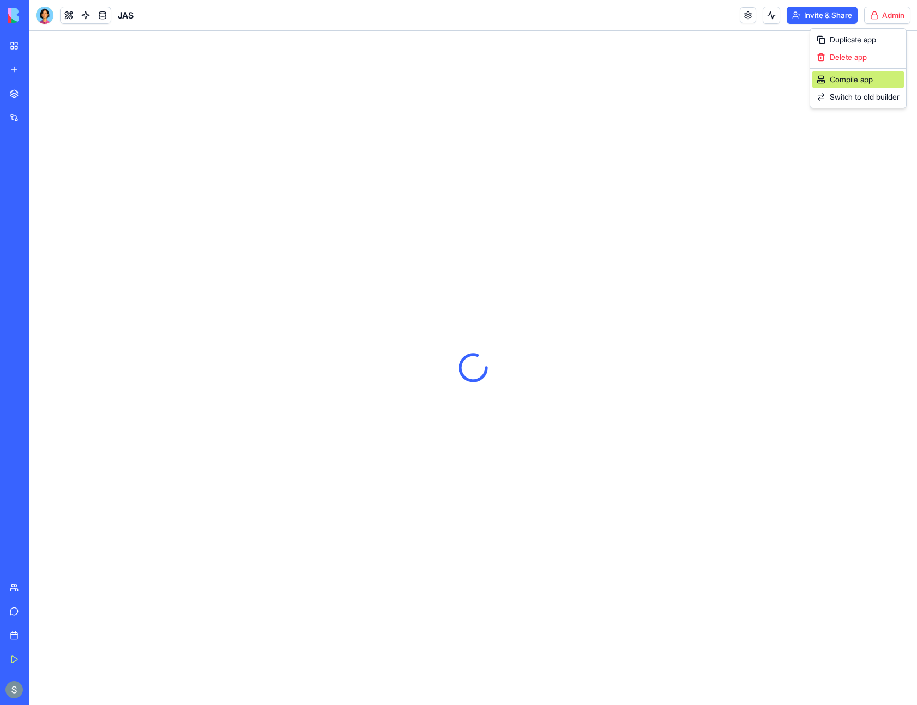
click at [876, 77] on div "Compile app" at bounding box center [858, 79] width 92 height 17
click at [828, 11] on button "Invite & Share" at bounding box center [822, 15] width 71 height 17
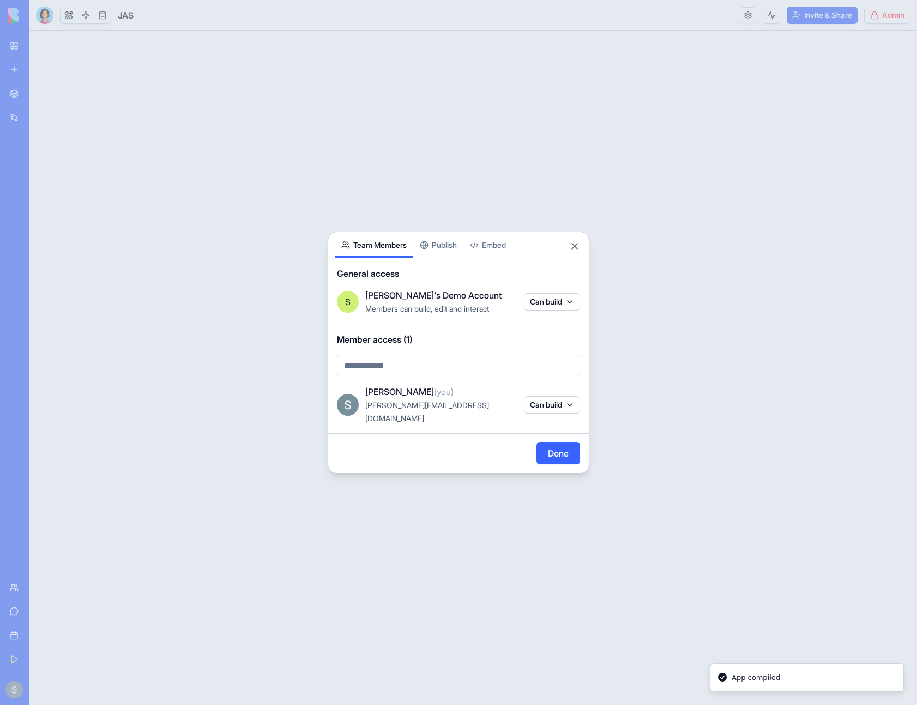
click at [557, 403] on button "Can build" at bounding box center [552, 404] width 56 height 17
click at [525, 355] on div at bounding box center [458, 352] width 917 height 705
click at [561, 402] on button "Can build" at bounding box center [552, 404] width 56 height 17
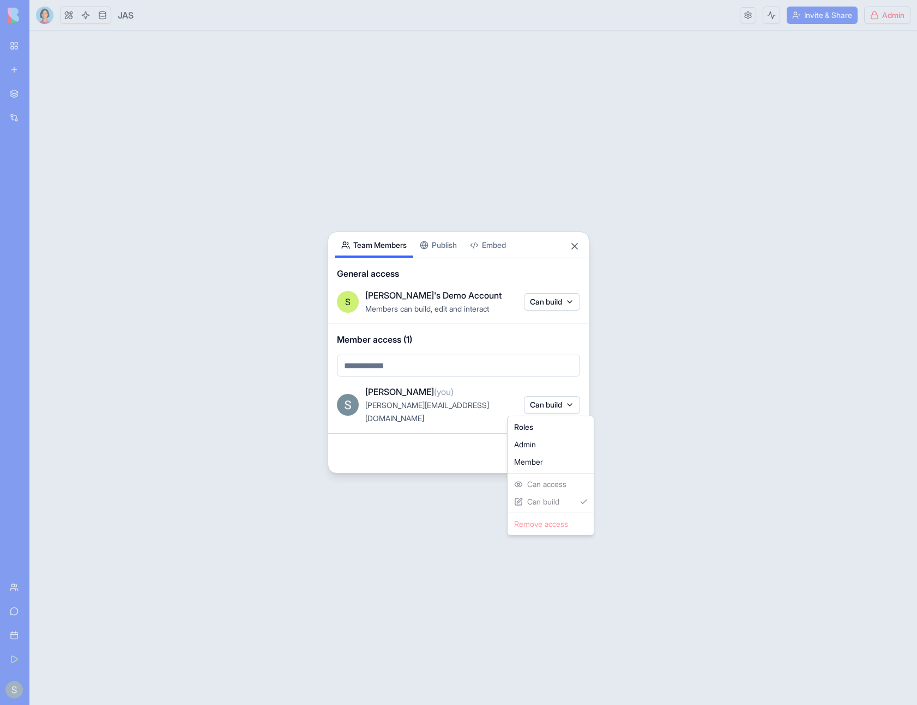
click at [462, 291] on div at bounding box center [458, 352] width 917 height 705
click at [548, 401] on button "Can build" at bounding box center [552, 404] width 56 height 17
click at [539, 446] on div "Admin" at bounding box center [551, 444] width 82 height 17
click at [488, 391] on div at bounding box center [458, 352] width 917 height 705
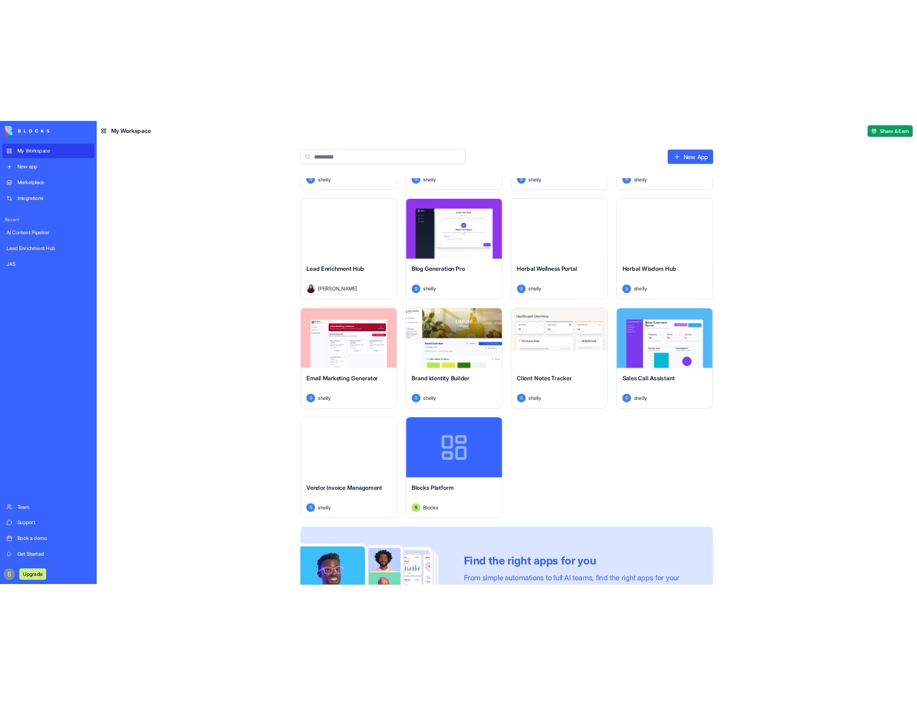
scroll to position [734, 0]
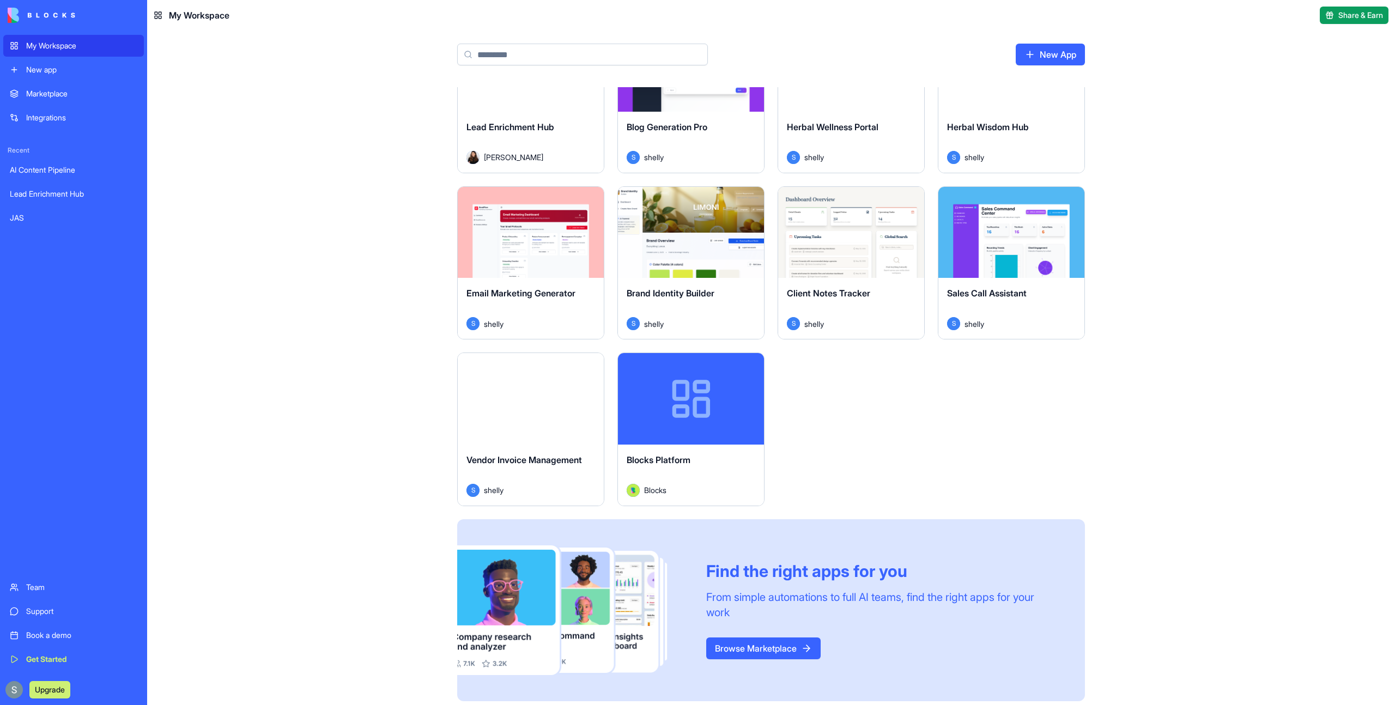
click at [538, 266] on div "Launch" at bounding box center [531, 233] width 146 height 92
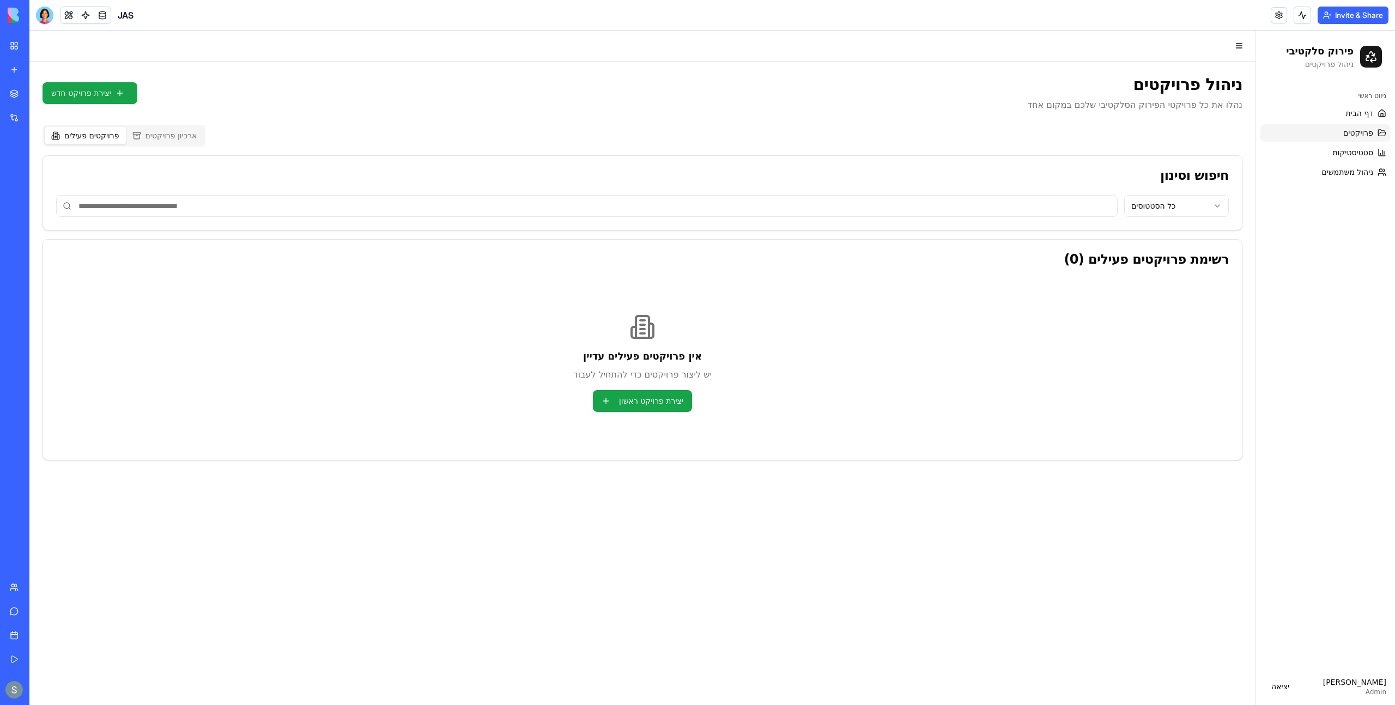
click at [916, 19] on button "Invite & Share" at bounding box center [1353, 15] width 71 height 17
click at [69, 19] on button at bounding box center [69, 15] width 16 height 16
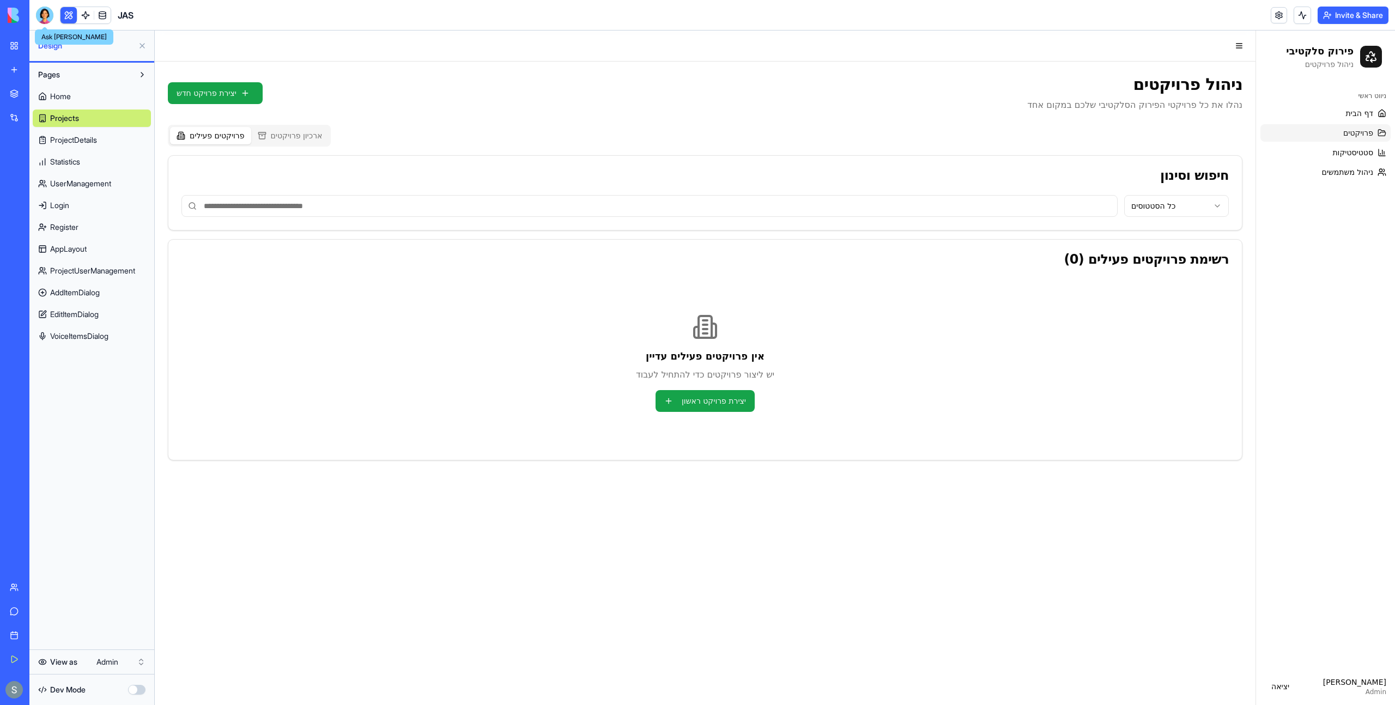
click at [45, 16] on div at bounding box center [44, 15] width 17 height 17
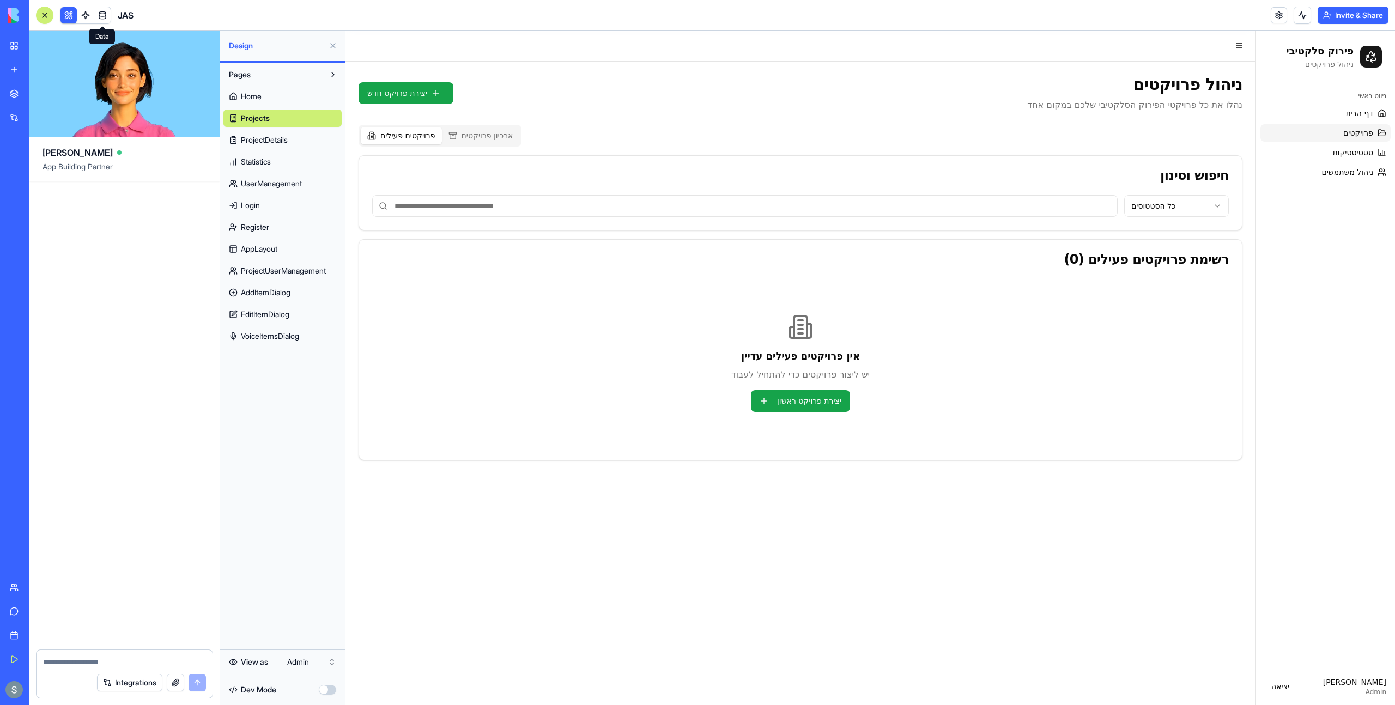
click at [102, 18] on link at bounding box center [102, 15] width 16 height 16
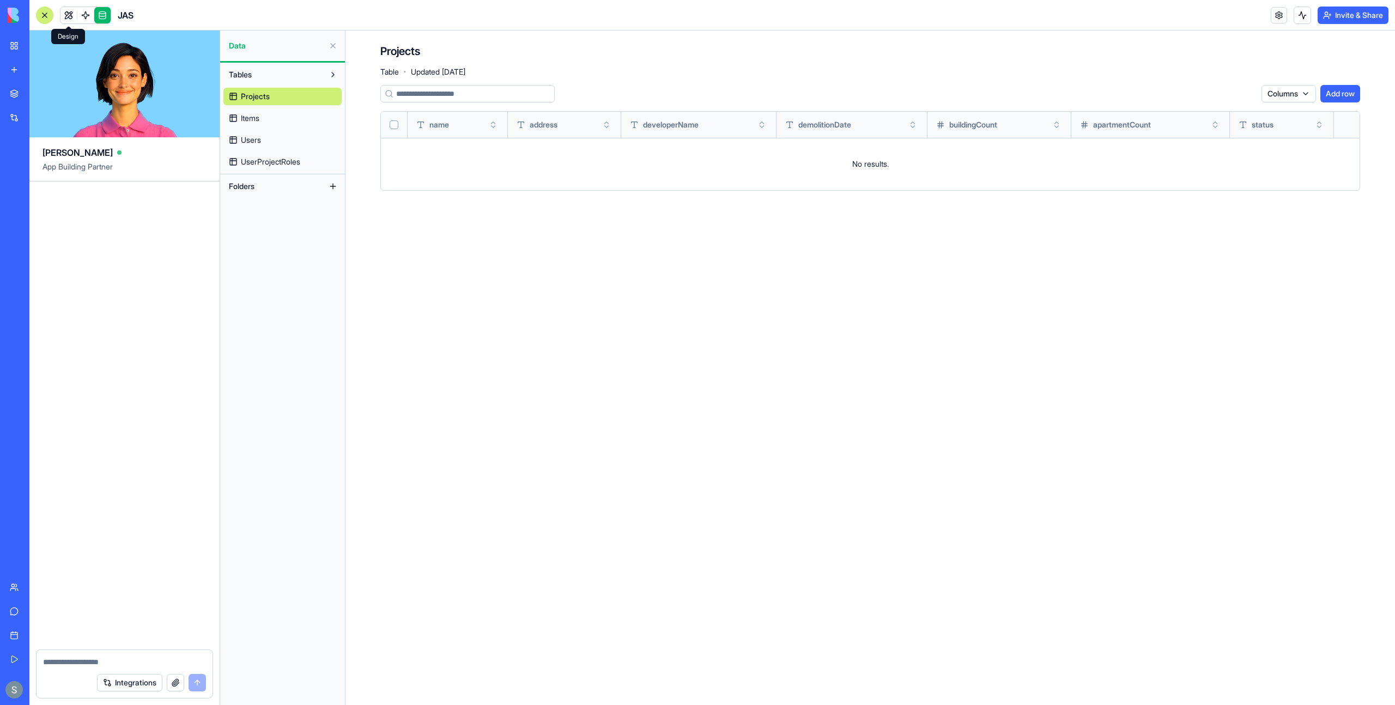
click at [68, 18] on link at bounding box center [69, 15] width 16 height 16
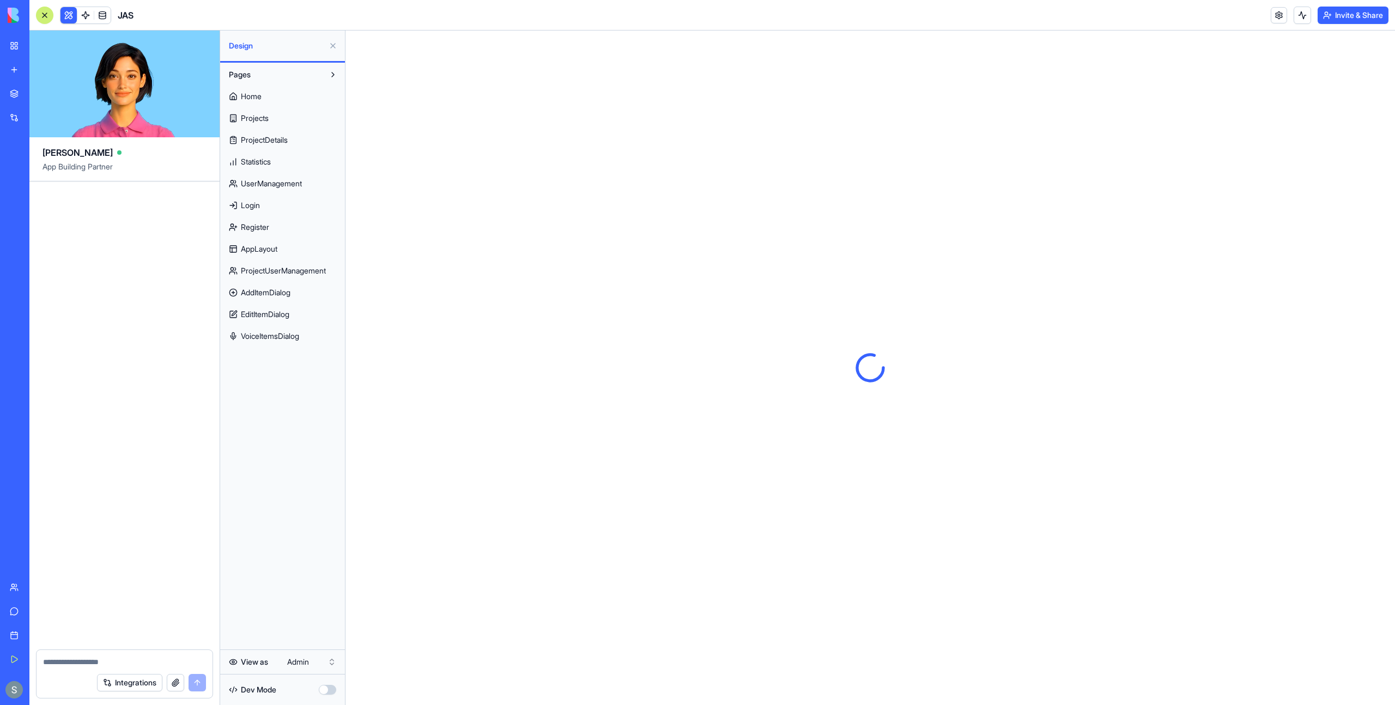
click at [916, 13] on button "Invite & Share" at bounding box center [1353, 15] width 71 height 17
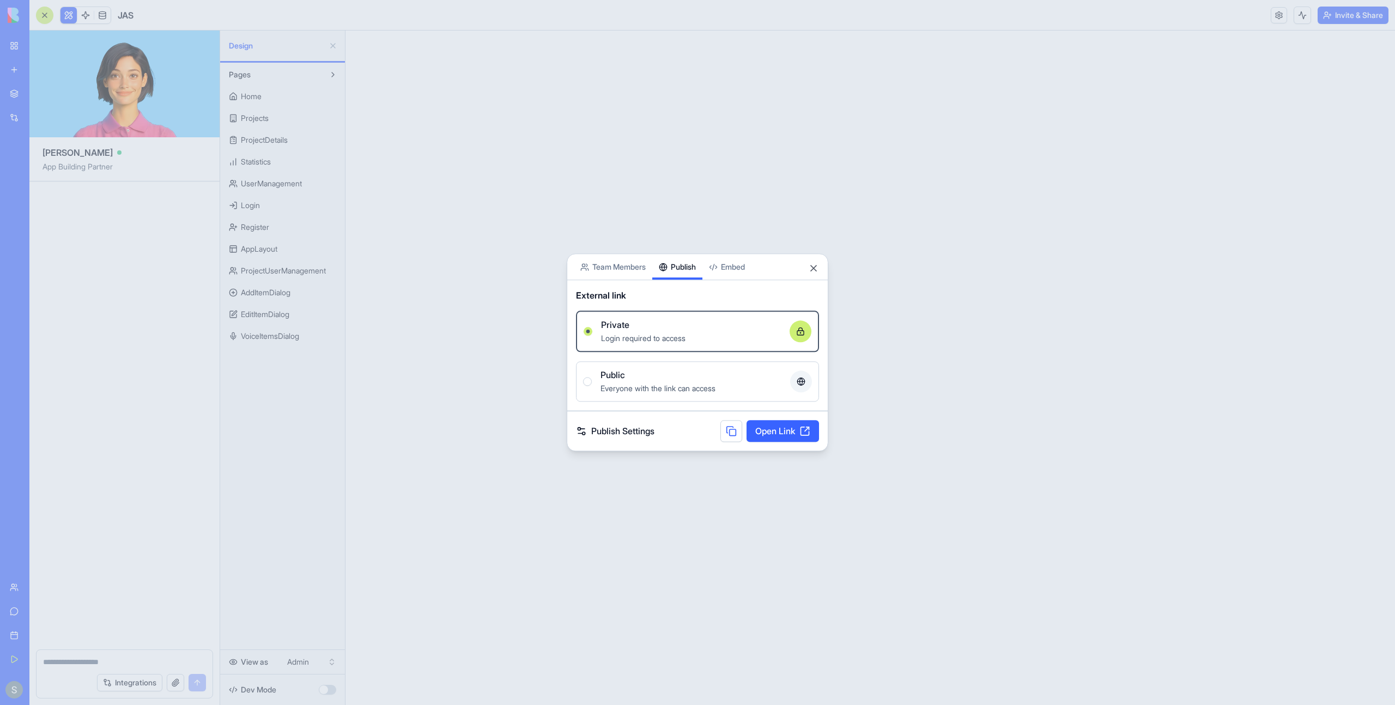
click at [691, 256] on button "Publish" at bounding box center [677, 267] width 50 height 26
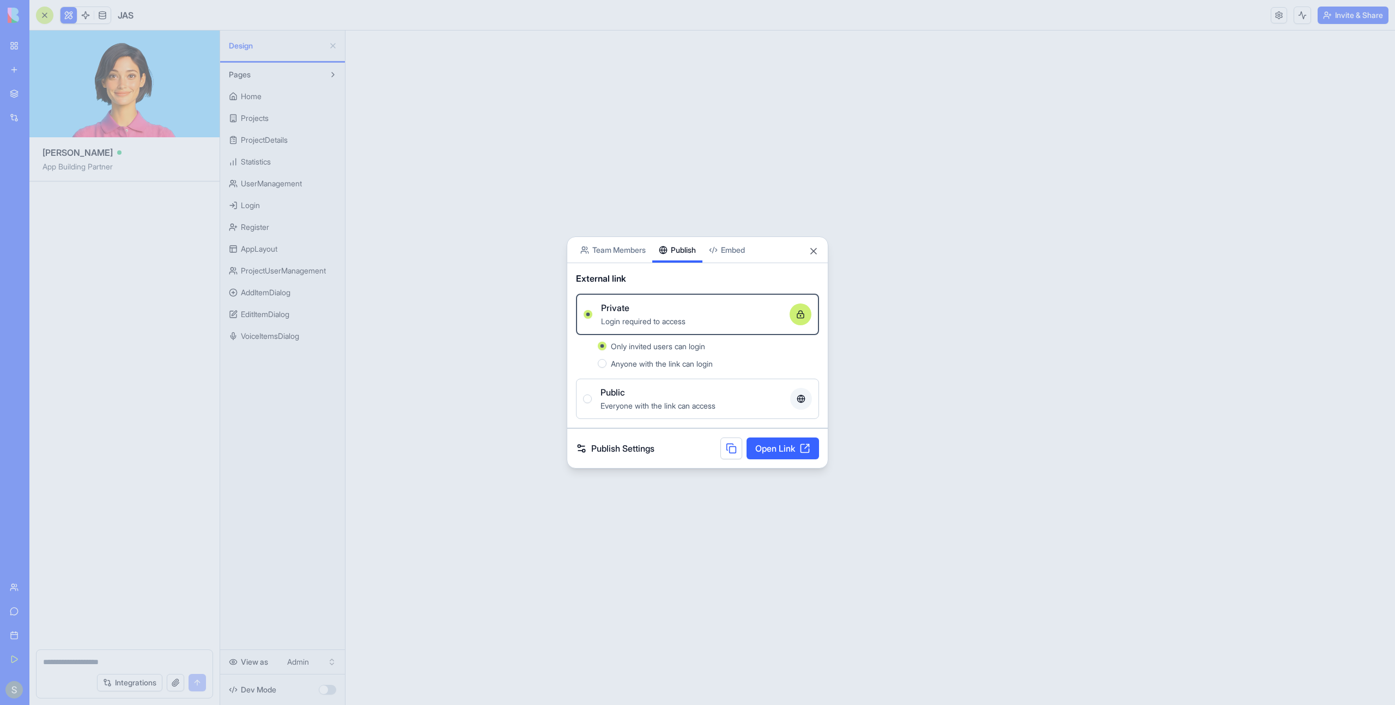
click at [627, 252] on button "Team Members" at bounding box center [613, 250] width 78 height 26
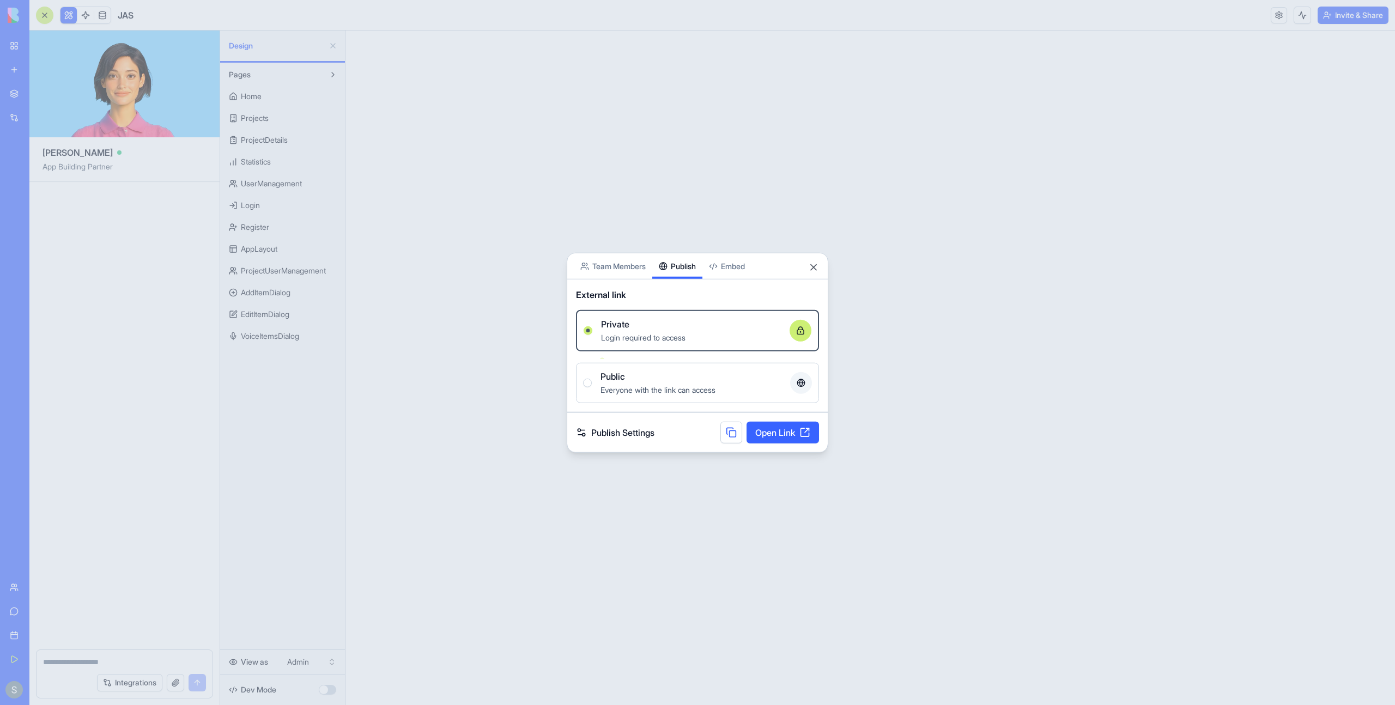
click at [677, 258] on button "Publish" at bounding box center [677, 266] width 50 height 26
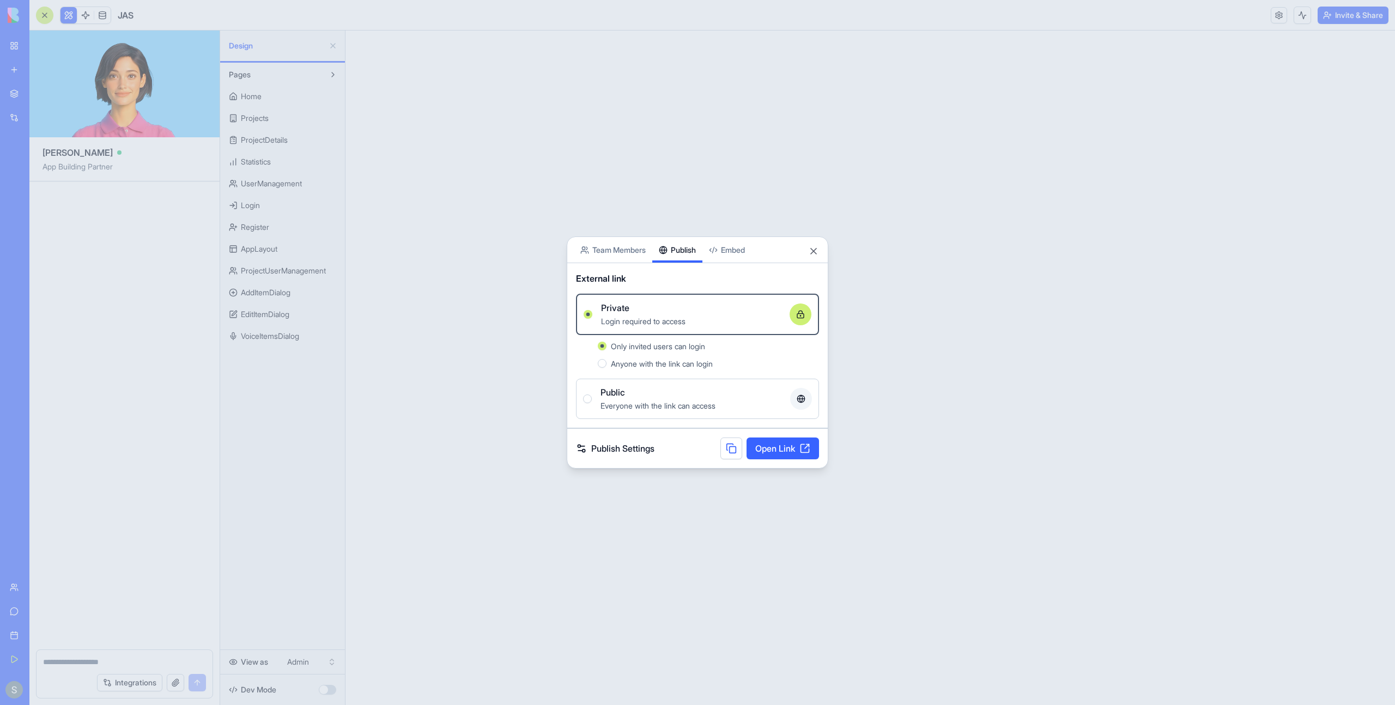
click at [775, 449] on link "Open Link" at bounding box center [783, 449] width 72 height 22
click at [627, 450] on link "Publish Settings" at bounding box center [615, 448] width 78 height 13
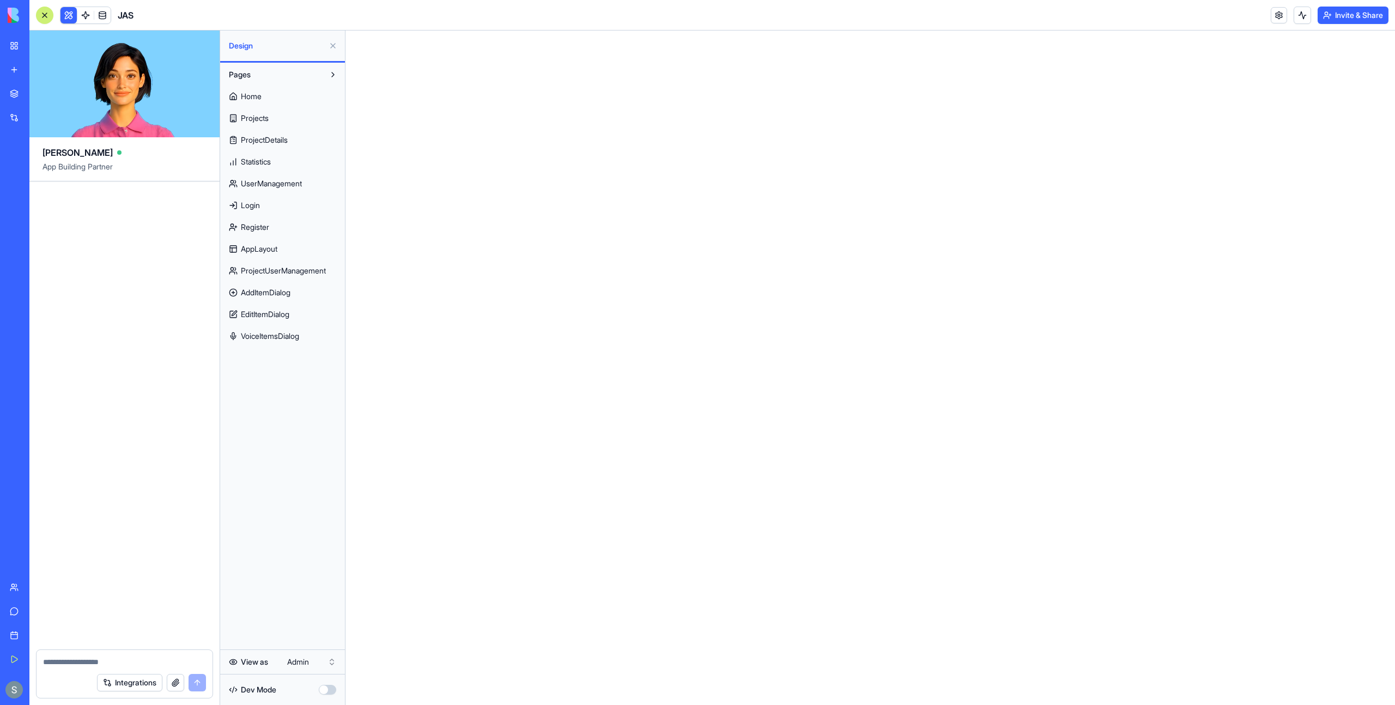
click at [916, 20] on button "Invite & Share" at bounding box center [1353, 15] width 71 height 17
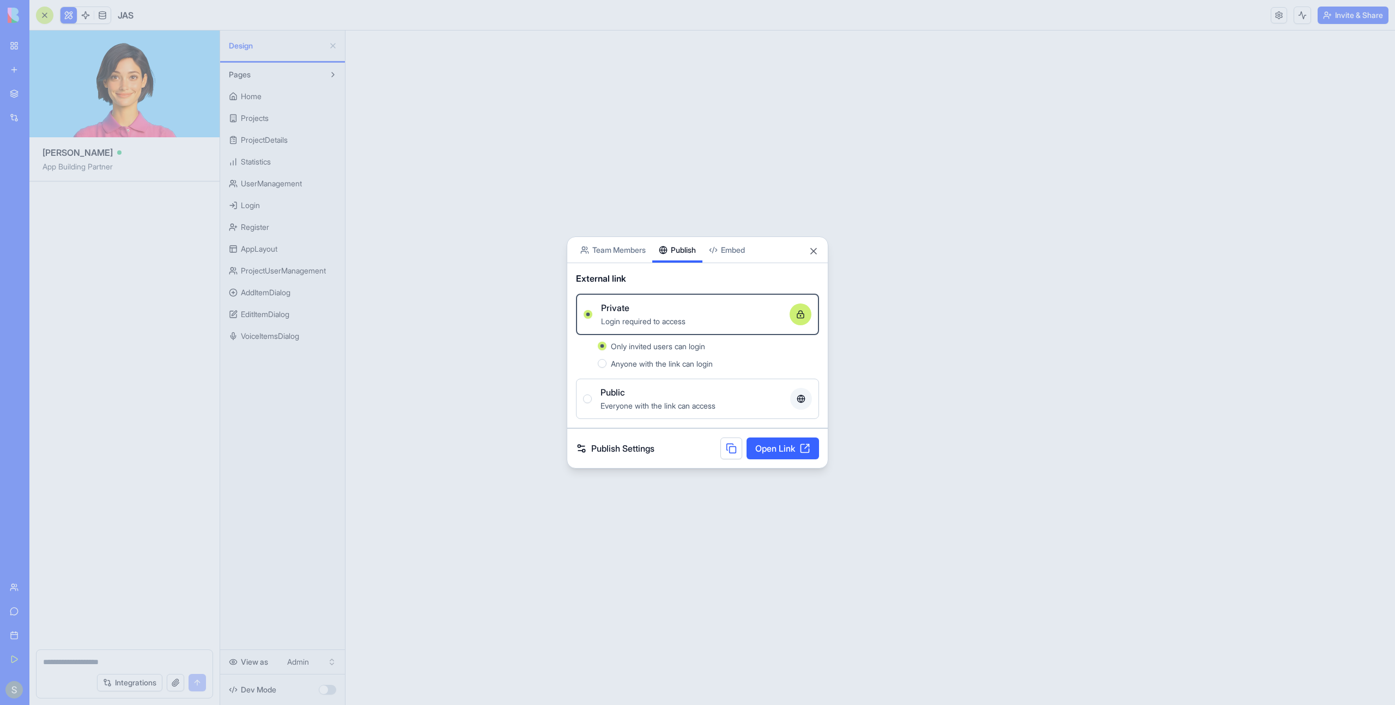
click at [633, 445] on link "Publish Settings" at bounding box center [615, 448] width 78 height 13
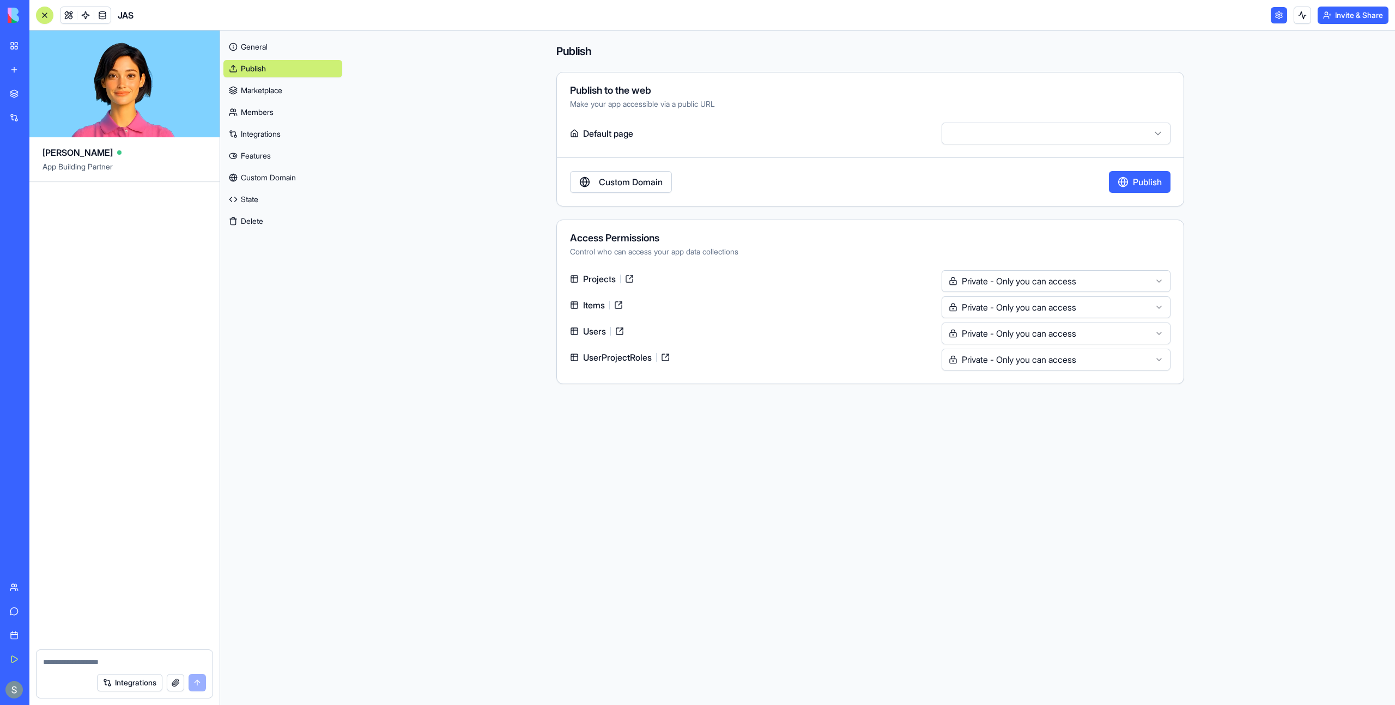
click at [916, 13] on button "Invite & Share" at bounding box center [1353, 15] width 71 height 17
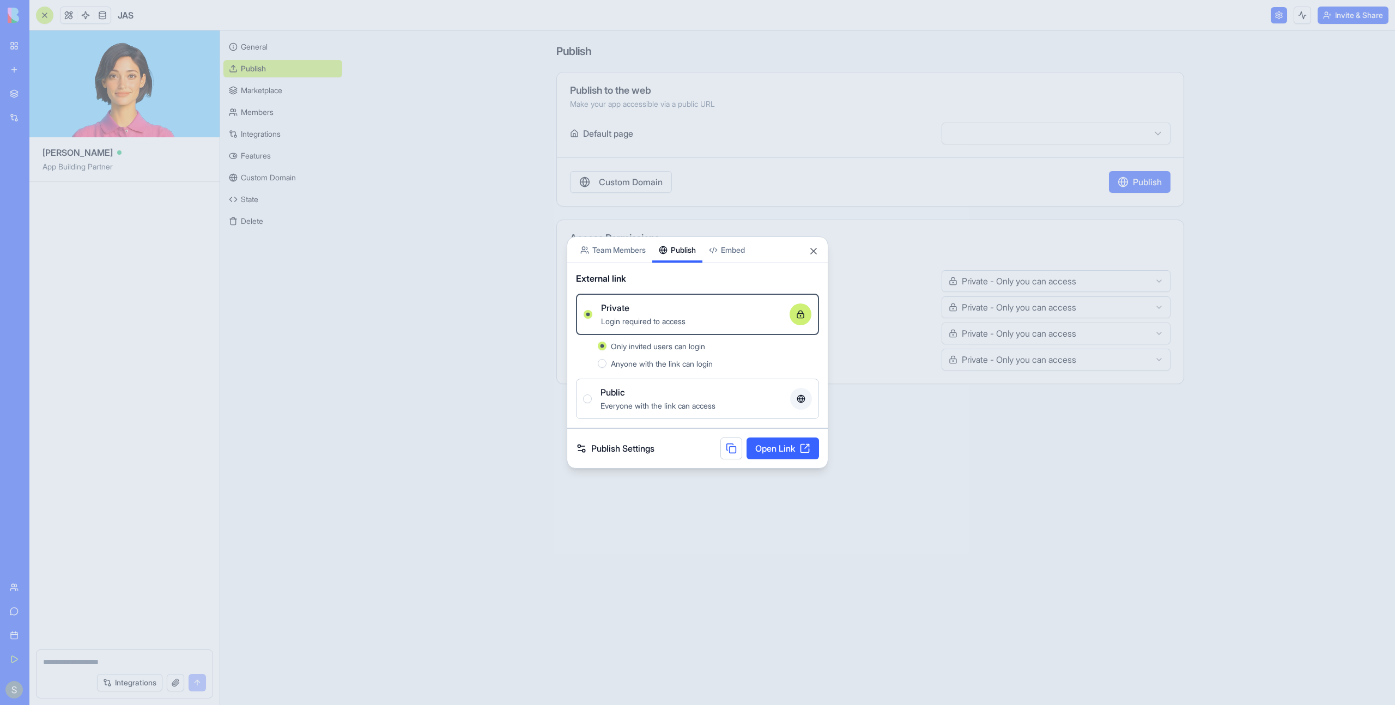
click at [601, 395] on span "Public" at bounding box center [613, 392] width 25 height 13
click at [592, 395] on button "Public Everyone with the link can access" at bounding box center [587, 399] width 9 height 9
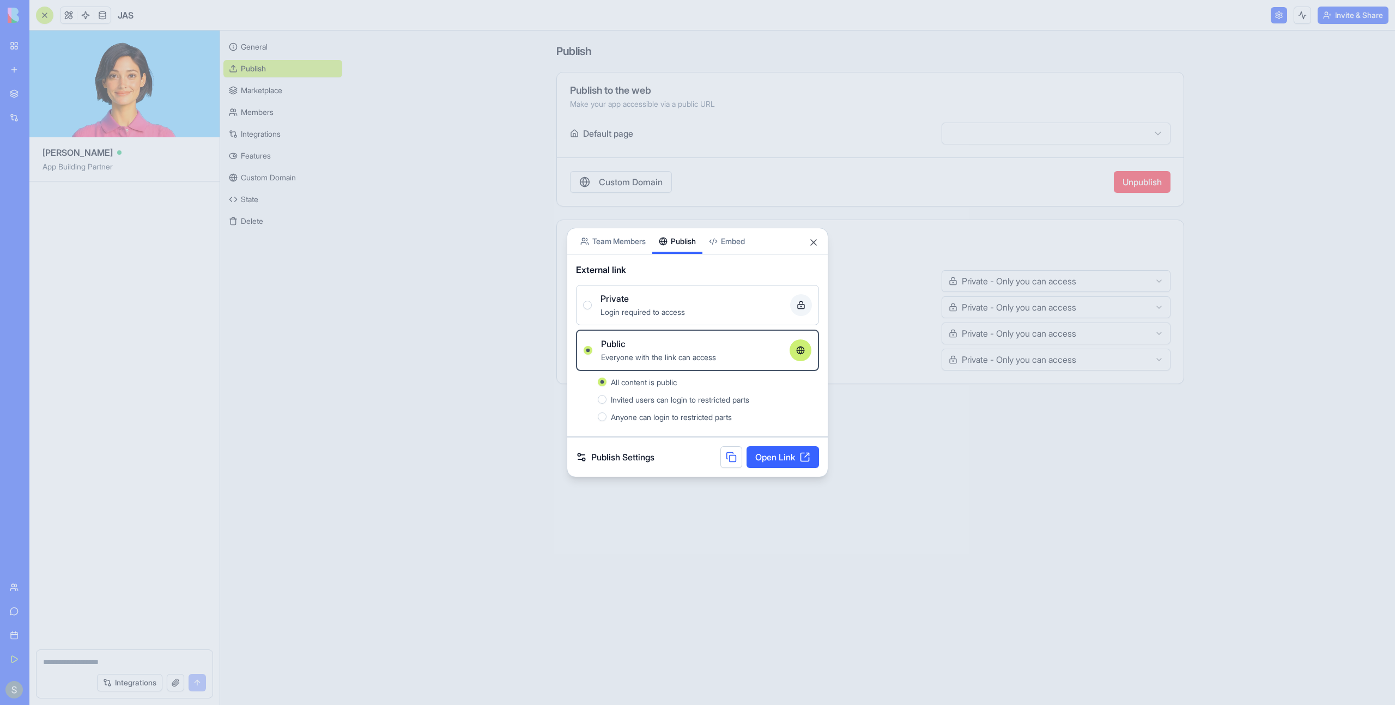
click at [771, 456] on link "Open Link" at bounding box center [783, 457] width 72 height 22
click at [657, 301] on div "Private" at bounding box center [691, 298] width 181 height 13
click at [592, 301] on button "Private Login required to access" at bounding box center [587, 305] width 9 height 9
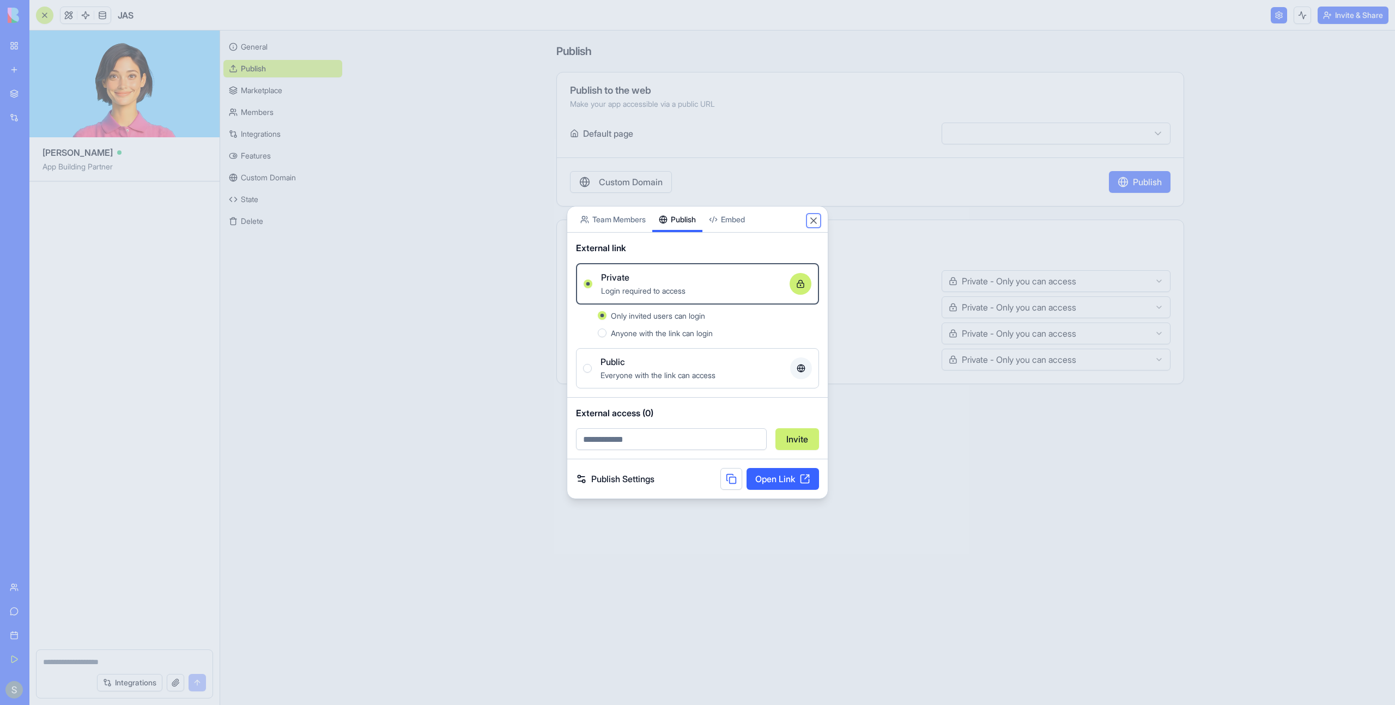
click at [813, 221] on button "Close" at bounding box center [813, 220] width 11 height 11
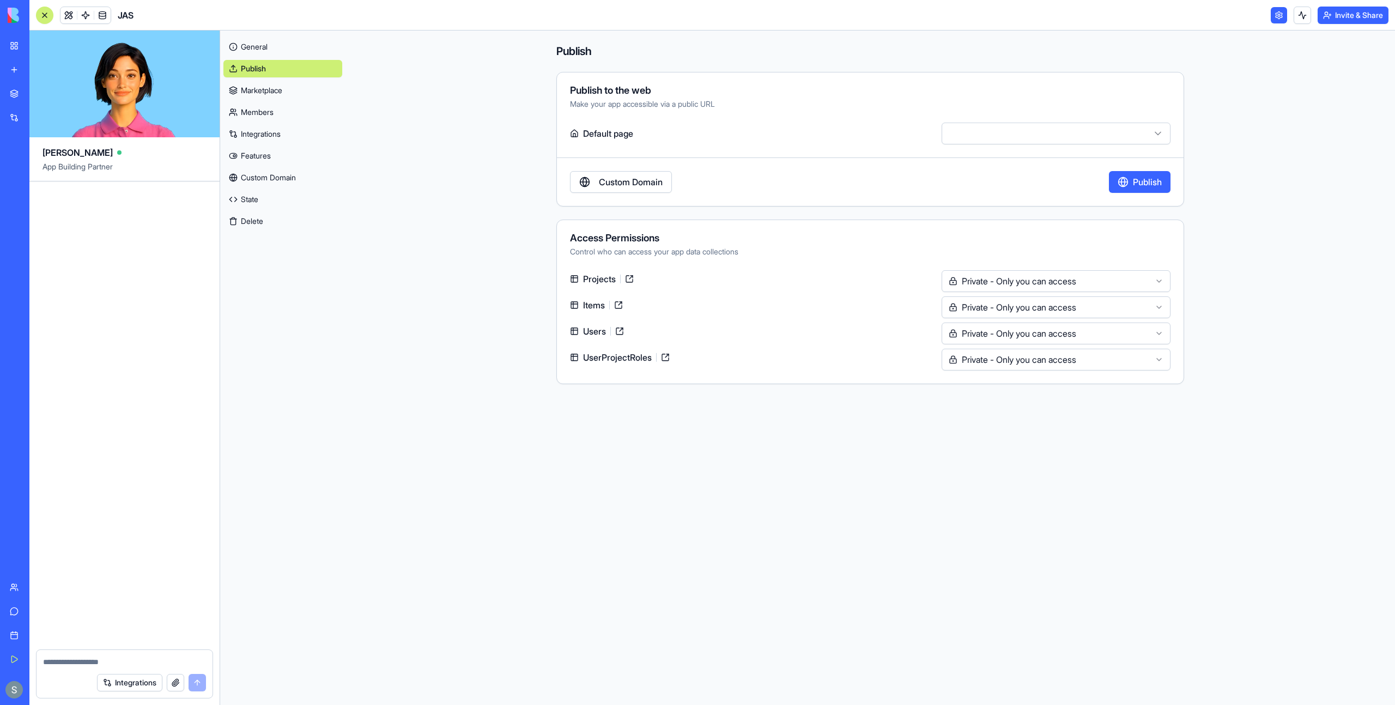
click at [88, 660] on textarea at bounding box center [124, 662] width 163 height 11
type textarea "*"
type textarea "**********"
click at [916, 186] on button "Publish" at bounding box center [1140, 182] width 62 height 22
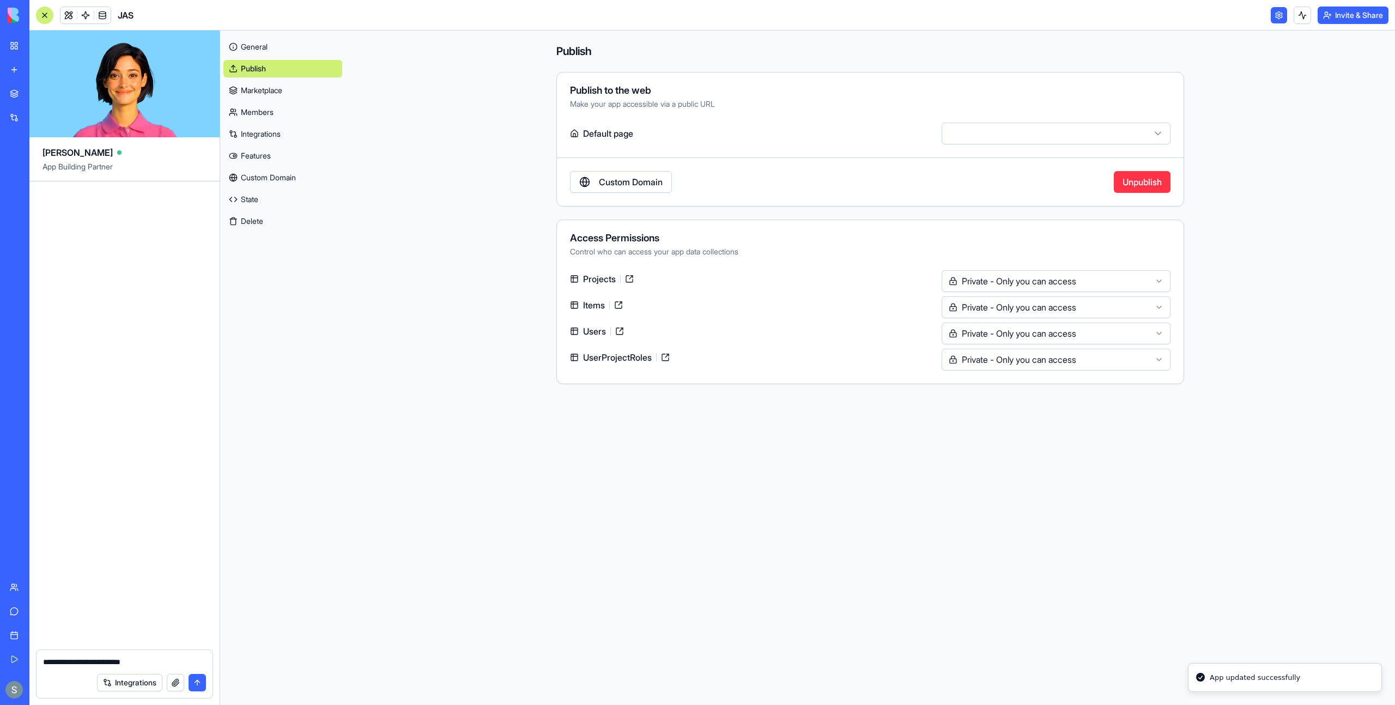
click at [916, 21] on button "Invite & Share" at bounding box center [1353, 15] width 71 height 17
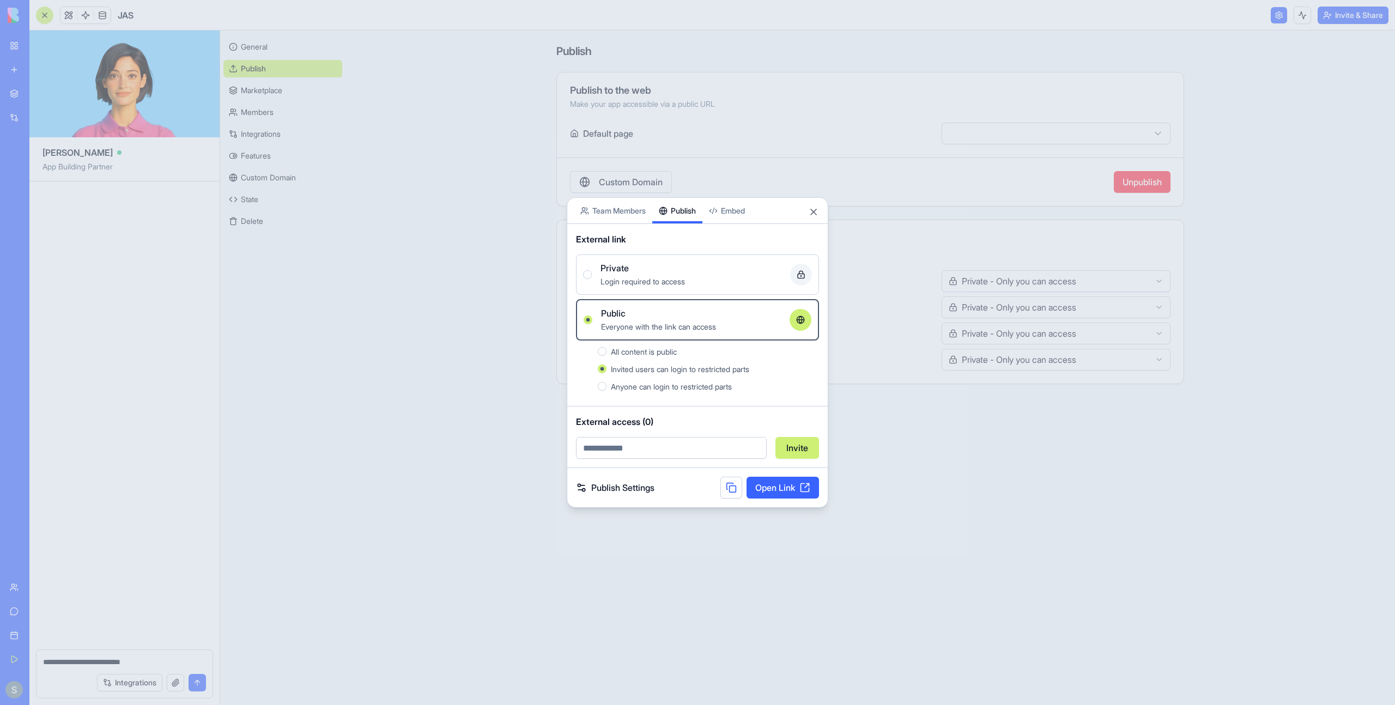
click at [776, 493] on link "Open Link" at bounding box center [783, 488] width 72 height 22
click at [817, 215] on button "Close" at bounding box center [813, 212] width 11 height 11
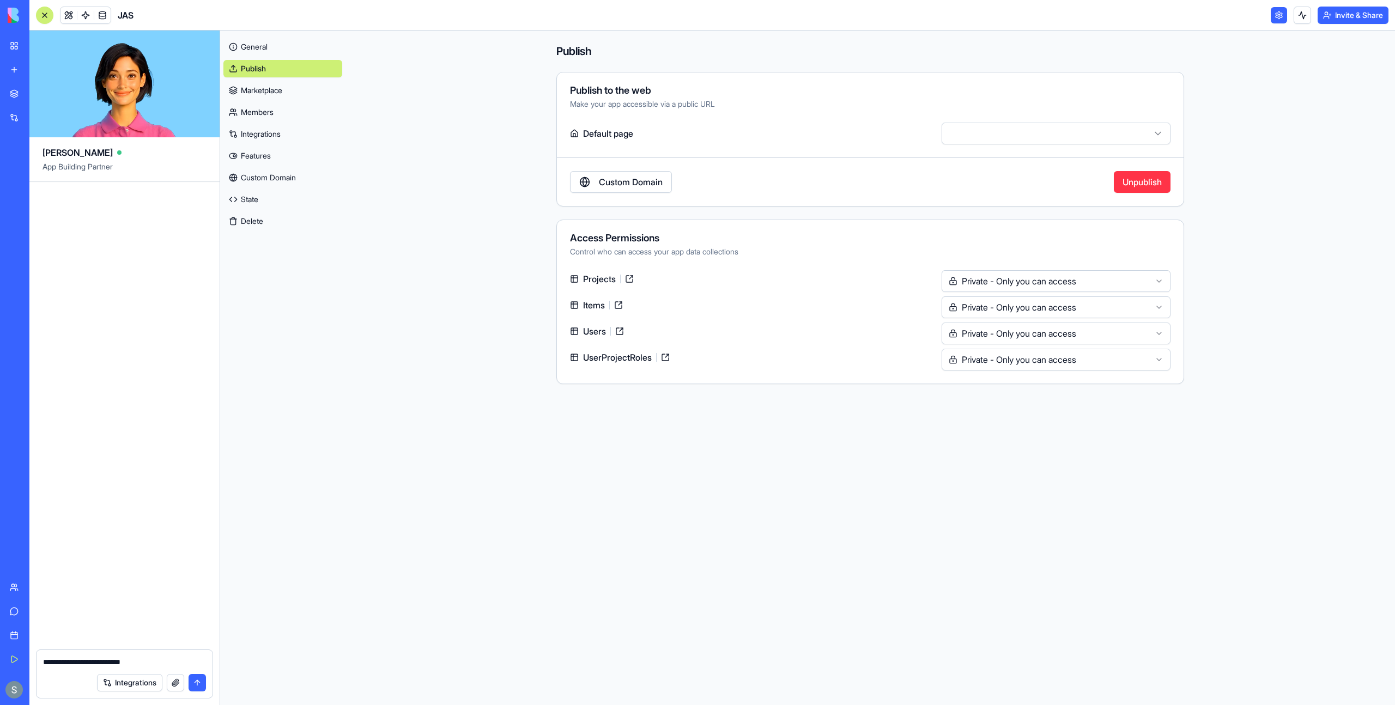
click at [916, 21] on button "Invite & Share" at bounding box center [1353, 15] width 71 height 17
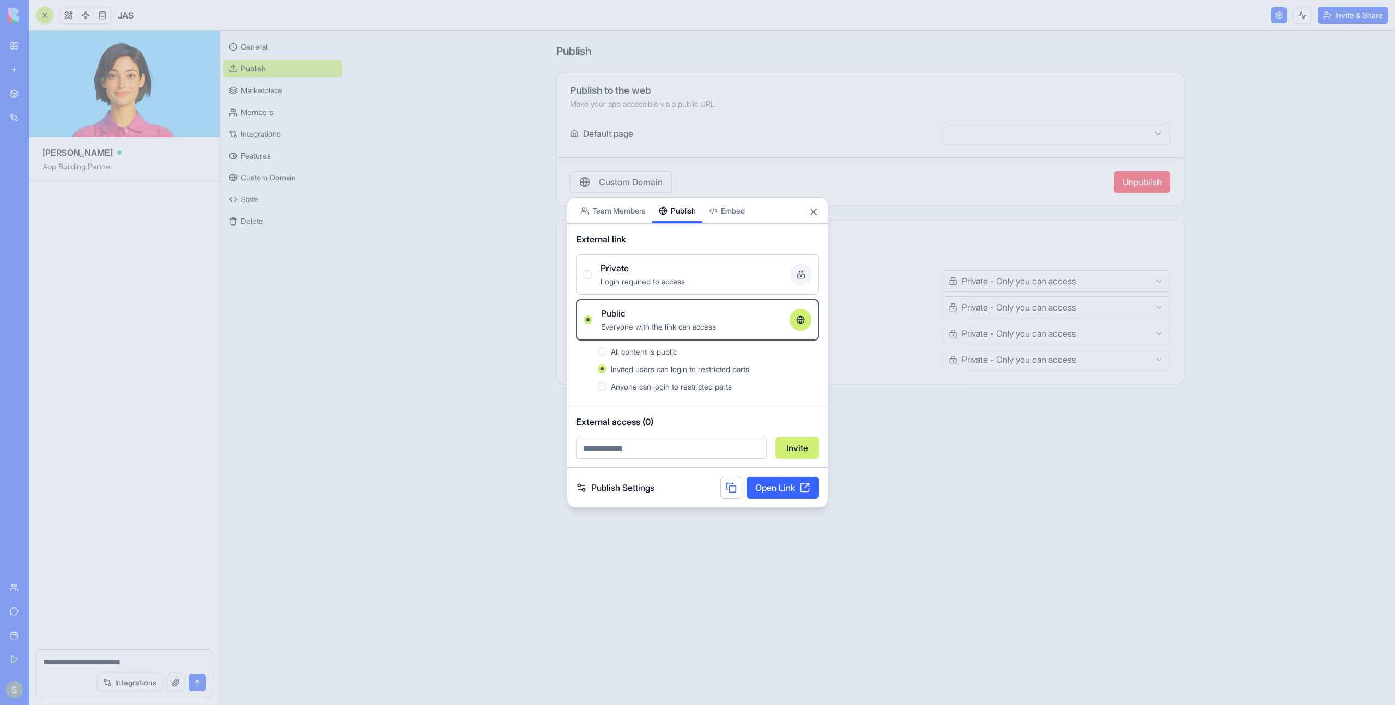
click at [789, 491] on link "Open Link" at bounding box center [783, 488] width 72 height 22
click at [626, 490] on link "Publish Settings" at bounding box center [615, 487] width 78 height 13
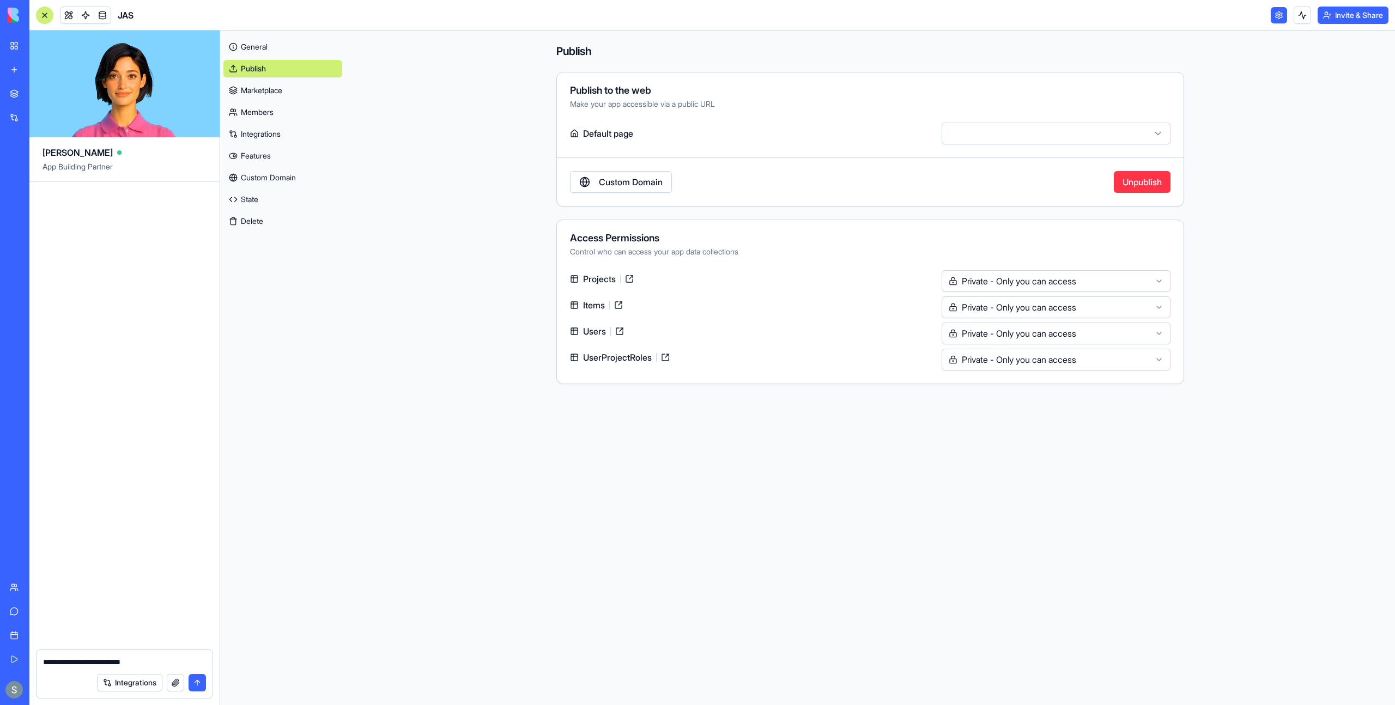
click at [916, 128] on html "**********" at bounding box center [697, 352] width 1395 height 705
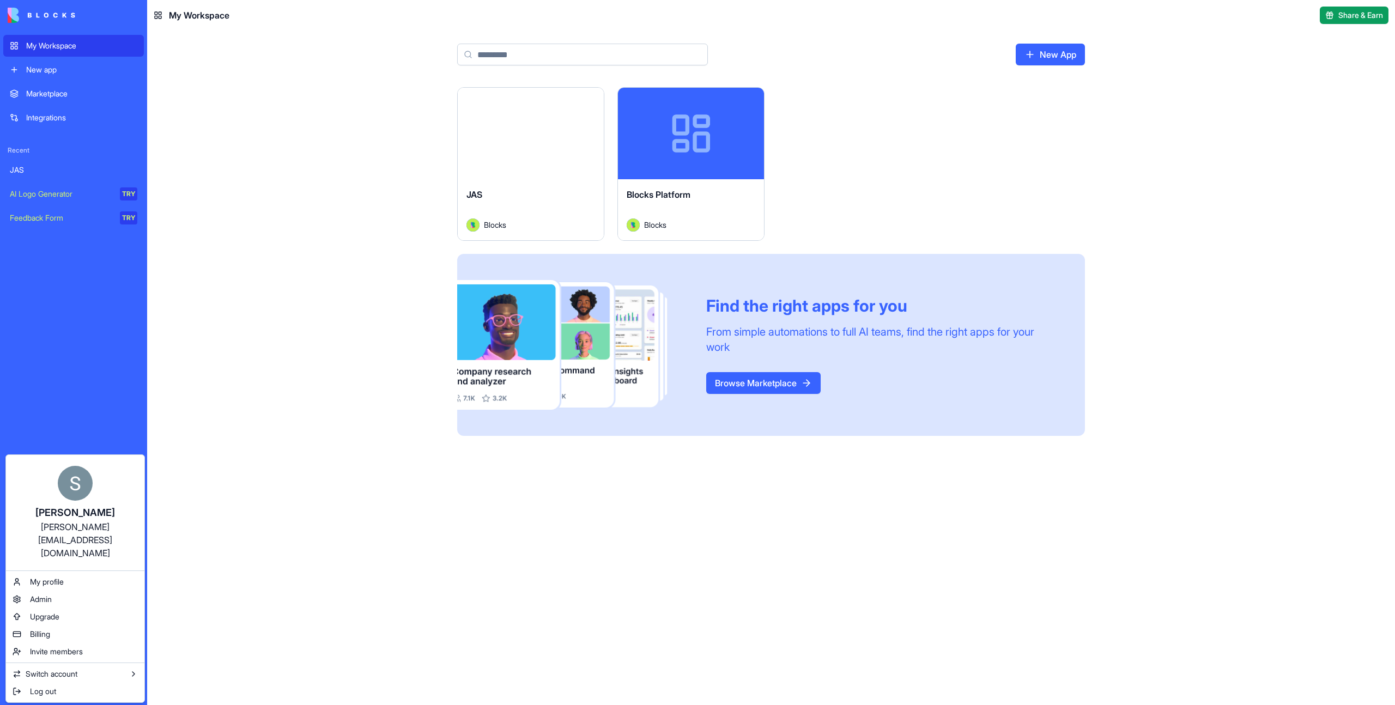
click at [245, 440] on html "My Workspace New app Marketplace Integrations Recent [PERSON_NAME] AI Logo Gene…" at bounding box center [697, 352] width 1395 height 705
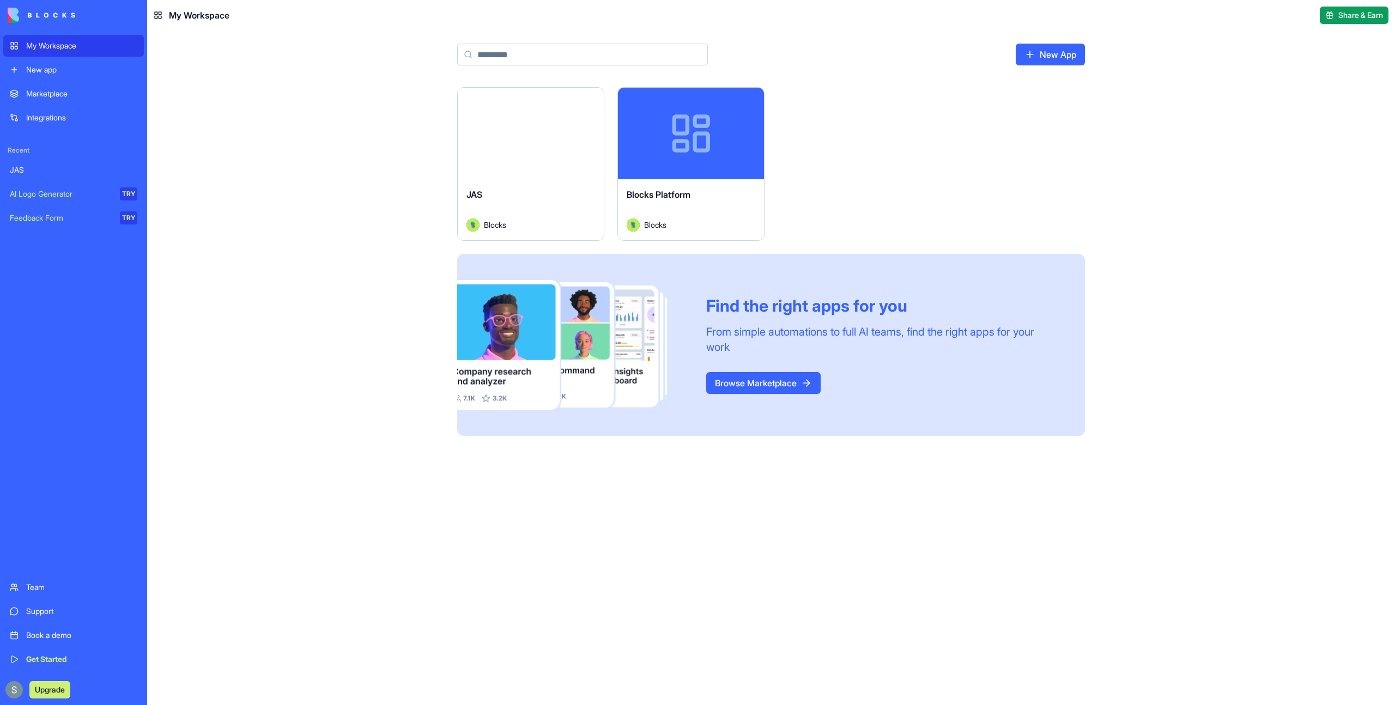
click at [534, 168] on div "Launch" at bounding box center [531, 134] width 146 height 92
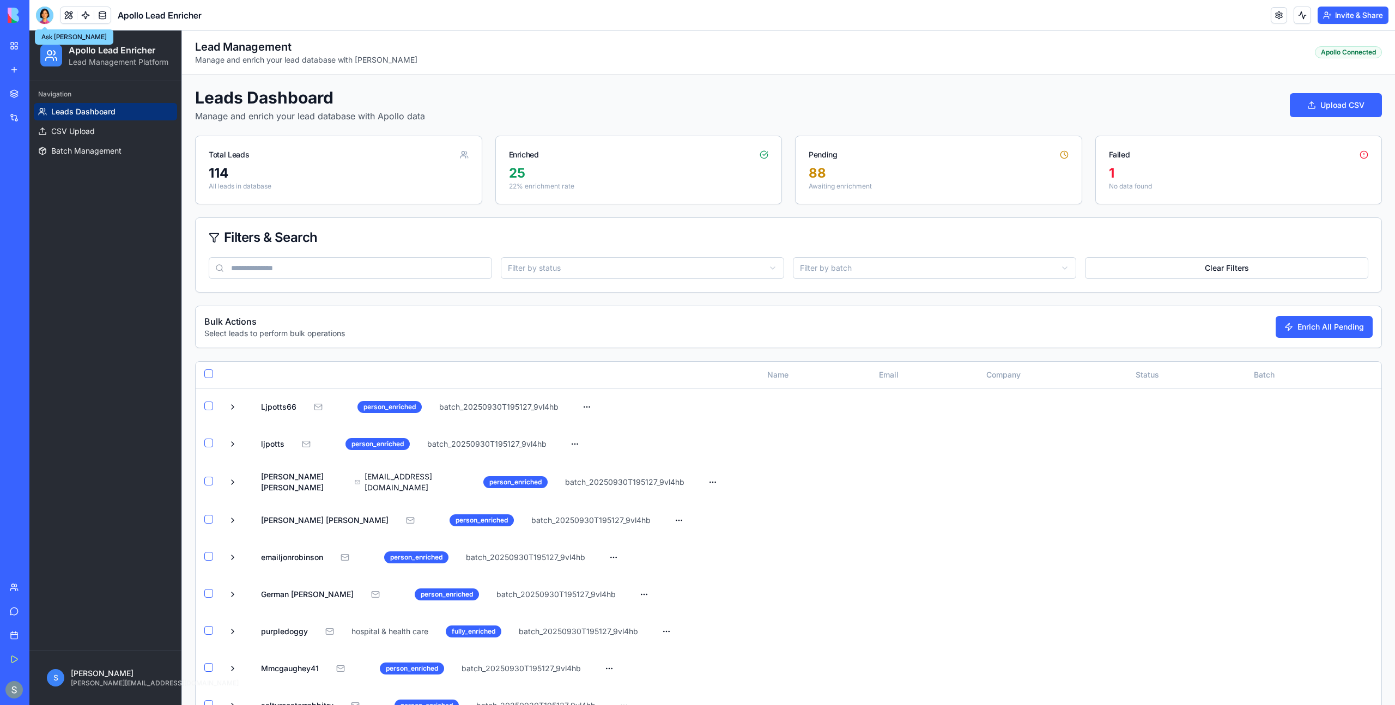
click at [48, 21] on div at bounding box center [44, 15] width 17 height 17
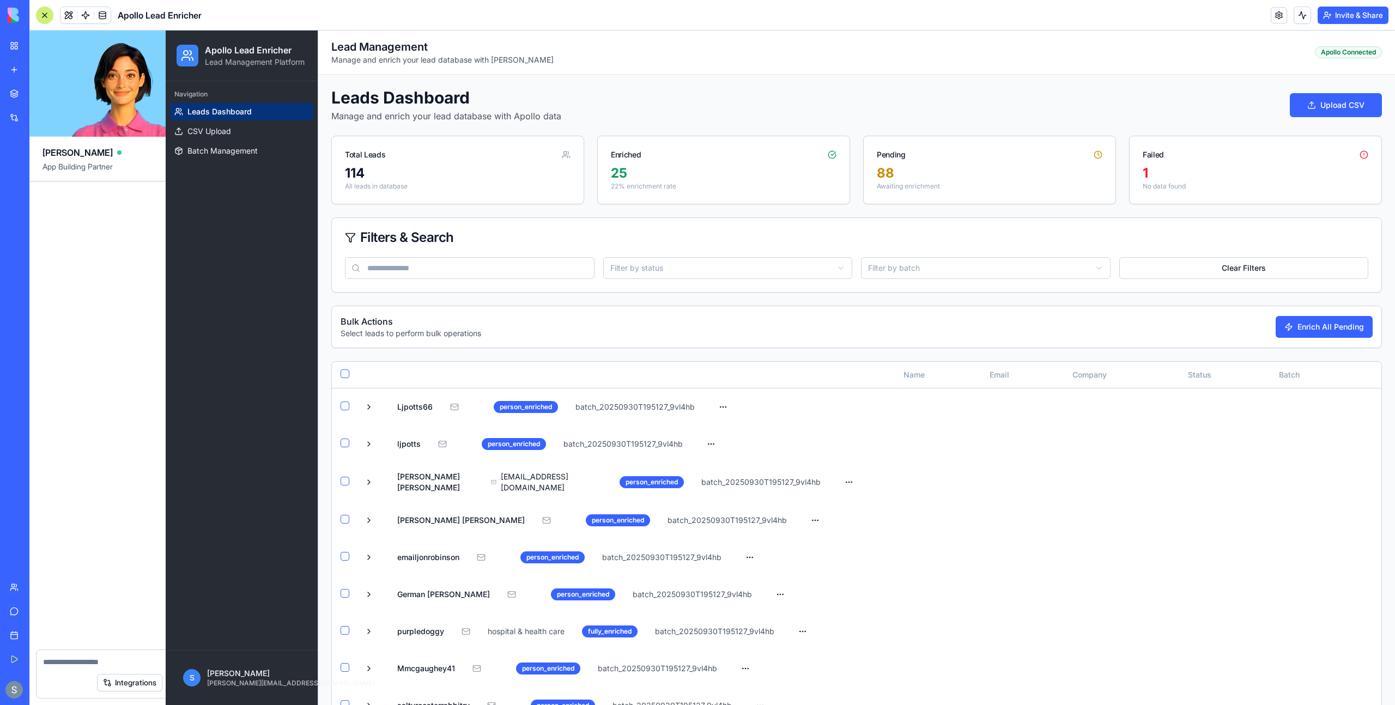
scroll to position [602, 0]
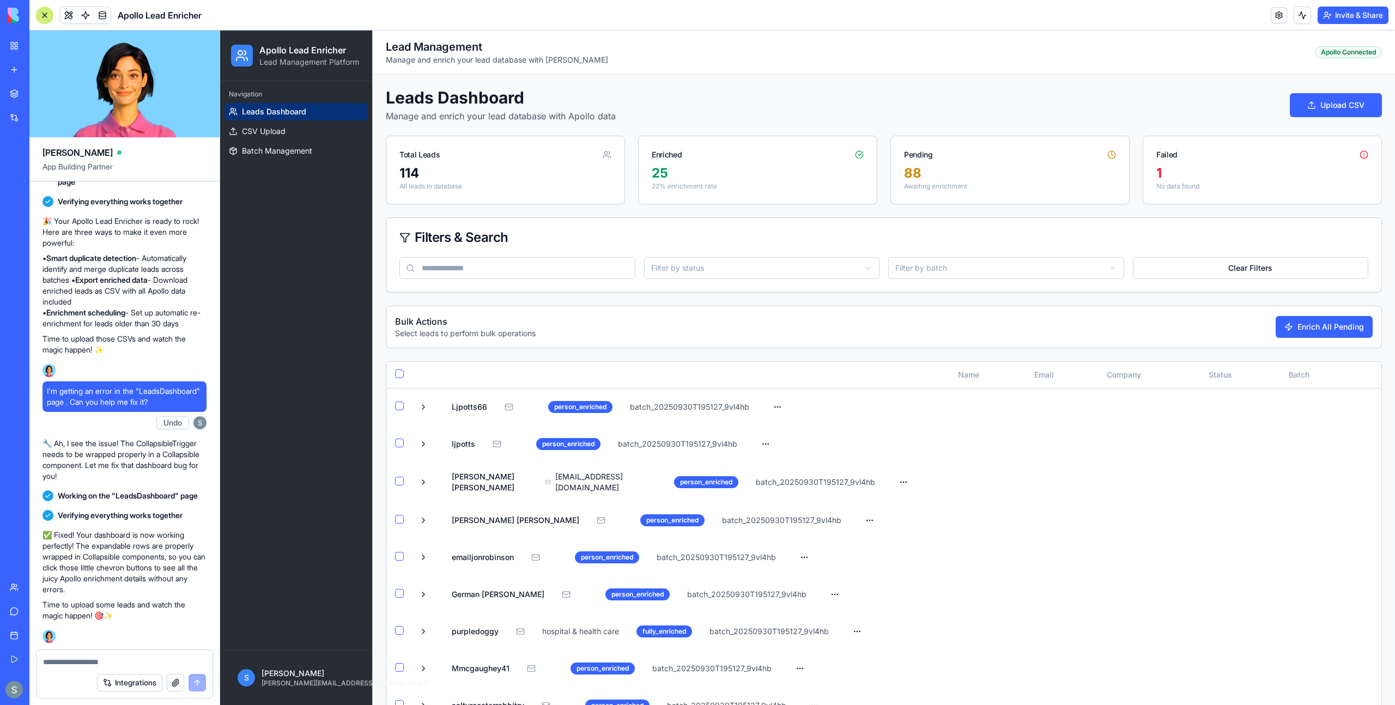
click at [13, 16] on img at bounding box center [42, 15] width 68 height 15
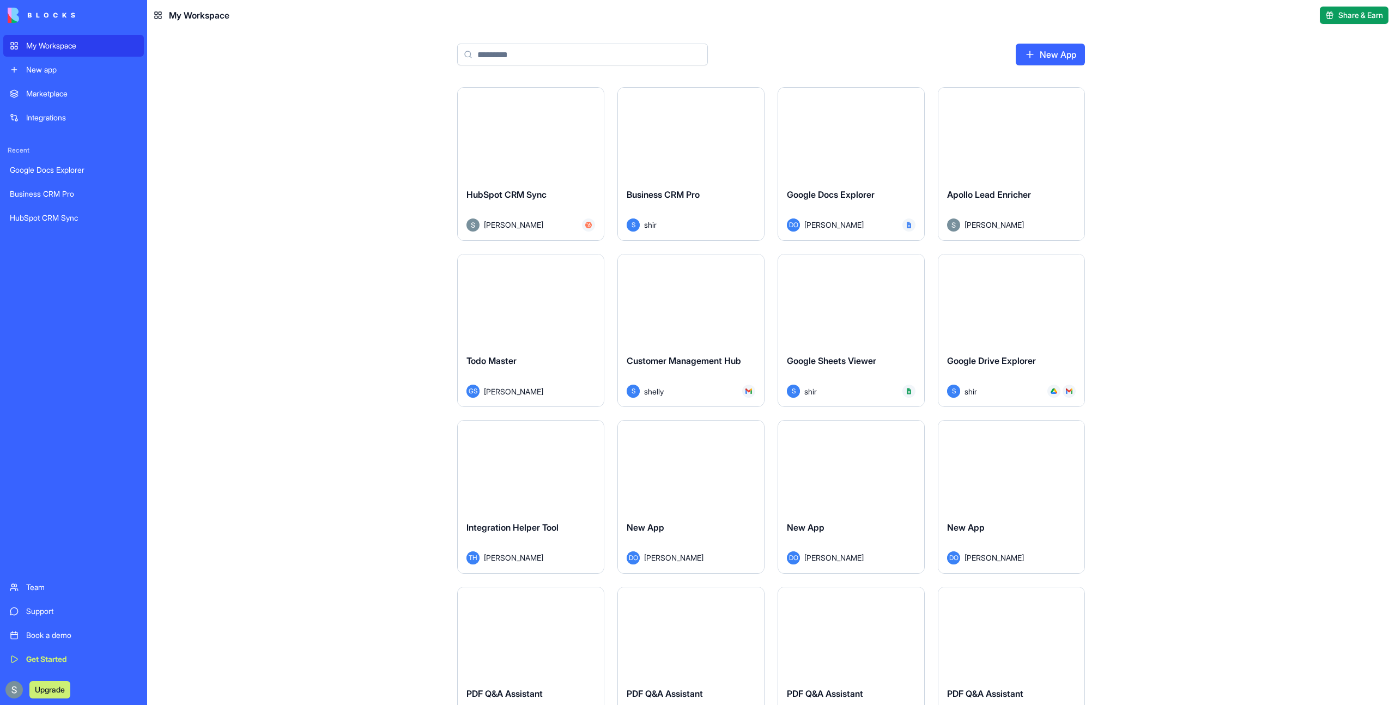
click at [45, 52] on link "My Workspace" at bounding box center [73, 46] width 141 height 22
click at [596, 54] on input at bounding box center [582, 55] width 251 height 22
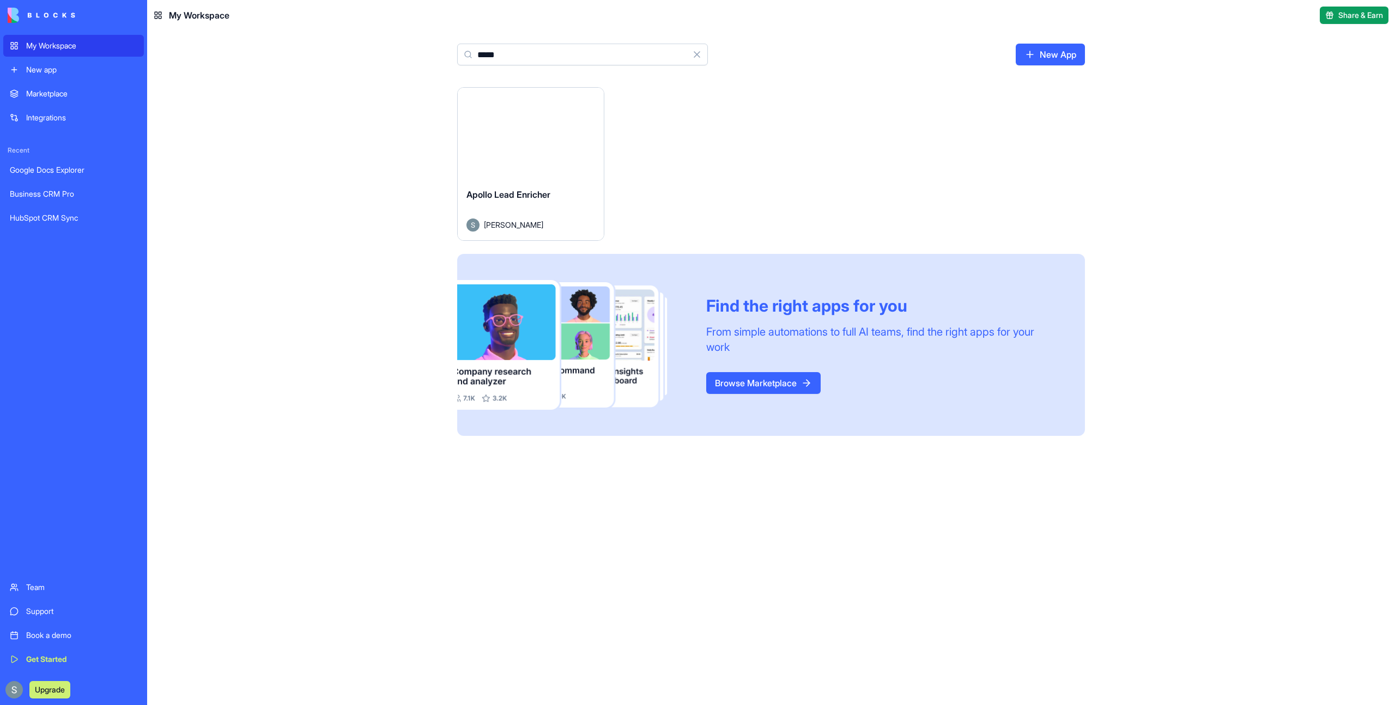
type input "*****"
click at [543, 132] on button "Launch" at bounding box center [531, 134] width 82 height 22
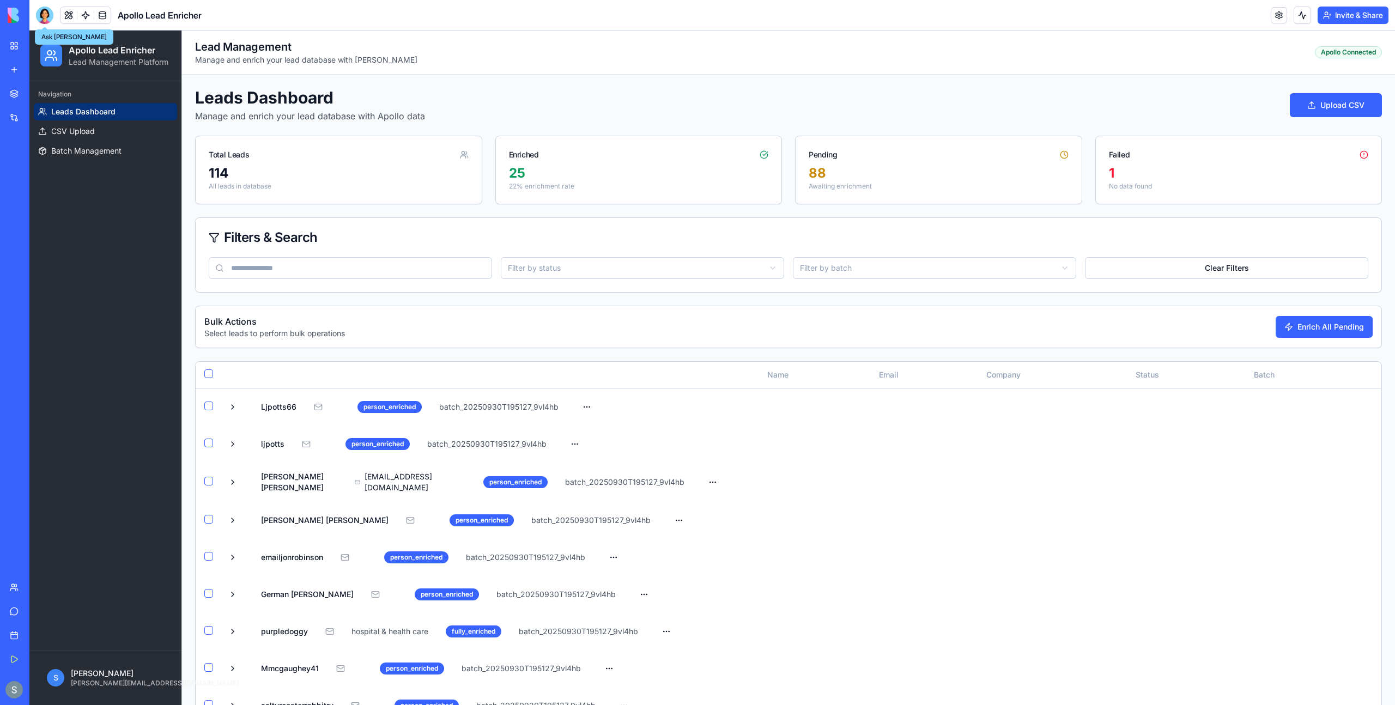
click at [46, 15] on div at bounding box center [44, 15] width 17 height 17
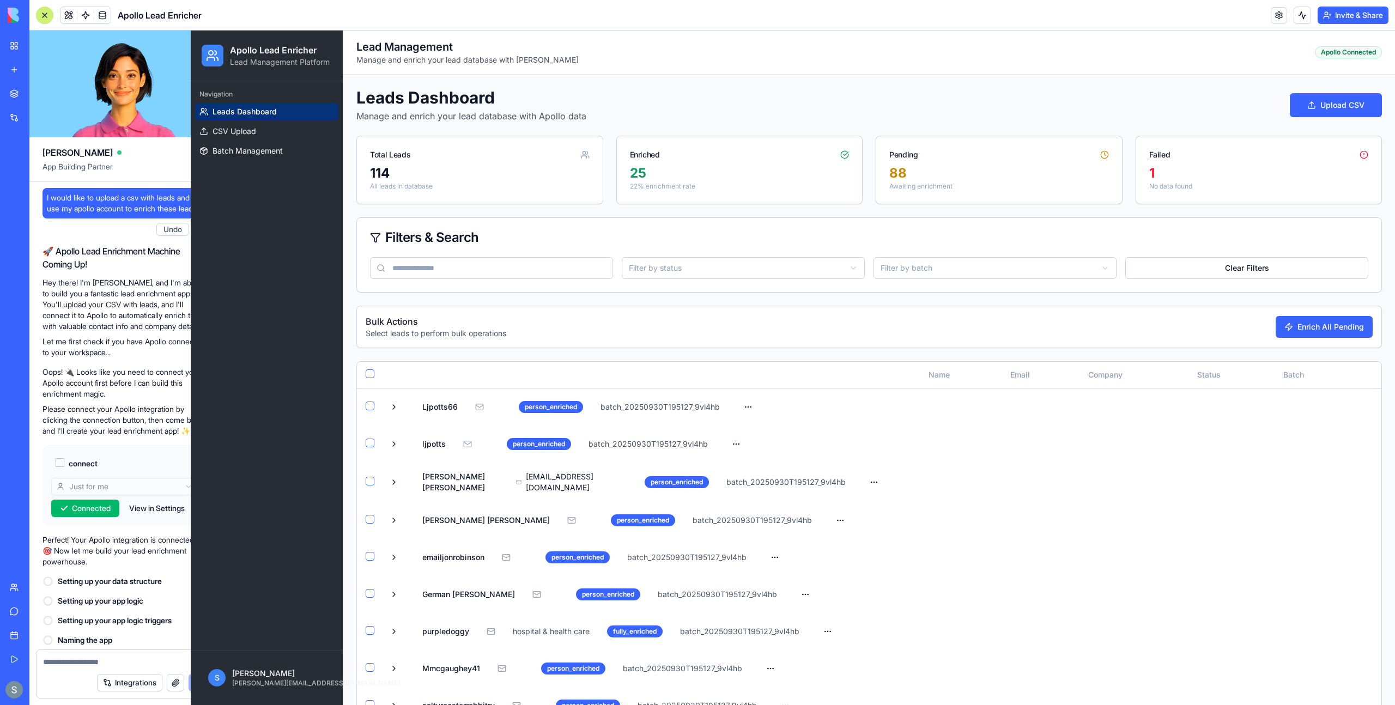
scroll to position [602, 0]
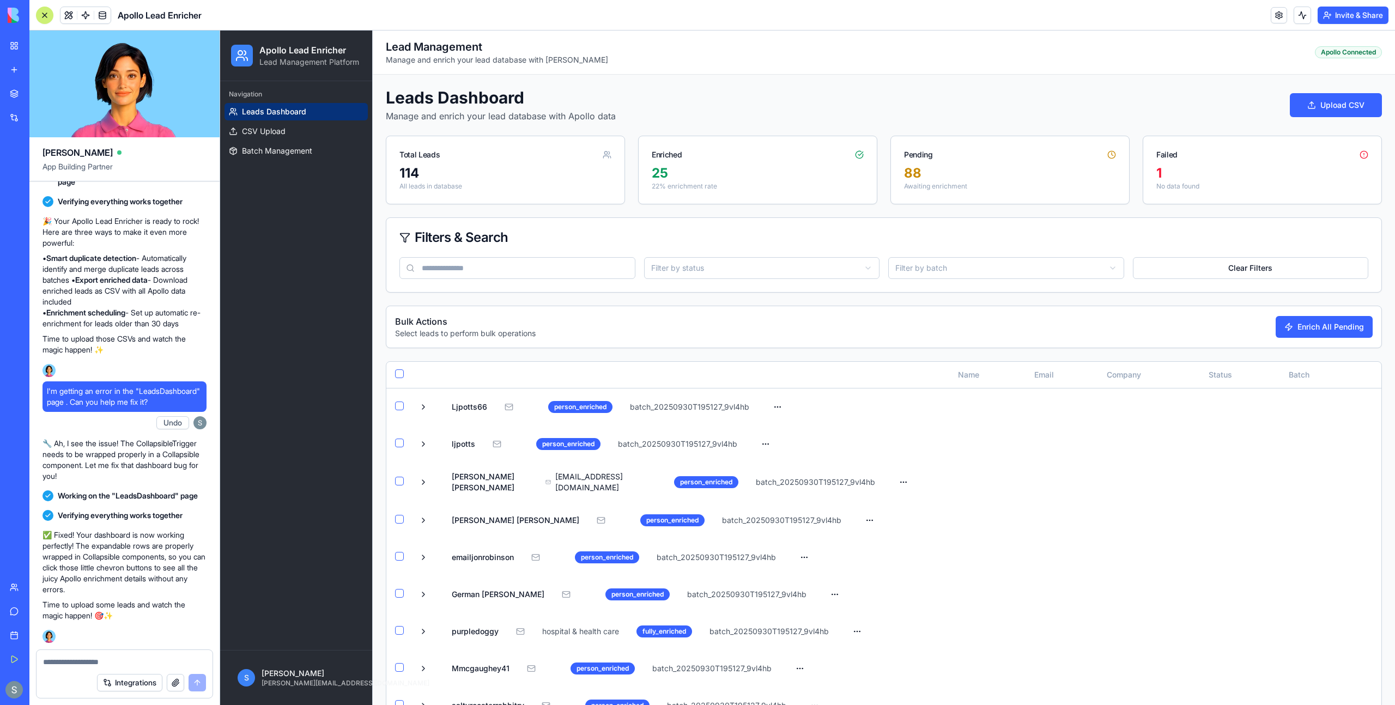
click at [518, 265] on input at bounding box center [518, 268] width 236 height 22
click at [93, 658] on textarea at bounding box center [124, 662] width 163 height 11
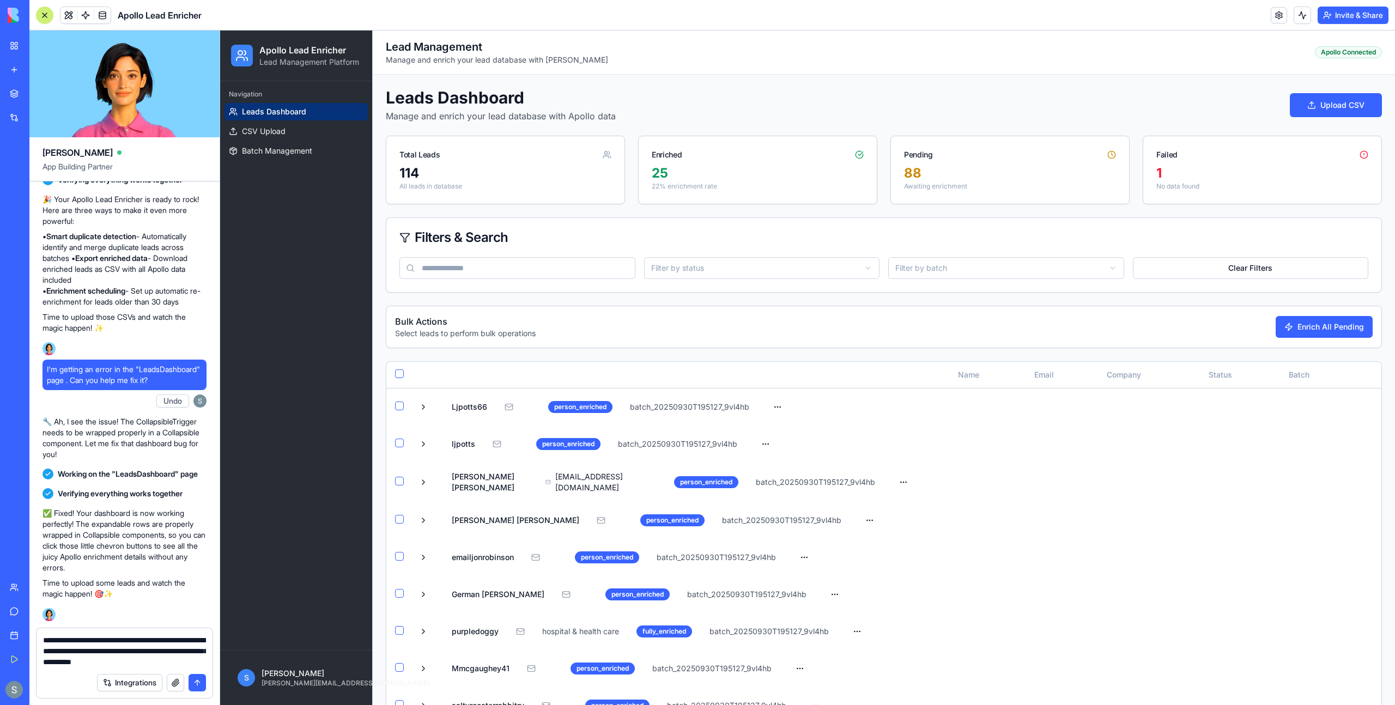
type textarea "**********"
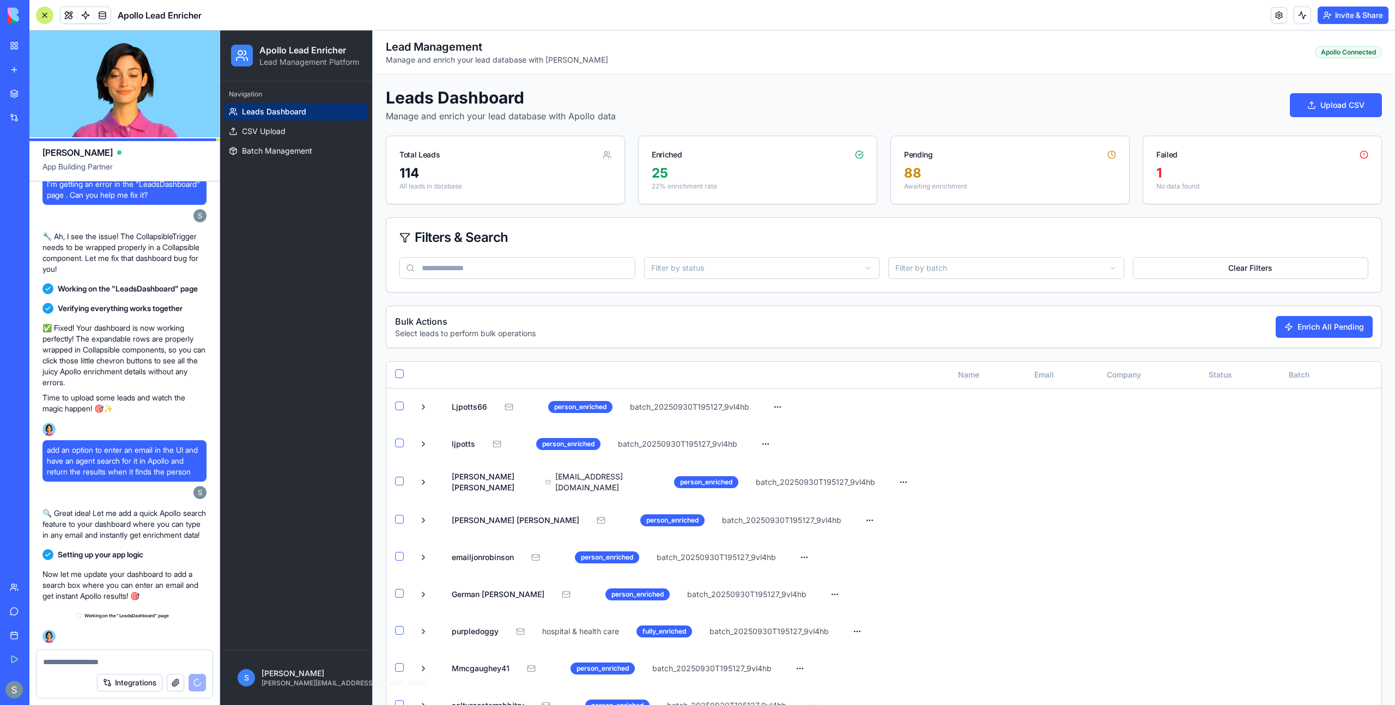
scroll to position [842, 0]
